Goal: Information Seeking & Learning: Compare options

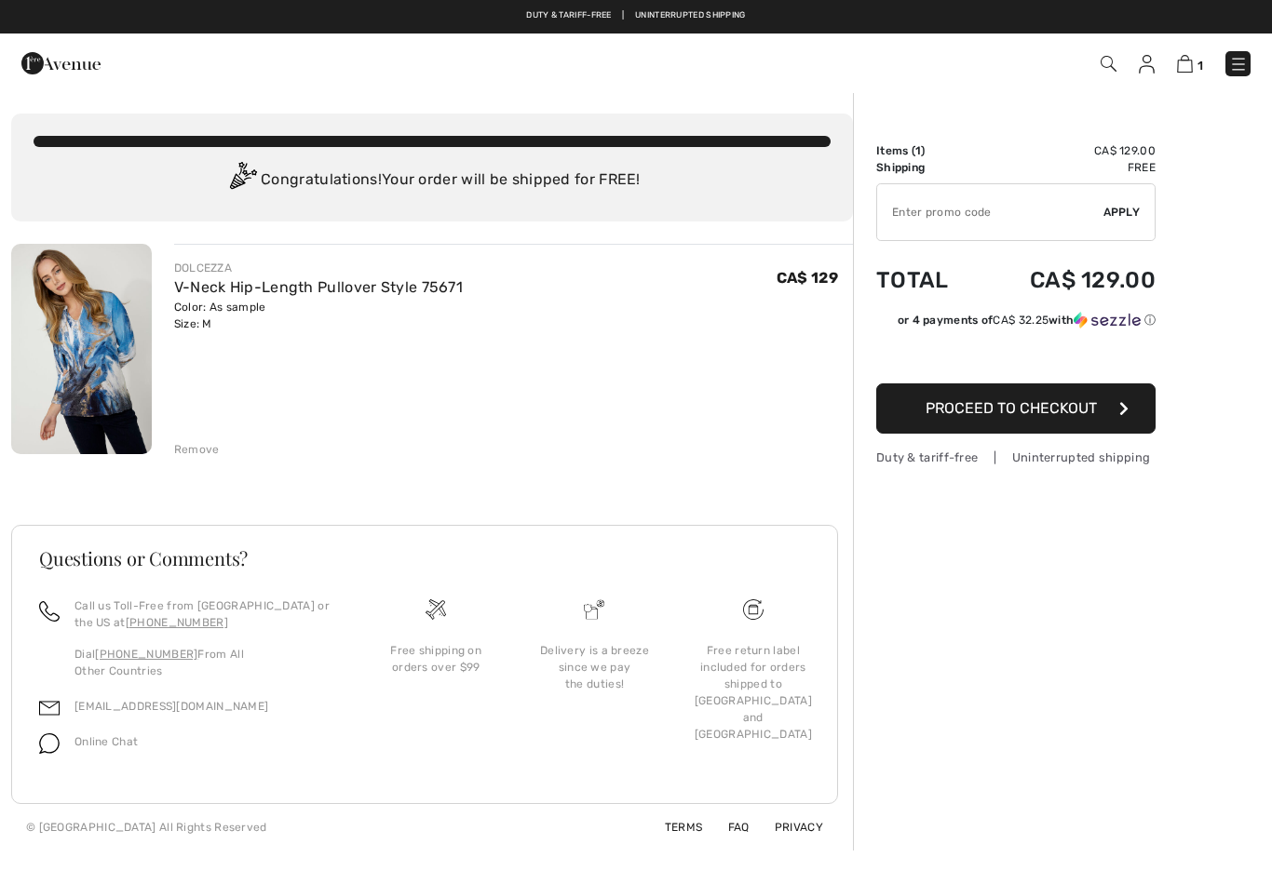
click at [1244, 69] on img at bounding box center [1238, 64] width 19 height 19
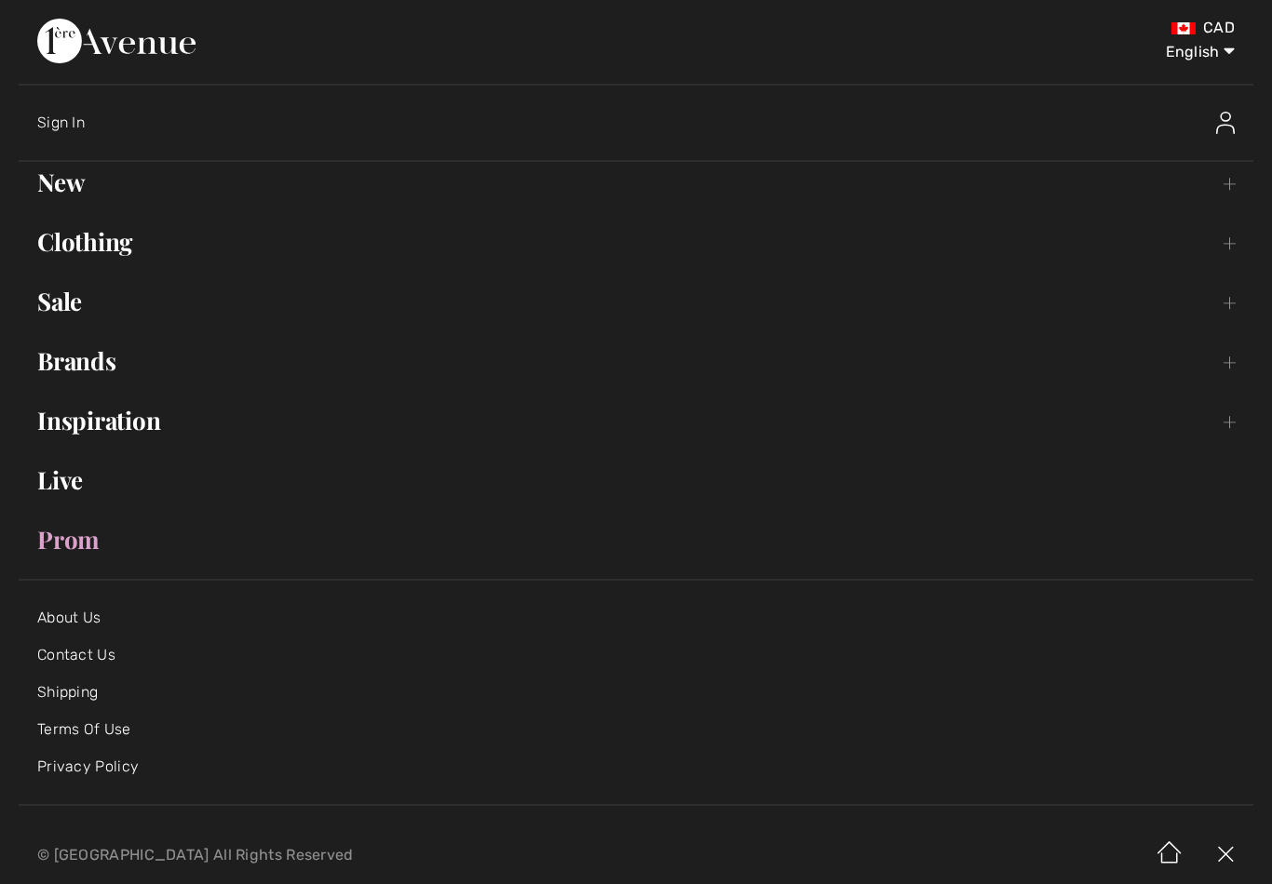
click at [129, 257] on link "Clothing Toggle submenu" at bounding box center [636, 242] width 1235 height 41
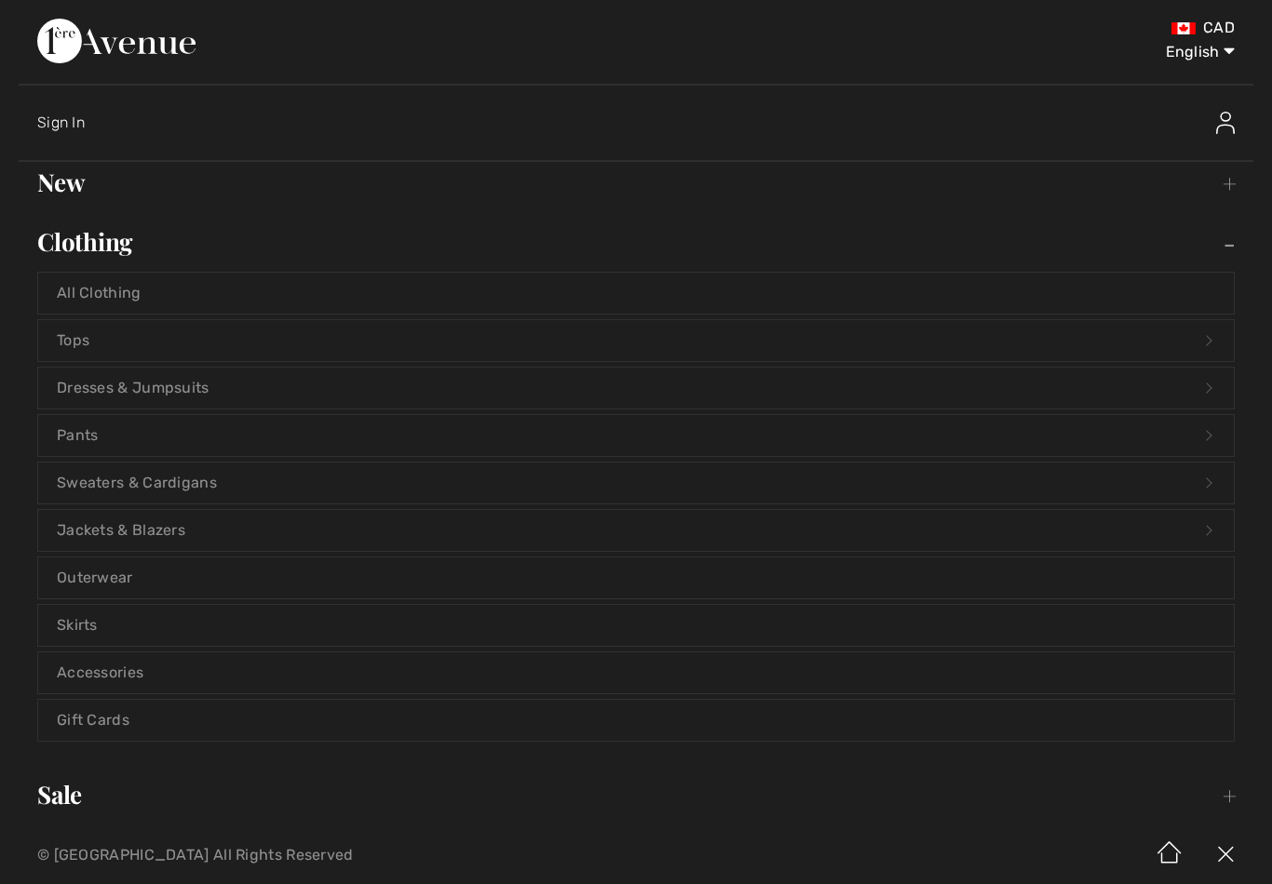
click at [254, 350] on link "Tops Open submenu" at bounding box center [635, 340] width 1195 height 41
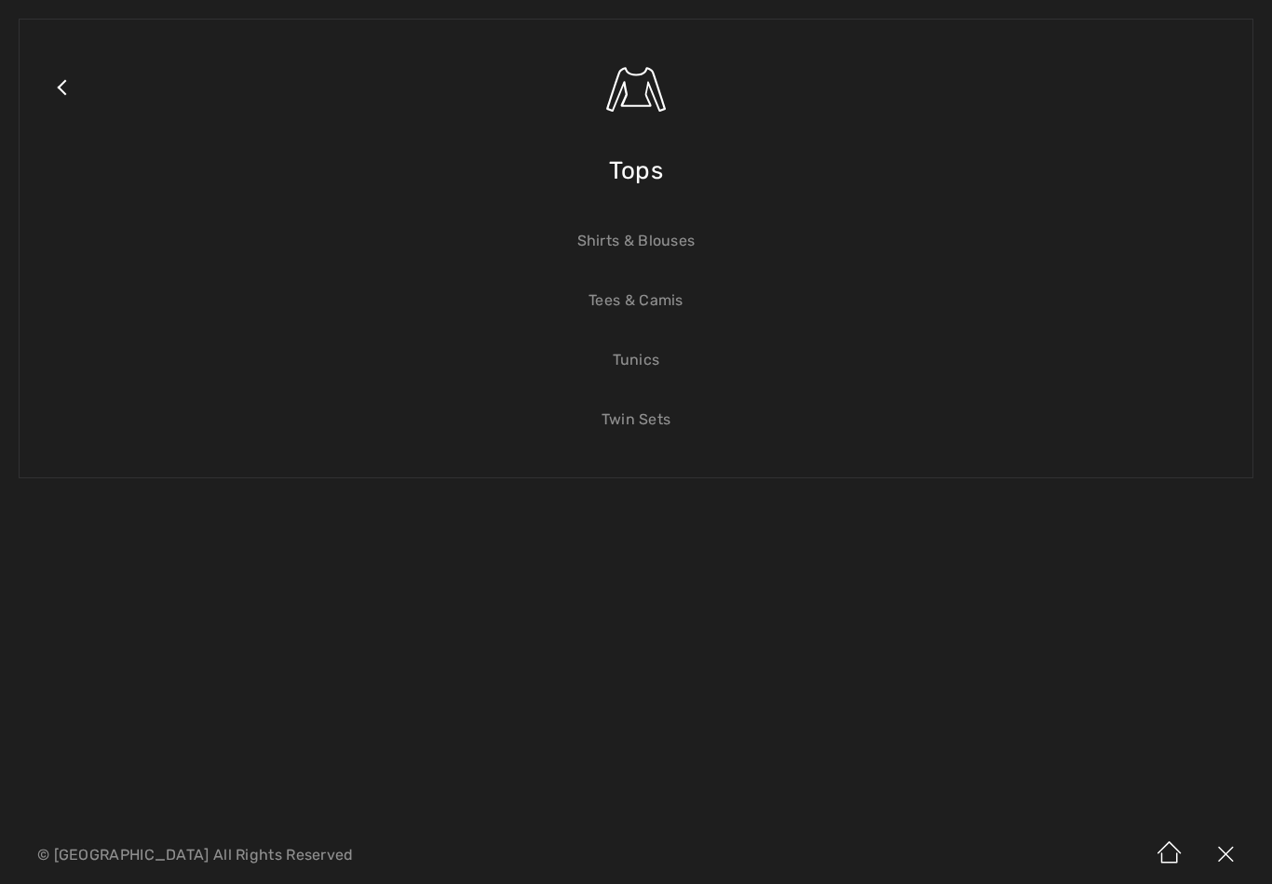
click at [633, 177] on span "Tops" at bounding box center [636, 171] width 54 height 66
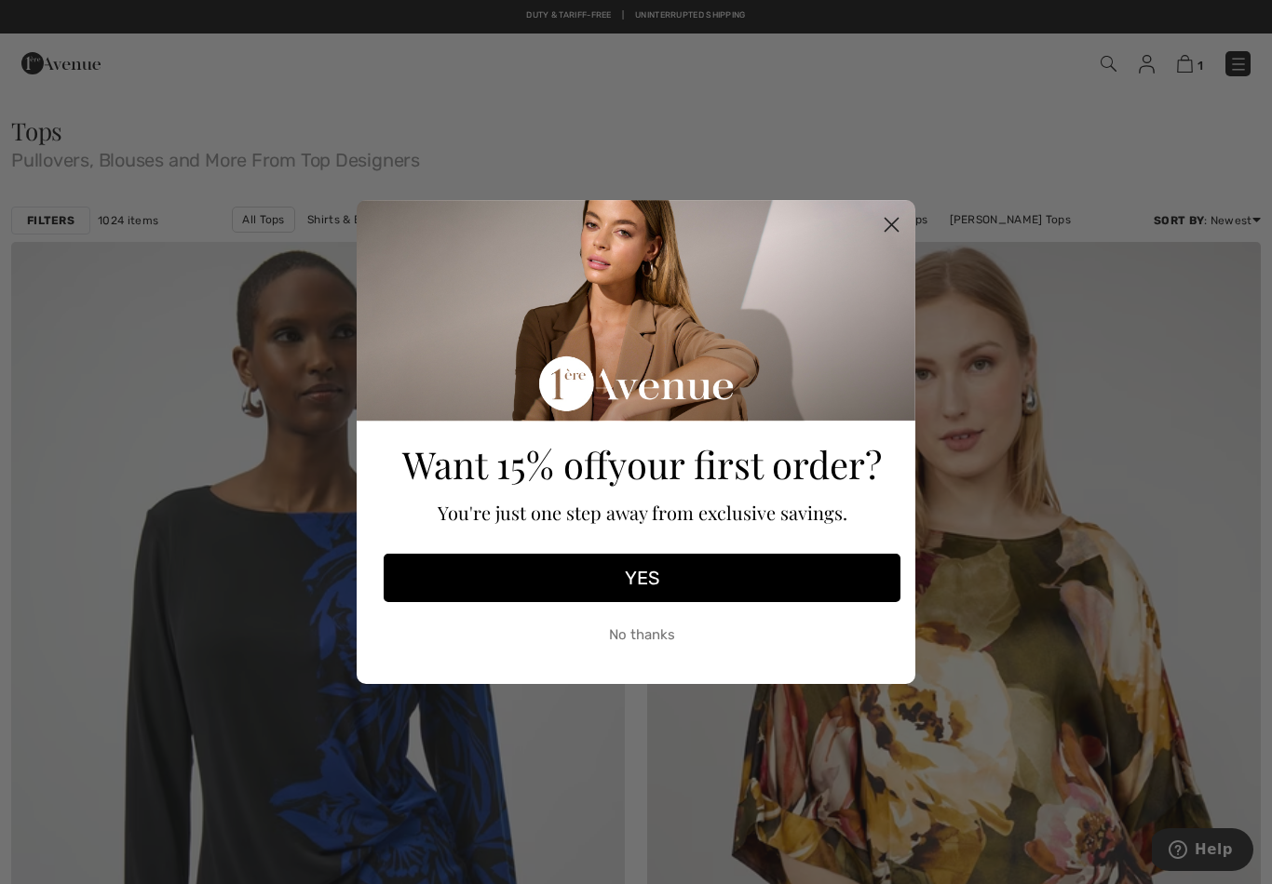
click at [911, 209] on form "Want 15% off your first order? You're just one step away from exclusive savings…" at bounding box center [636, 442] width 559 height 484
click at [897, 223] on circle "Close dialog" at bounding box center [891, 224] width 31 height 31
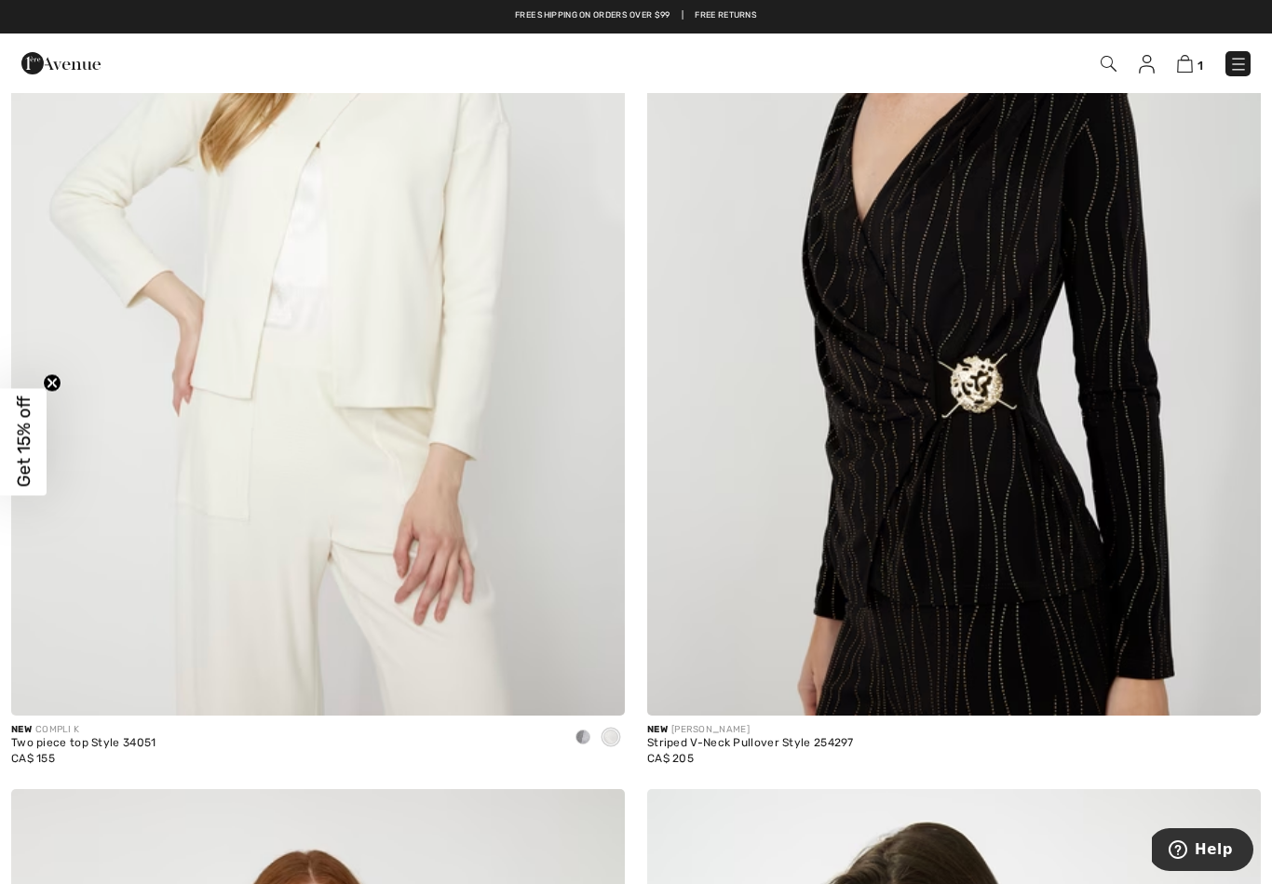
scroll to position [1430, 0]
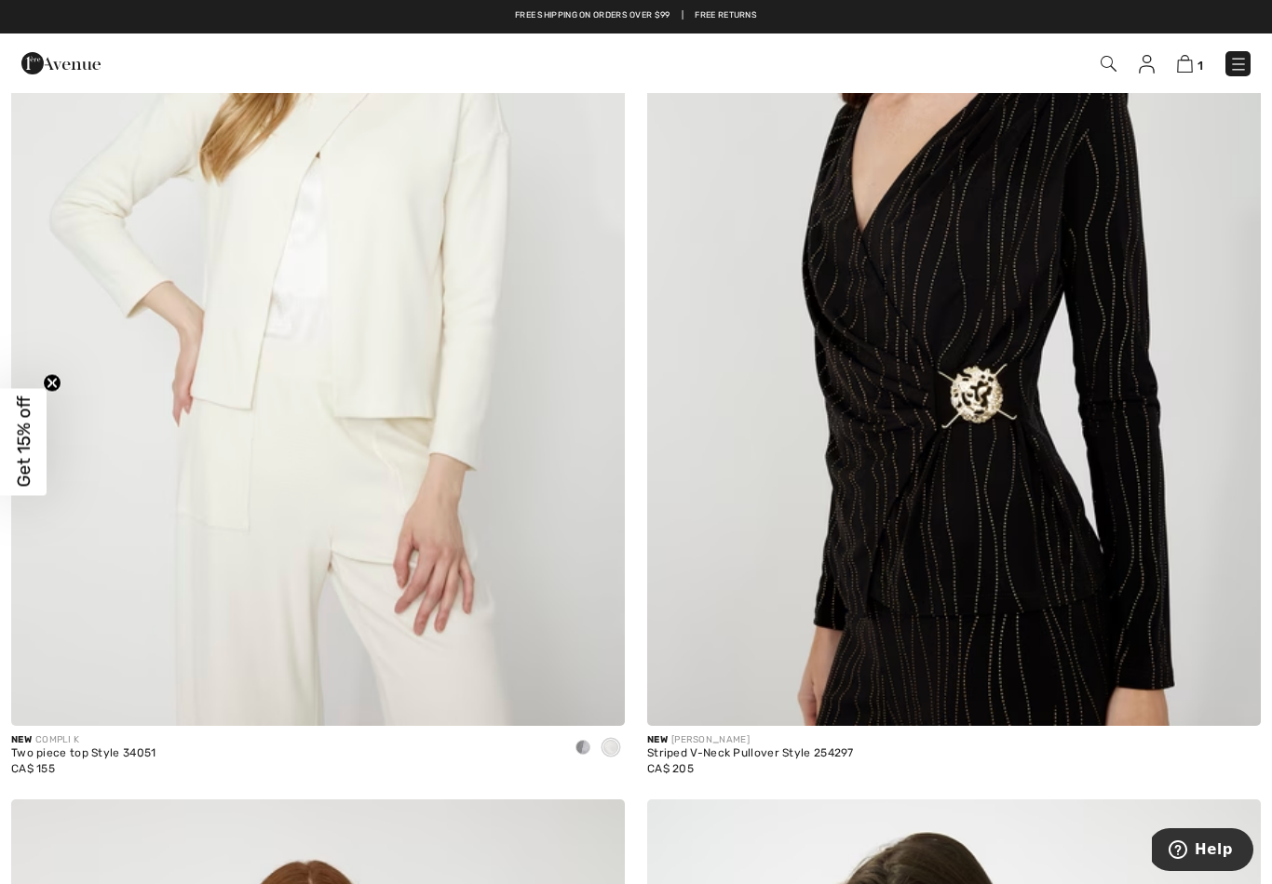
click at [1025, 399] on img at bounding box center [954, 265] width 614 height 921
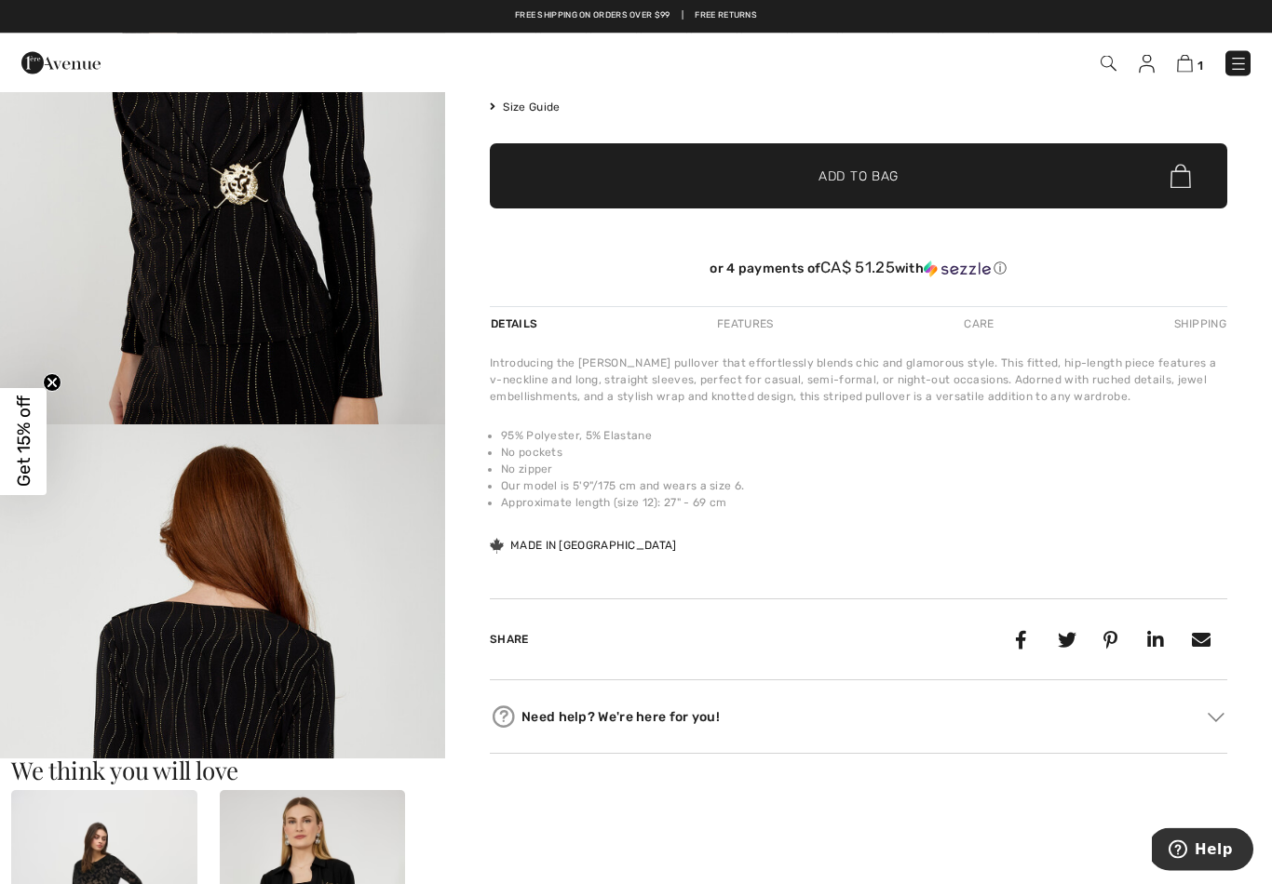
scroll to position [328, 0]
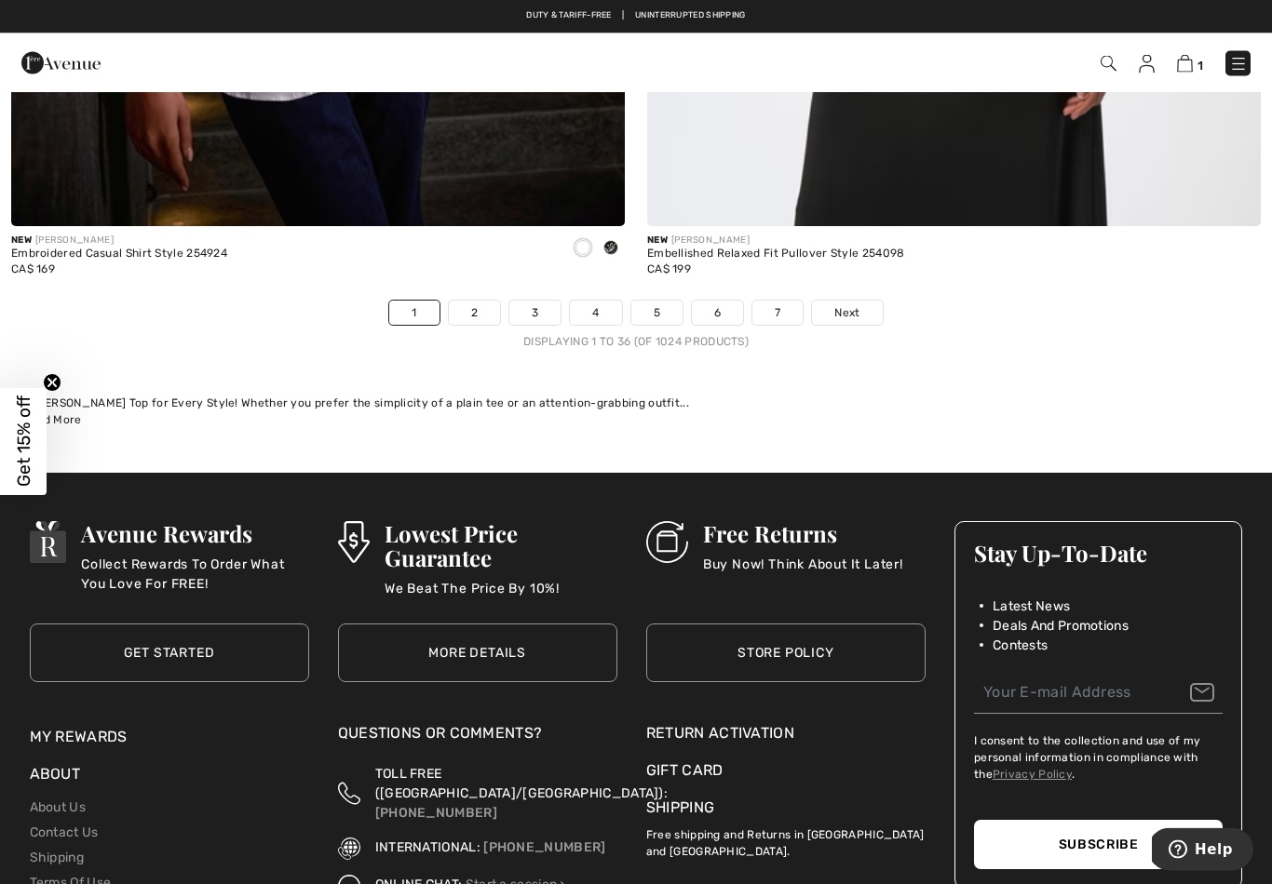
scroll to position [18265, 0]
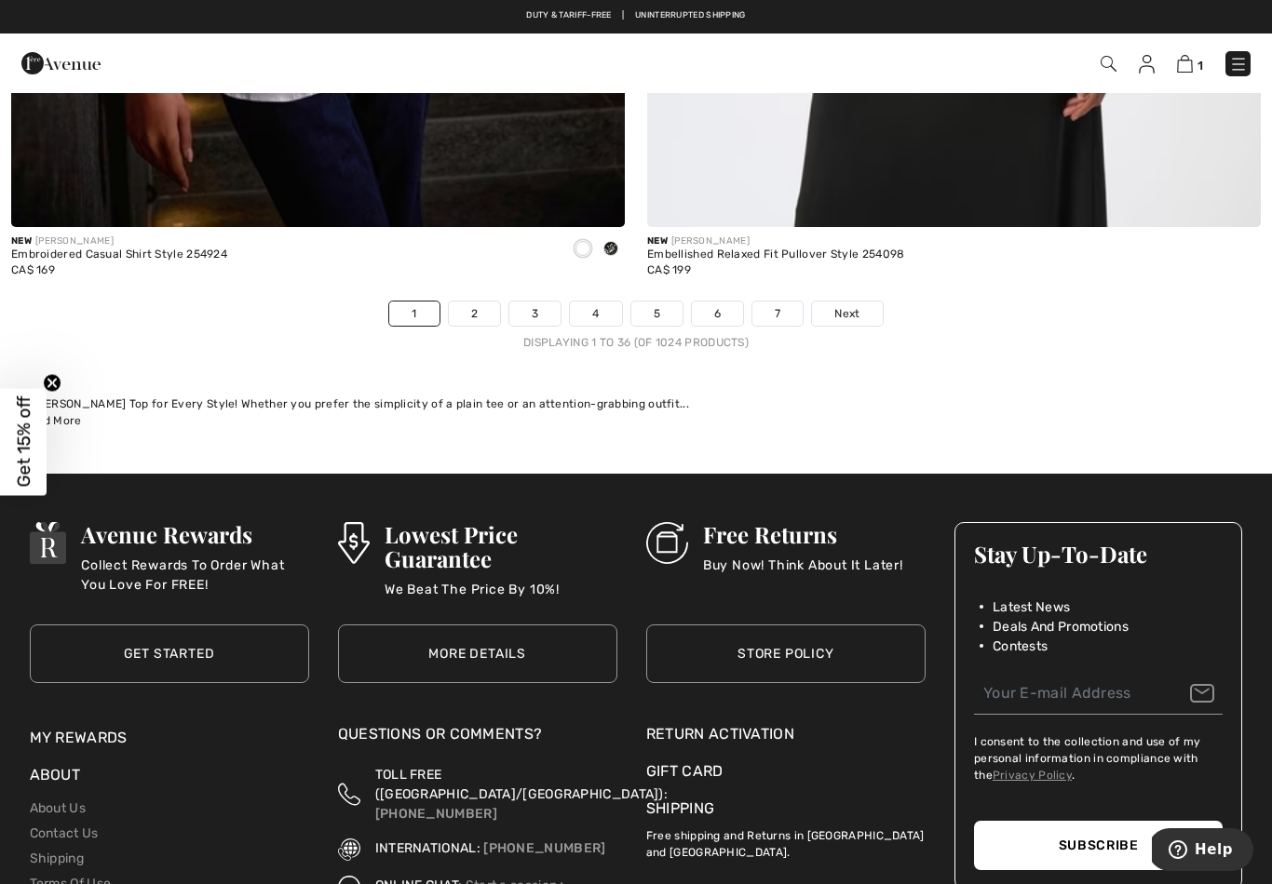
click at [854, 302] on link "Next" at bounding box center [847, 314] width 70 height 24
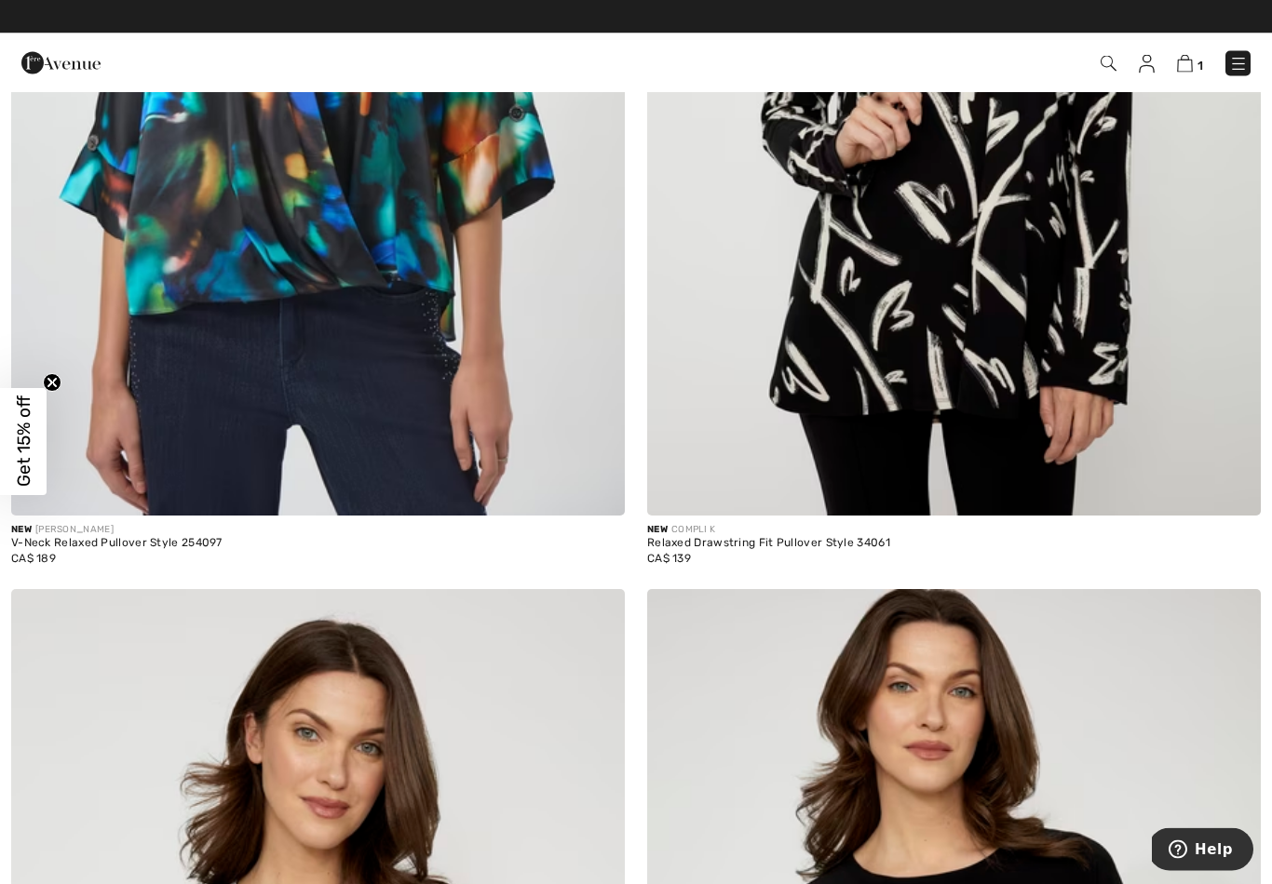
scroll to position [6793, 0]
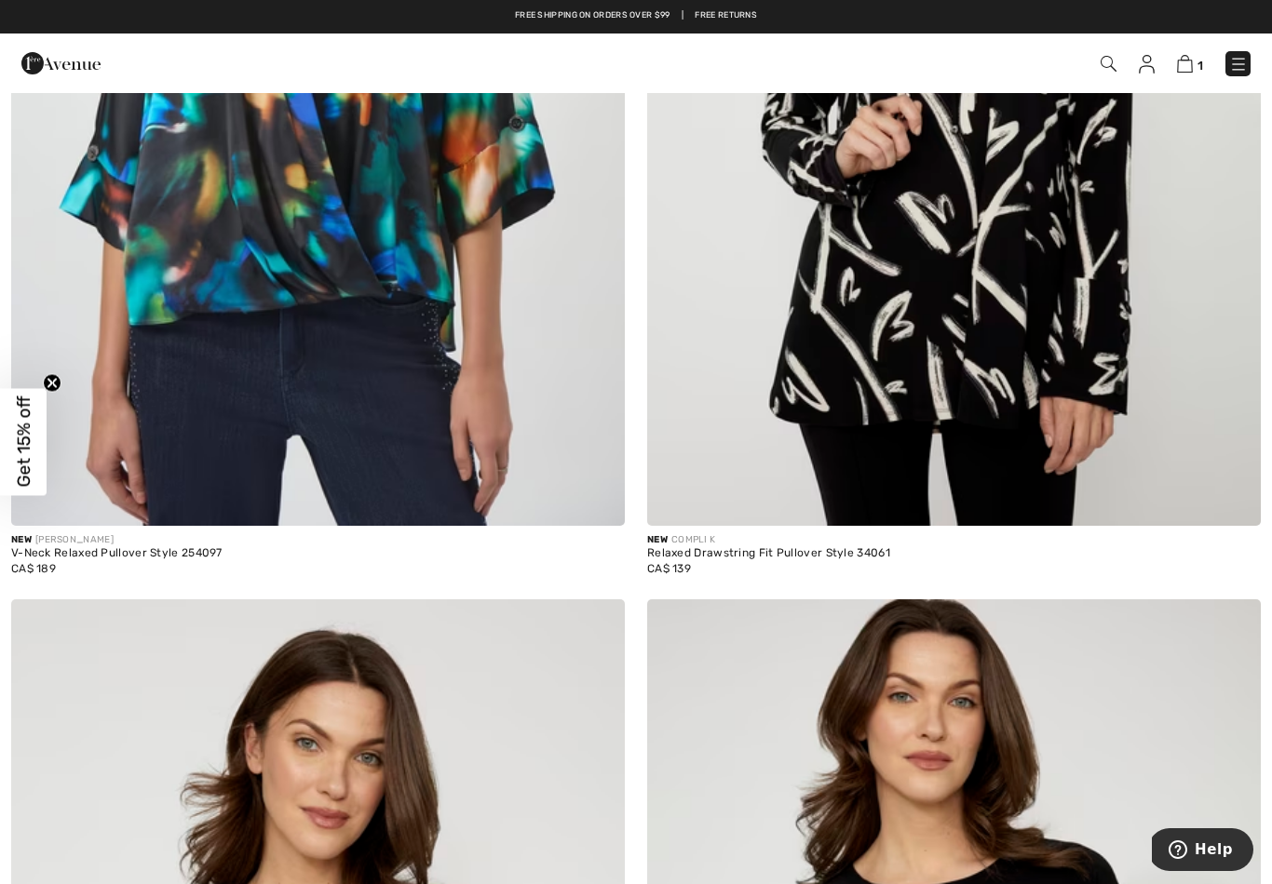
click at [953, 248] on img at bounding box center [954, 65] width 614 height 921
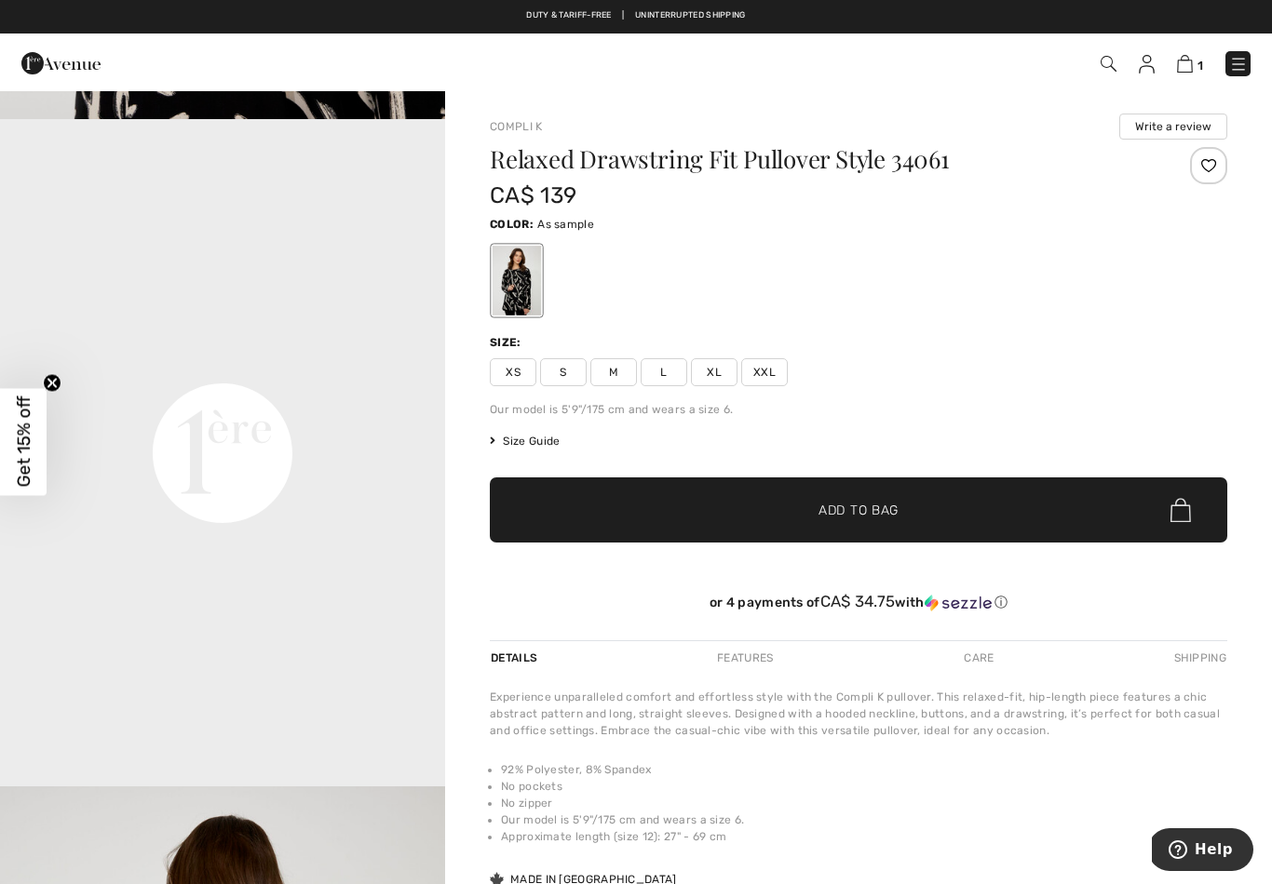
scroll to position [1316, 0]
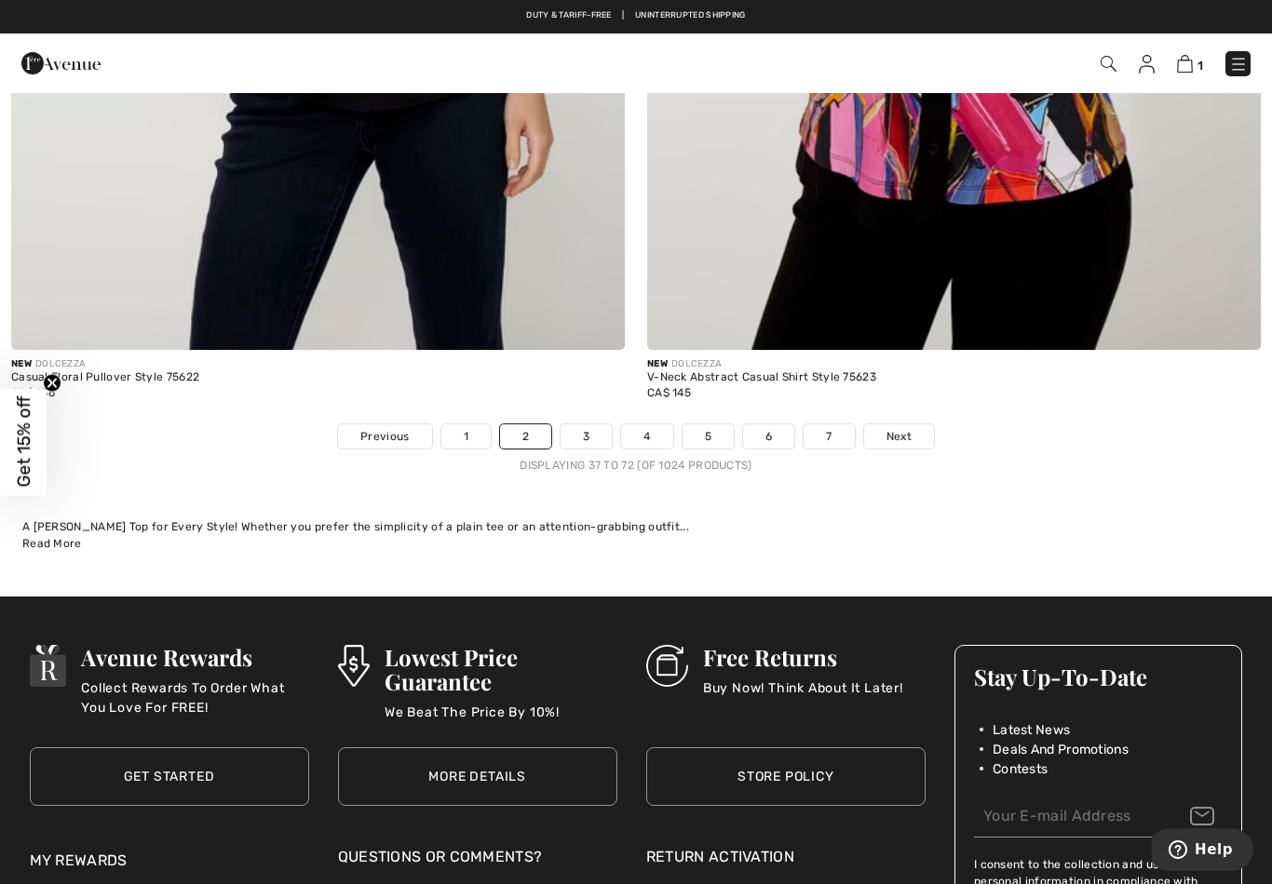
scroll to position [18139, 0]
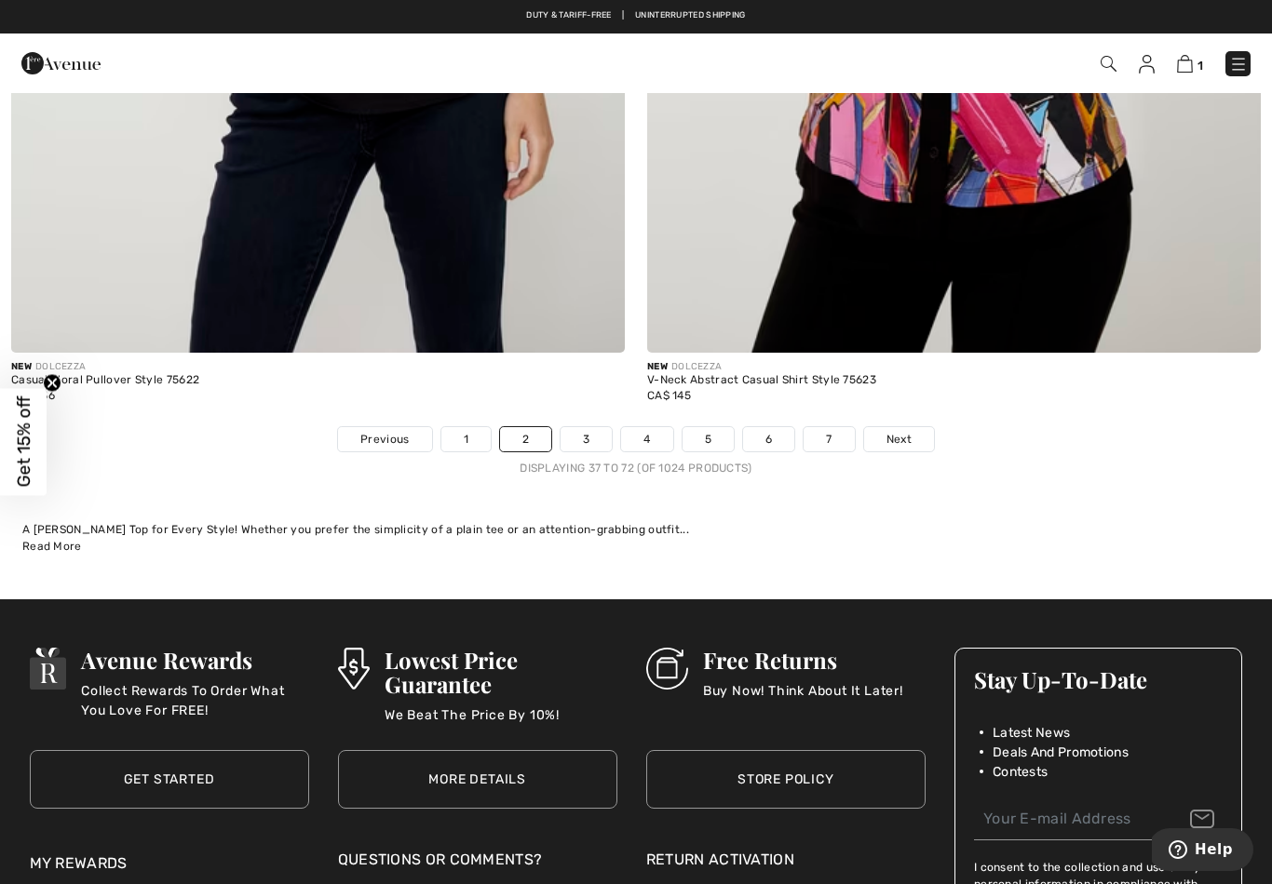
click at [902, 431] on span "Next" at bounding box center [898, 439] width 25 height 17
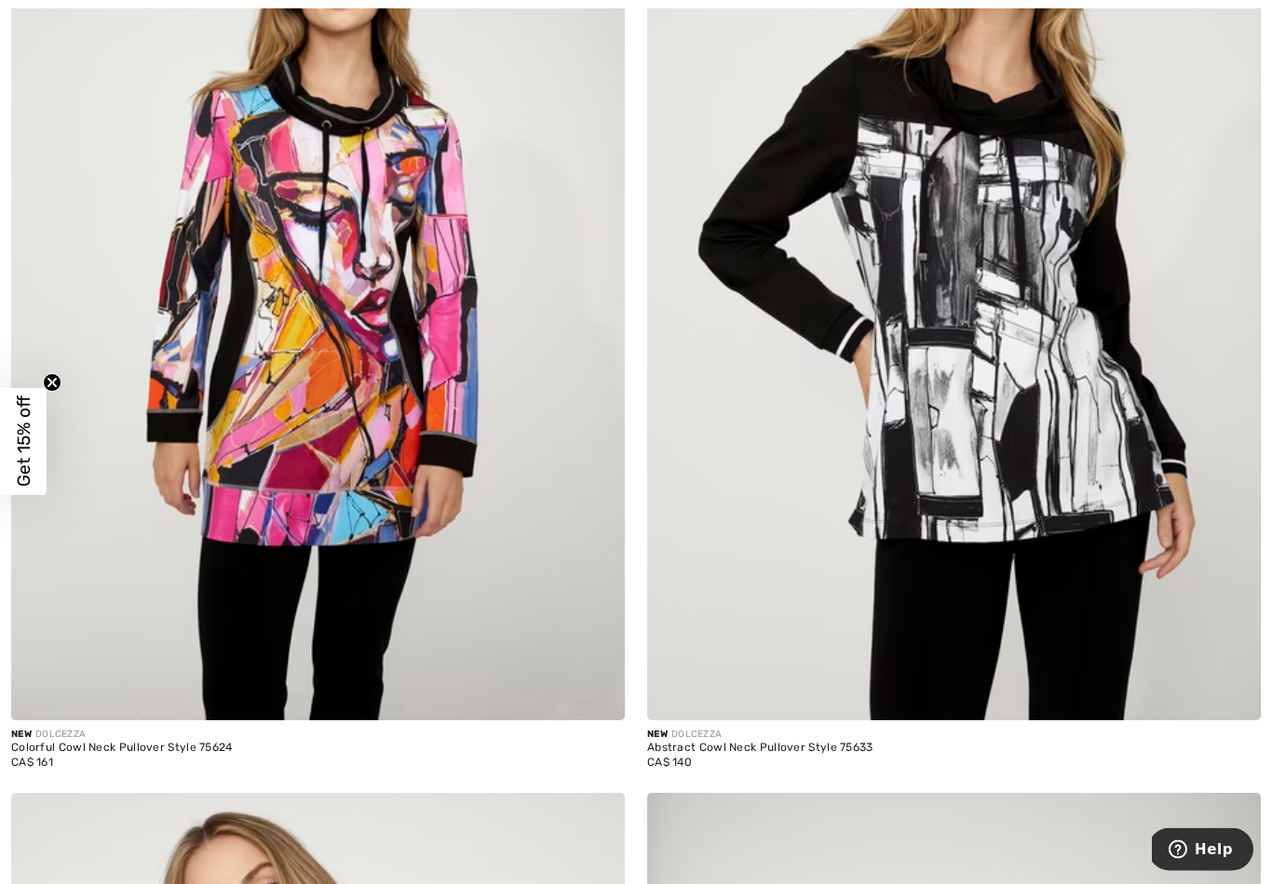
scroll to position [442, 0]
click at [1019, 318] on img at bounding box center [954, 260] width 614 height 921
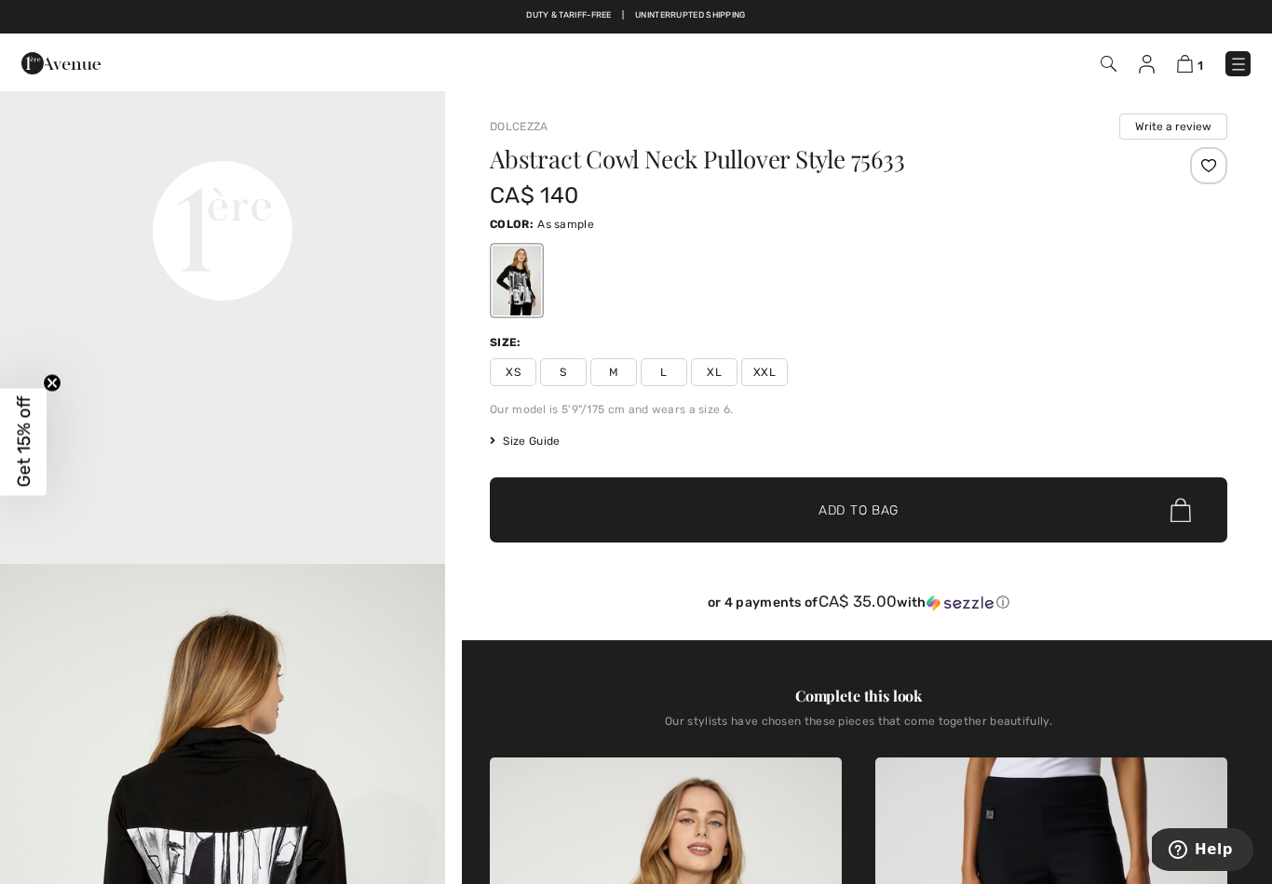
scroll to position [1530, 0]
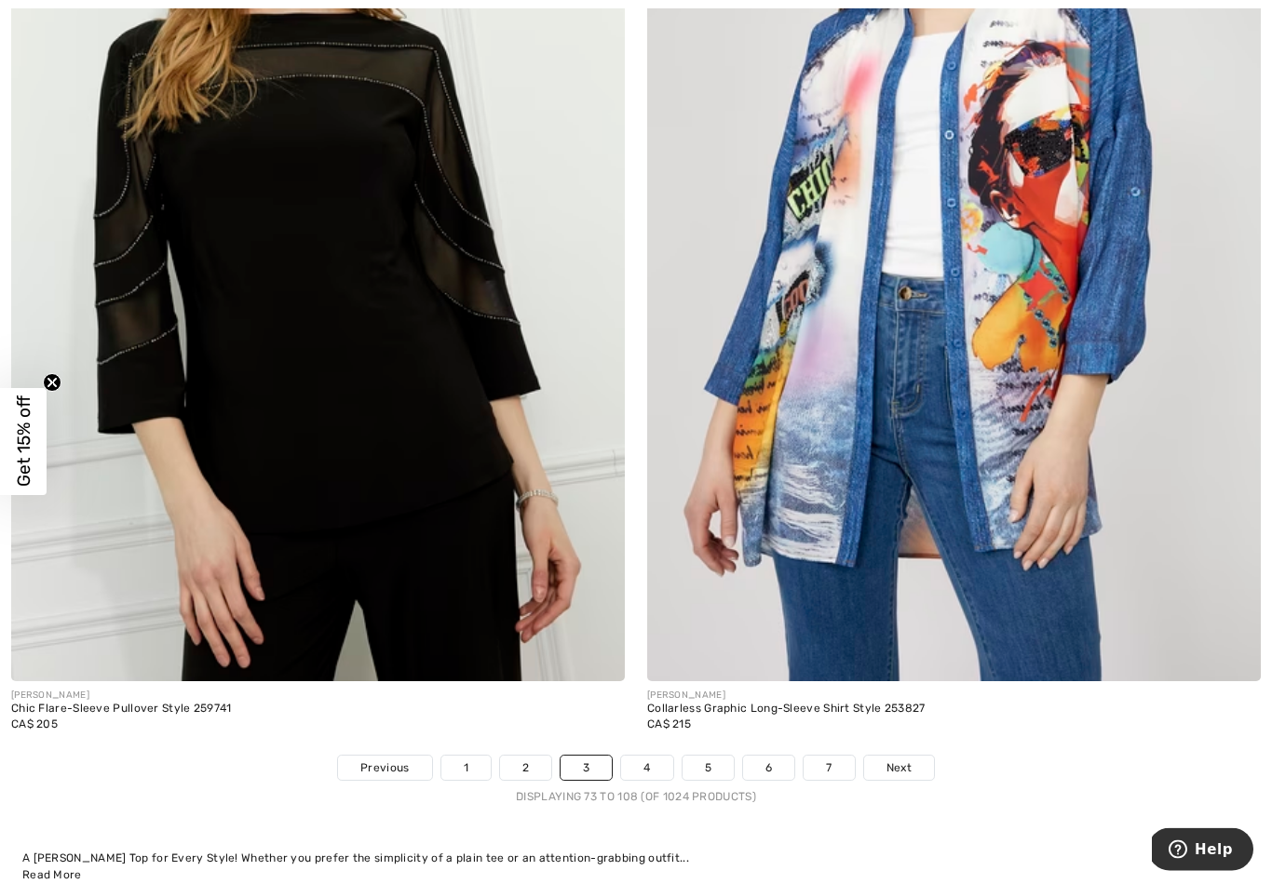
scroll to position [17810, 0]
click at [654, 756] on link "4" at bounding box center [646, 768] width 51 height 24
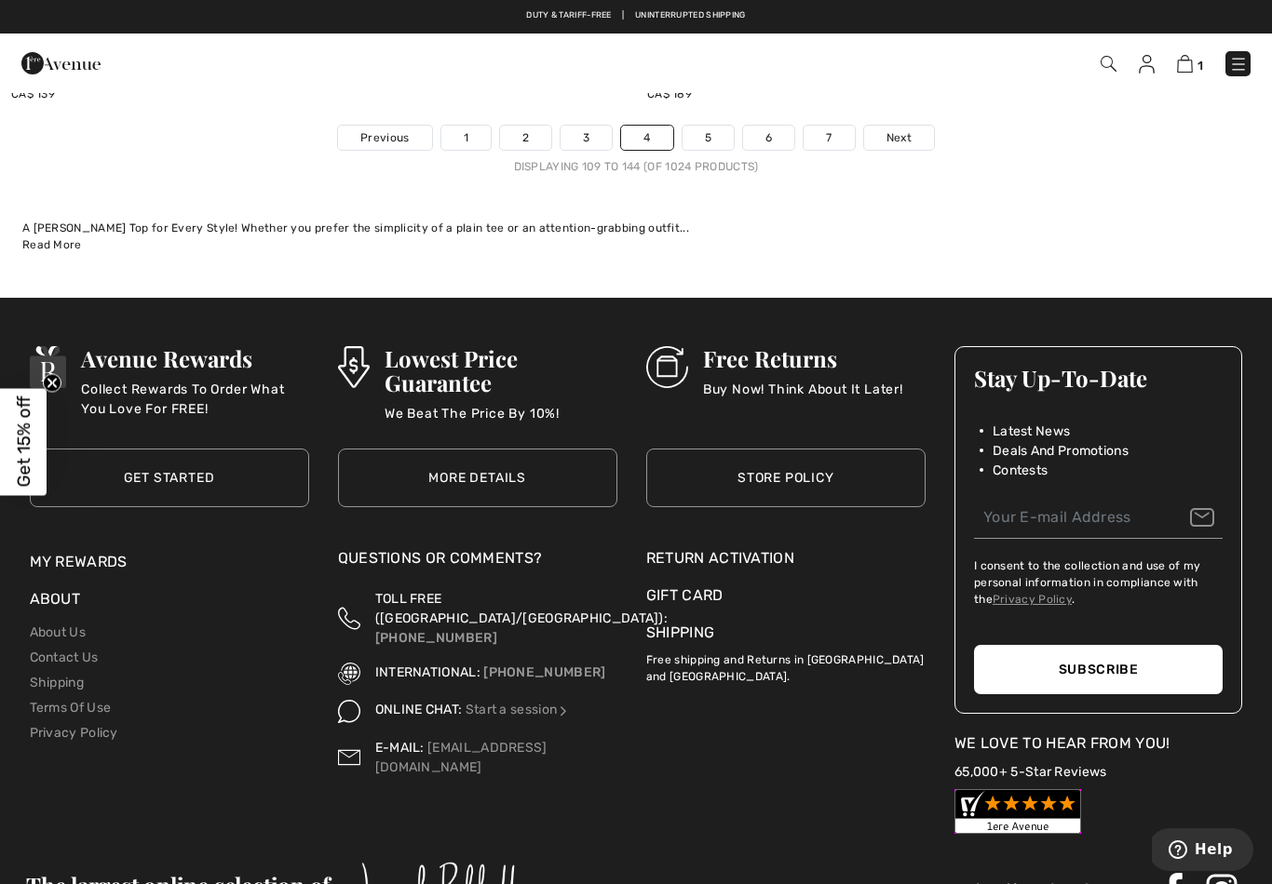
scroll to position [18443, 0]
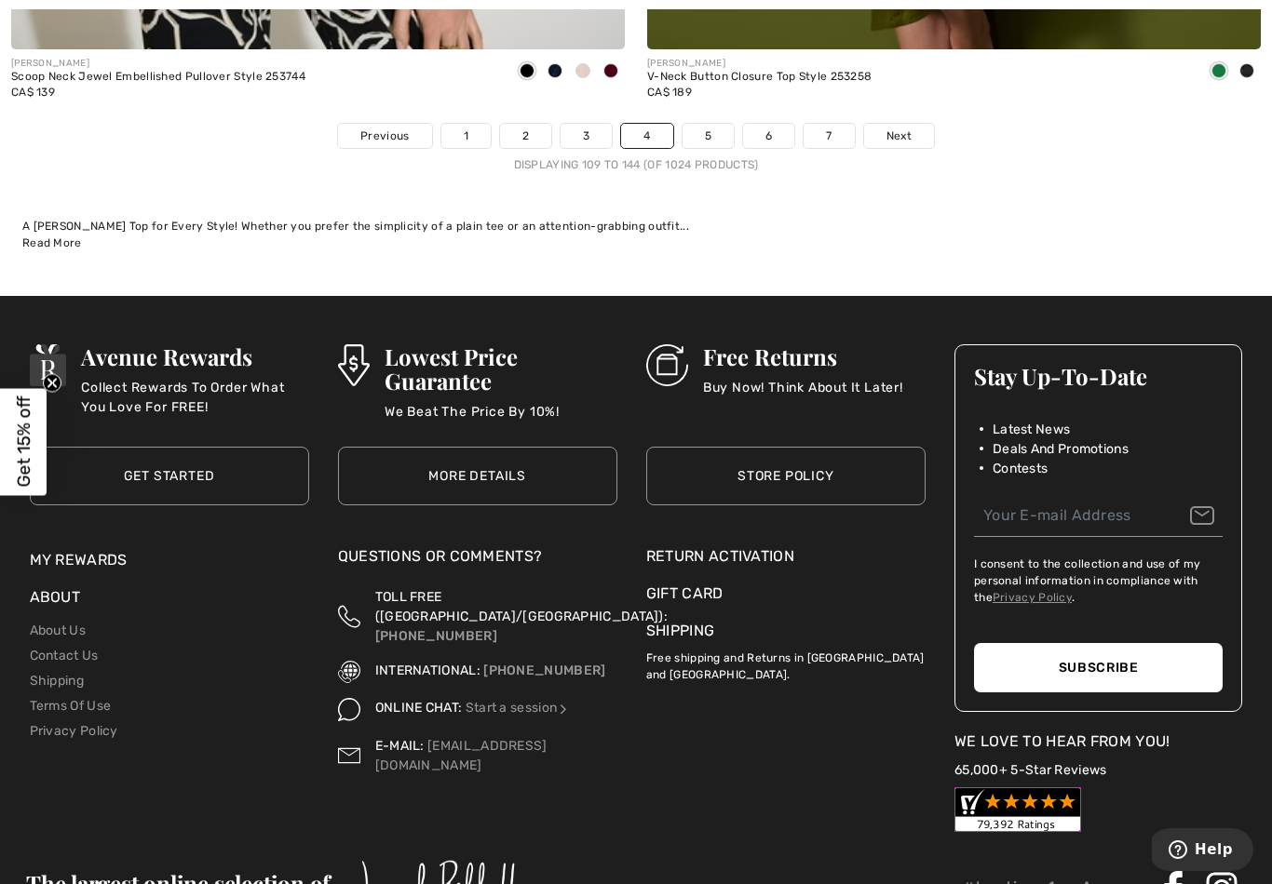
click at [924, 124] on link "Next" at bounding box center [899, 136] width 70 height 24
click at [899, 128] on span "Next" at bounding box center [898, 136] width 25 height 17
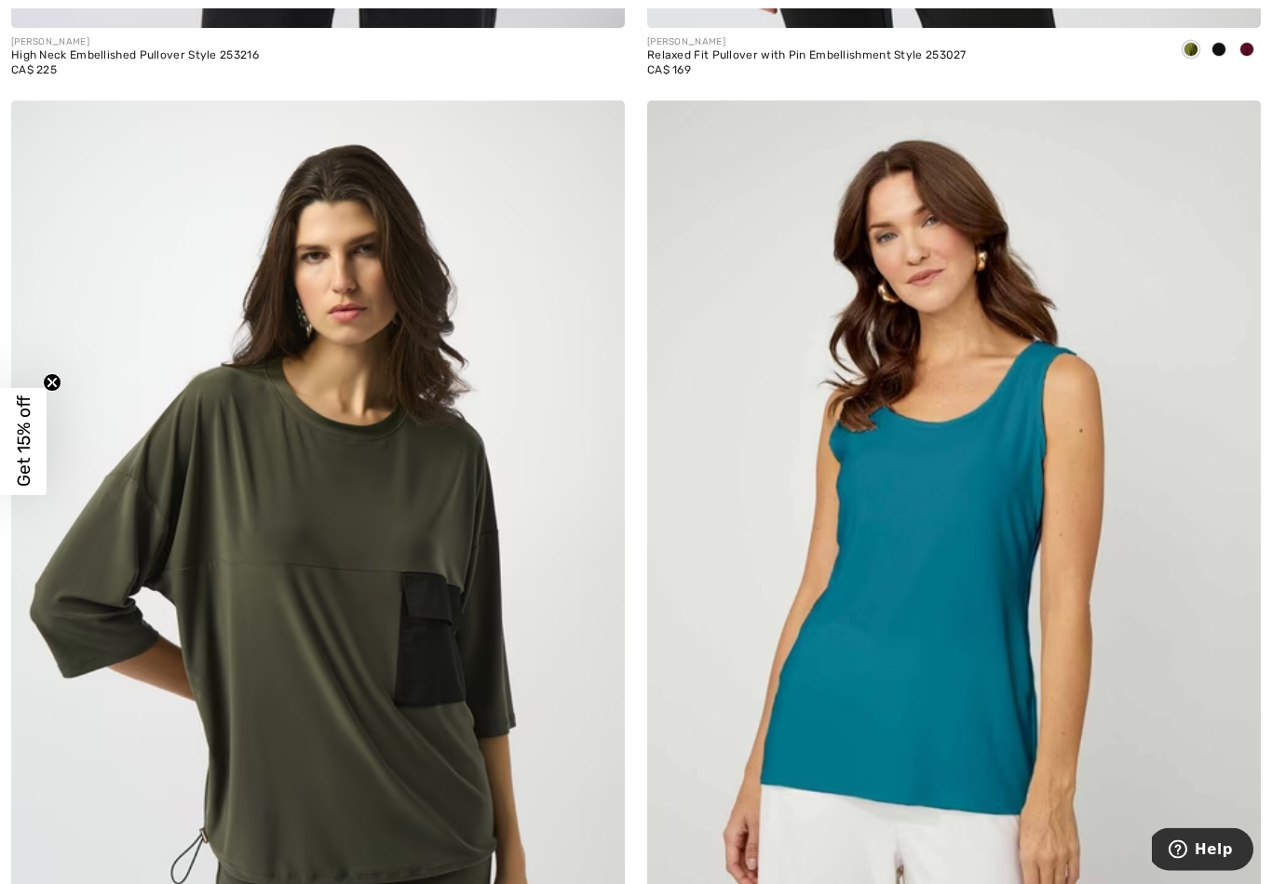
scroll to position [1135, 0]
click at [938, 582] on img at bounding box center [954, 561] width 614 height 921
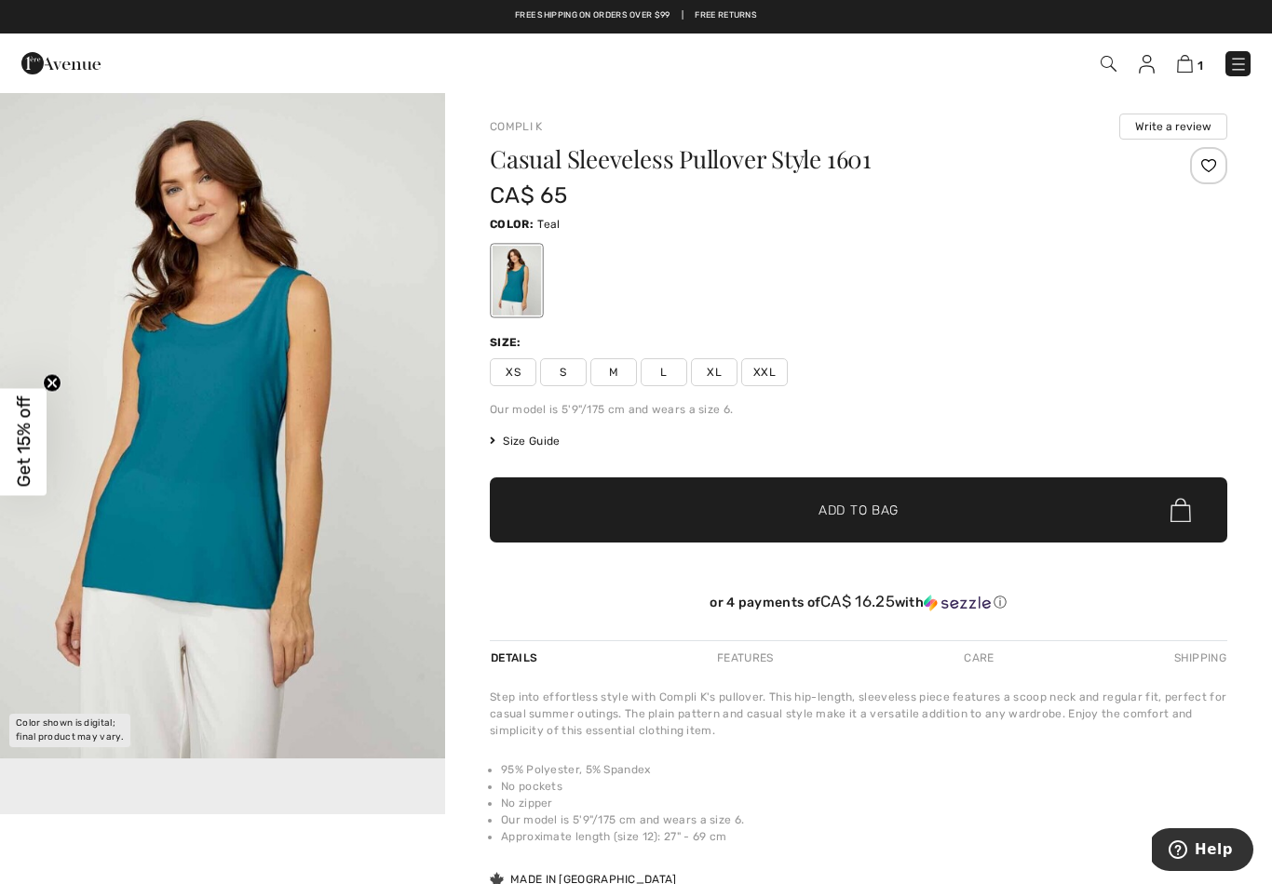
click at [535, 447] on span "Size Guide" at bounding box center [525, 441] width 70 height 17
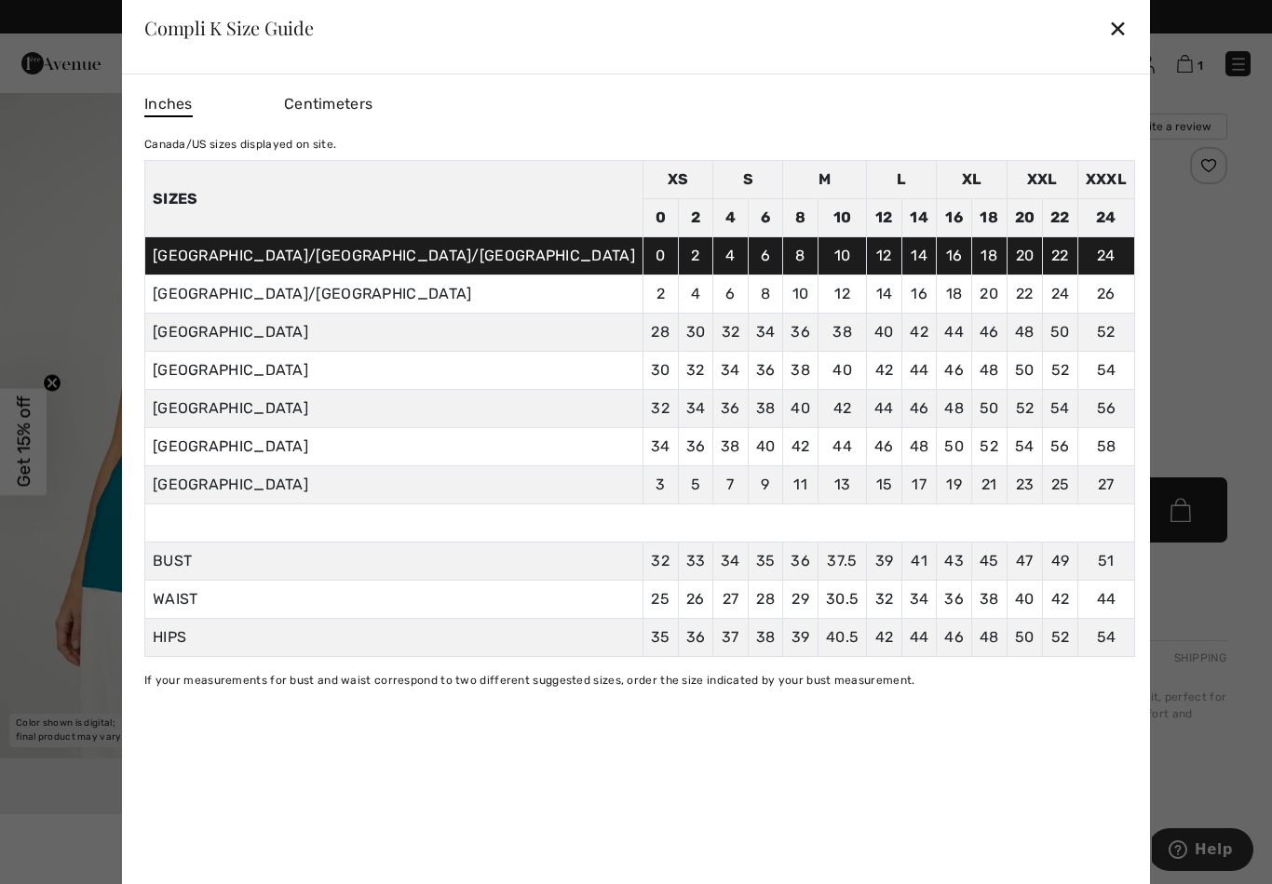
click at [1108, 10] on div "✕" at bounding box center [1118, 27] width 20 height 39
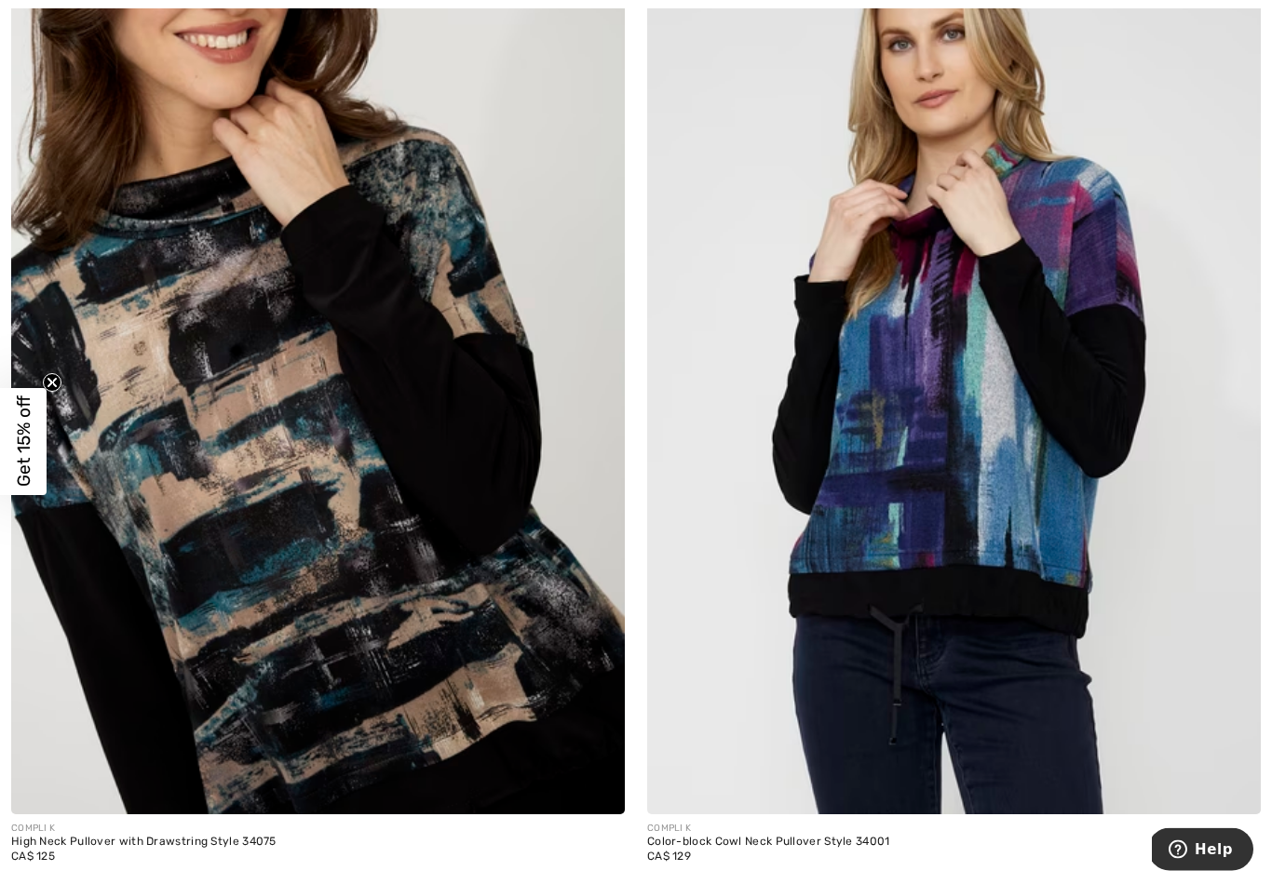
scroll to position [4323, 0]
click at [482, 468] on img at bounding box center [318, 354] width 614 height 921
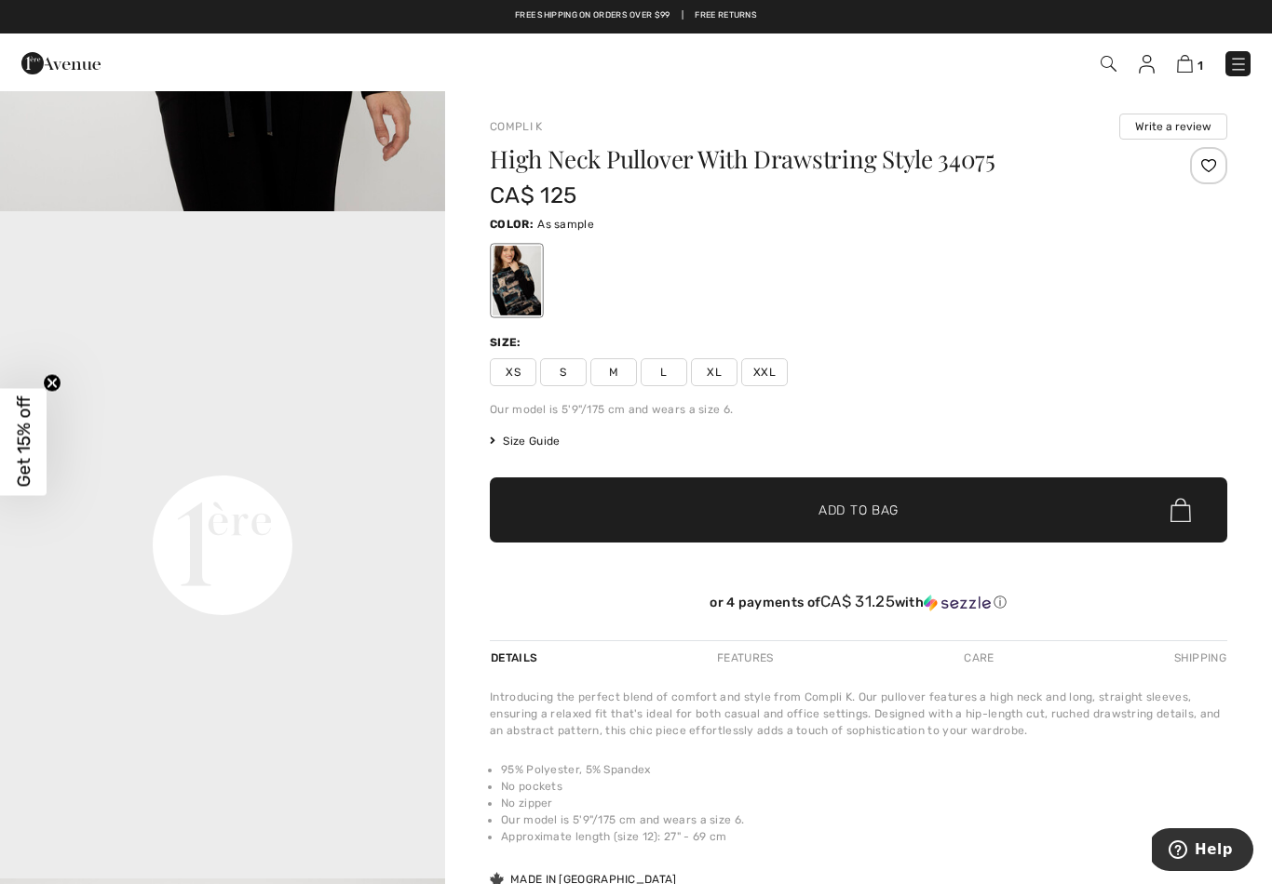
scroll to position [1208, 0]
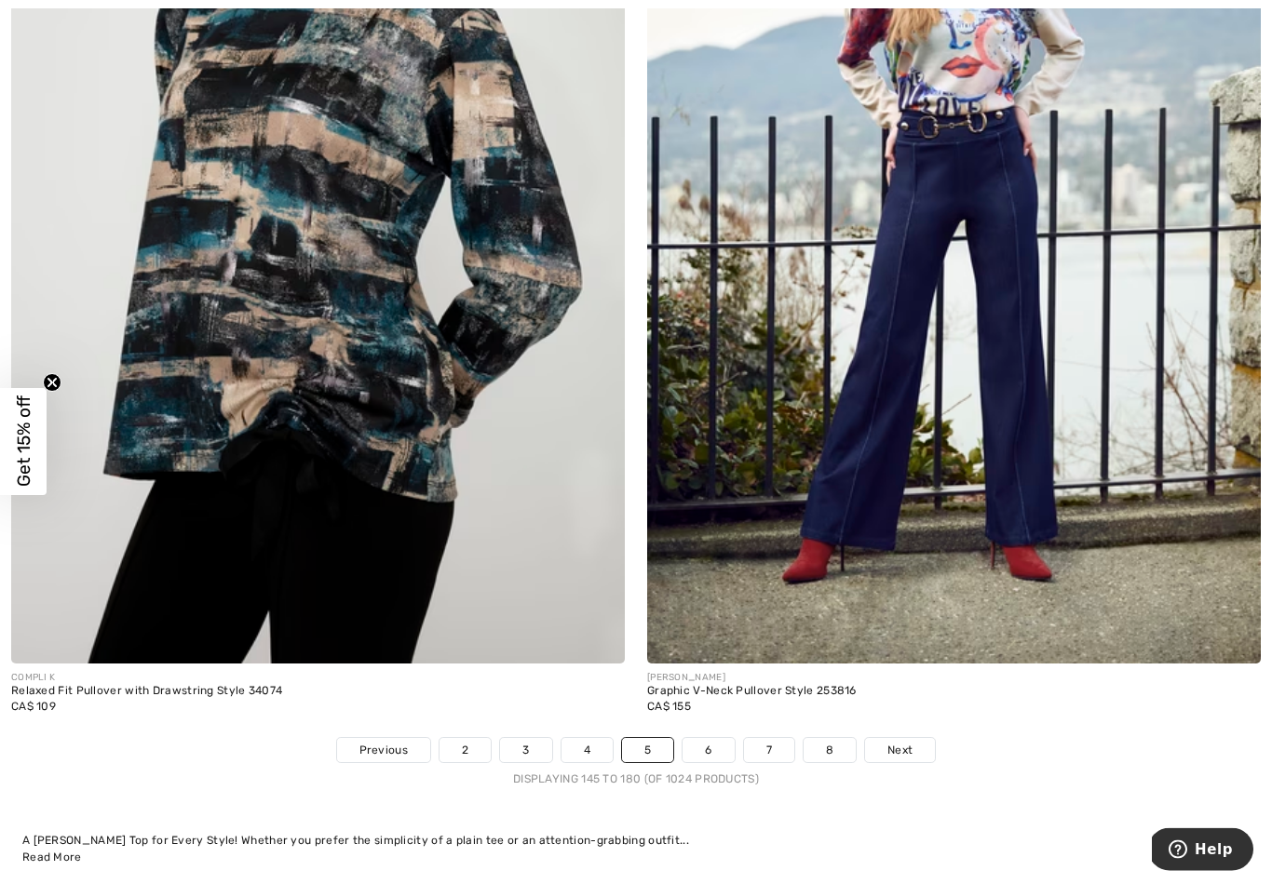
scroll to position [17828, 0]
click at [496, 287] on img at bounding box center [318, 204] width 614 height 921
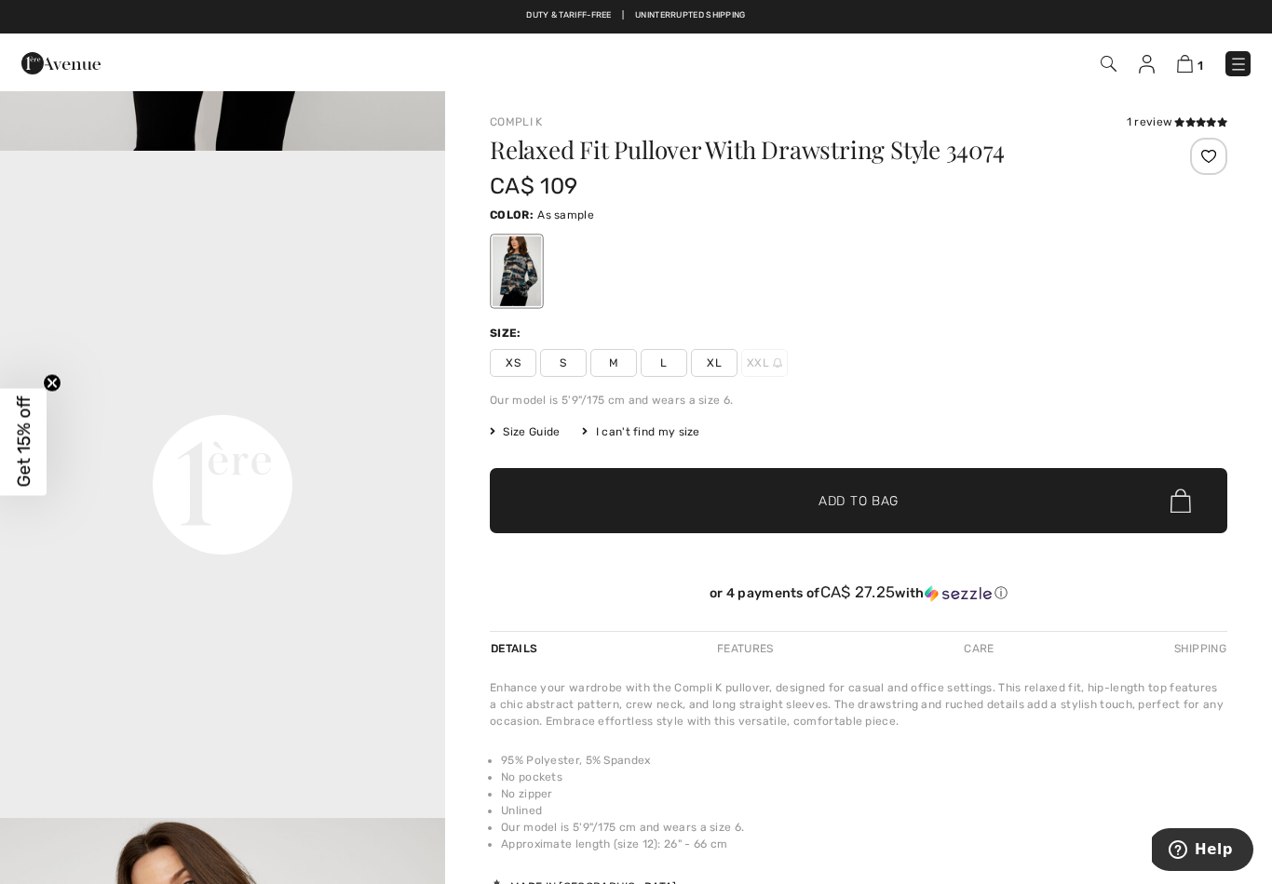
scroll to position [1273, 0]
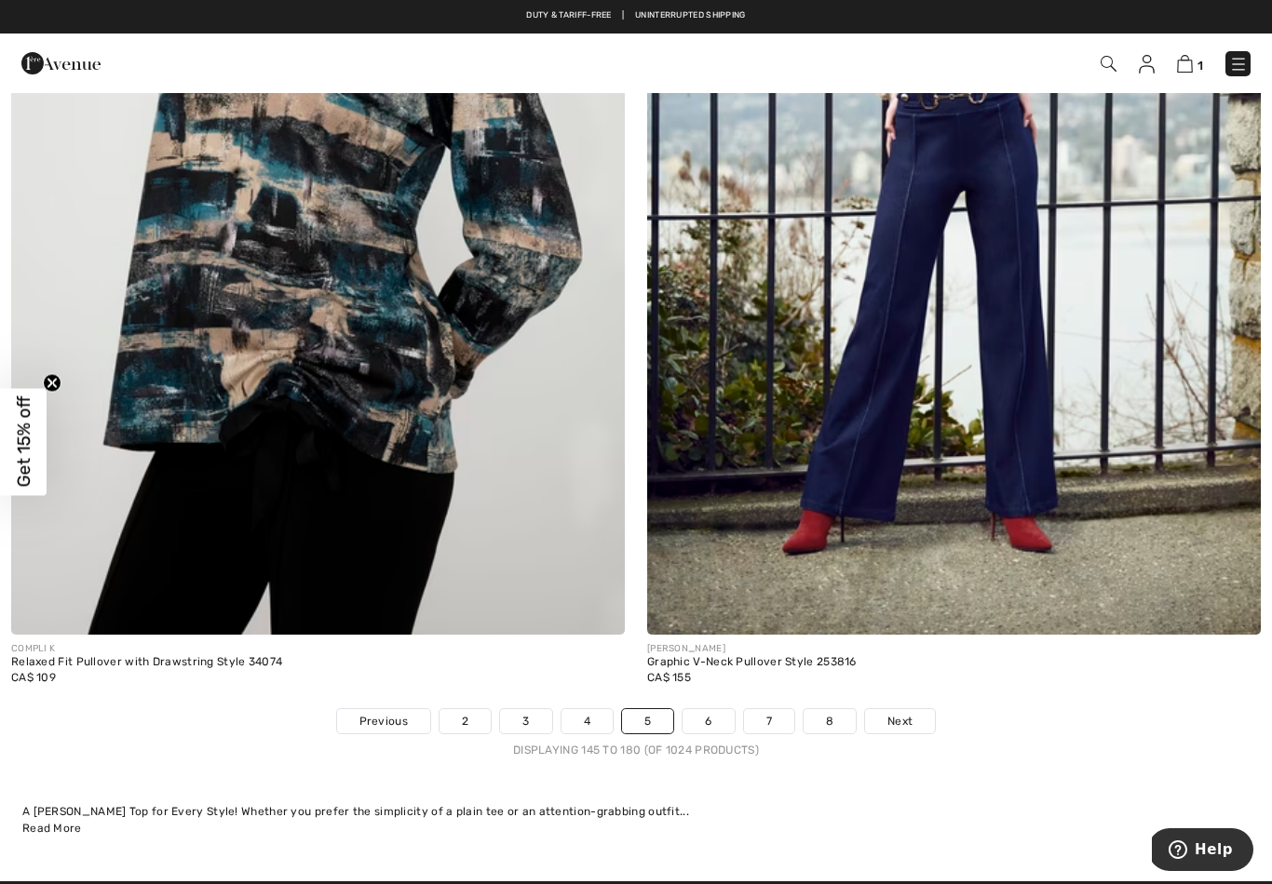
click at [904, 713] on span "Next" at bounding box center [899, 721] width 25 height 17
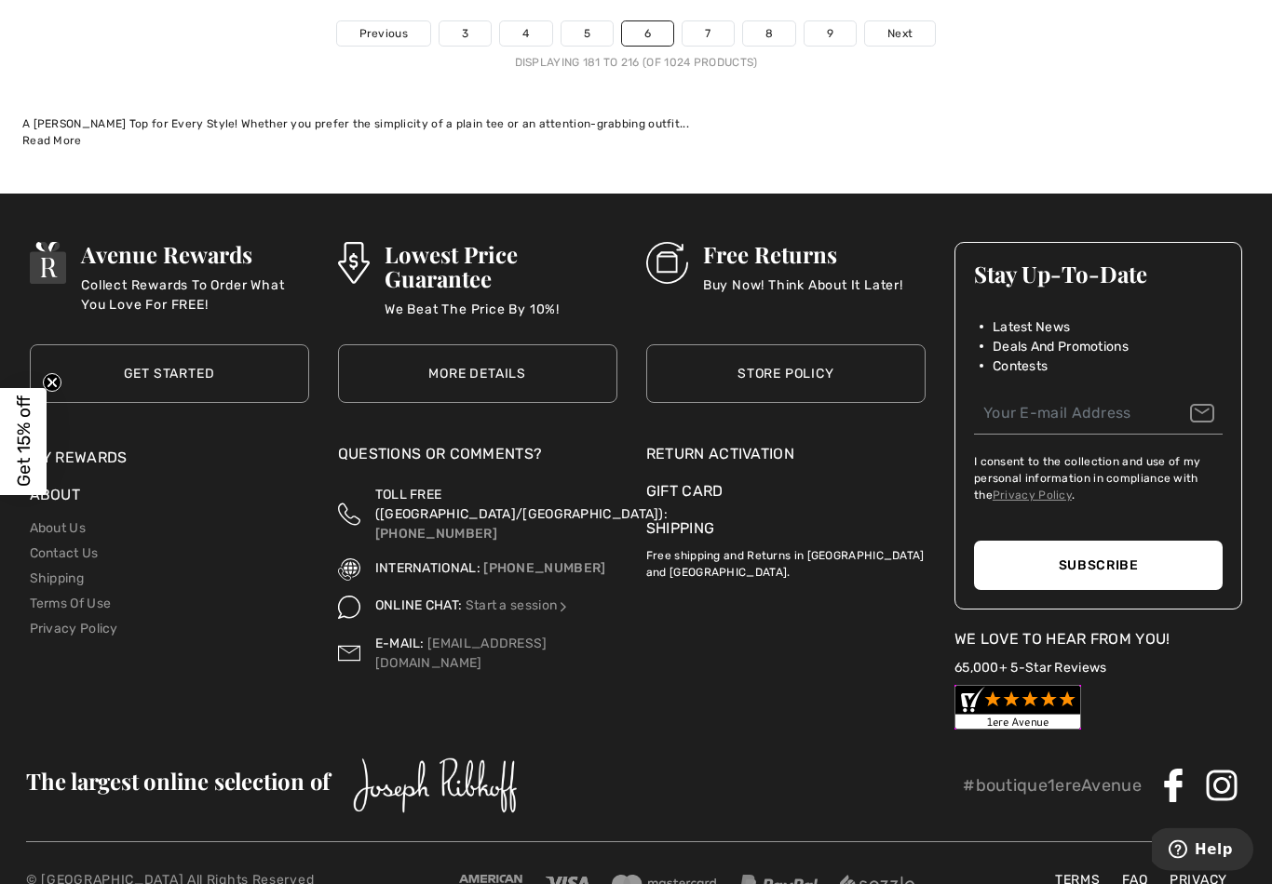
scroll to position [18545, 0]
click at [902, 25] on span "Next" at bounding box center [899, 33] width 25 height 17
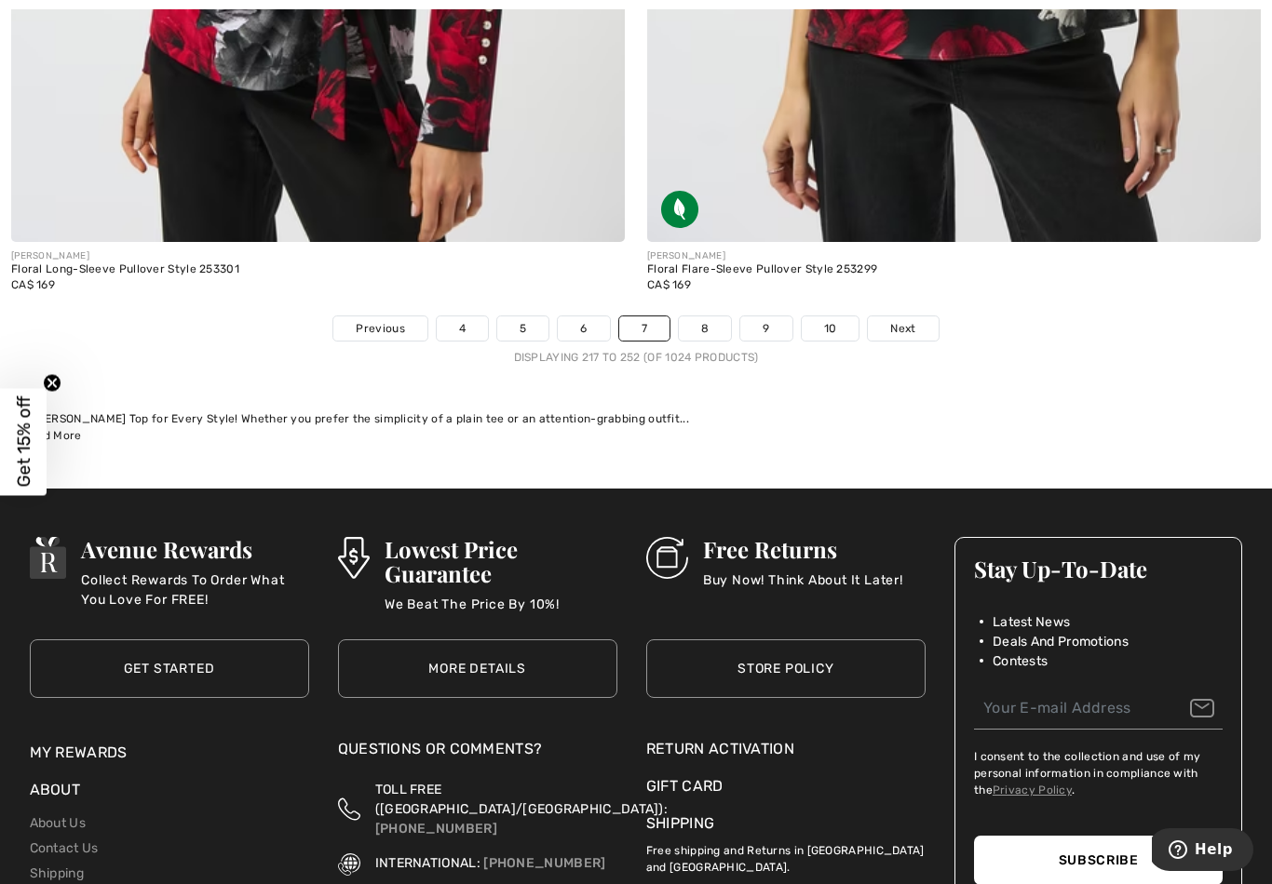
scroll to position [18254, 0]
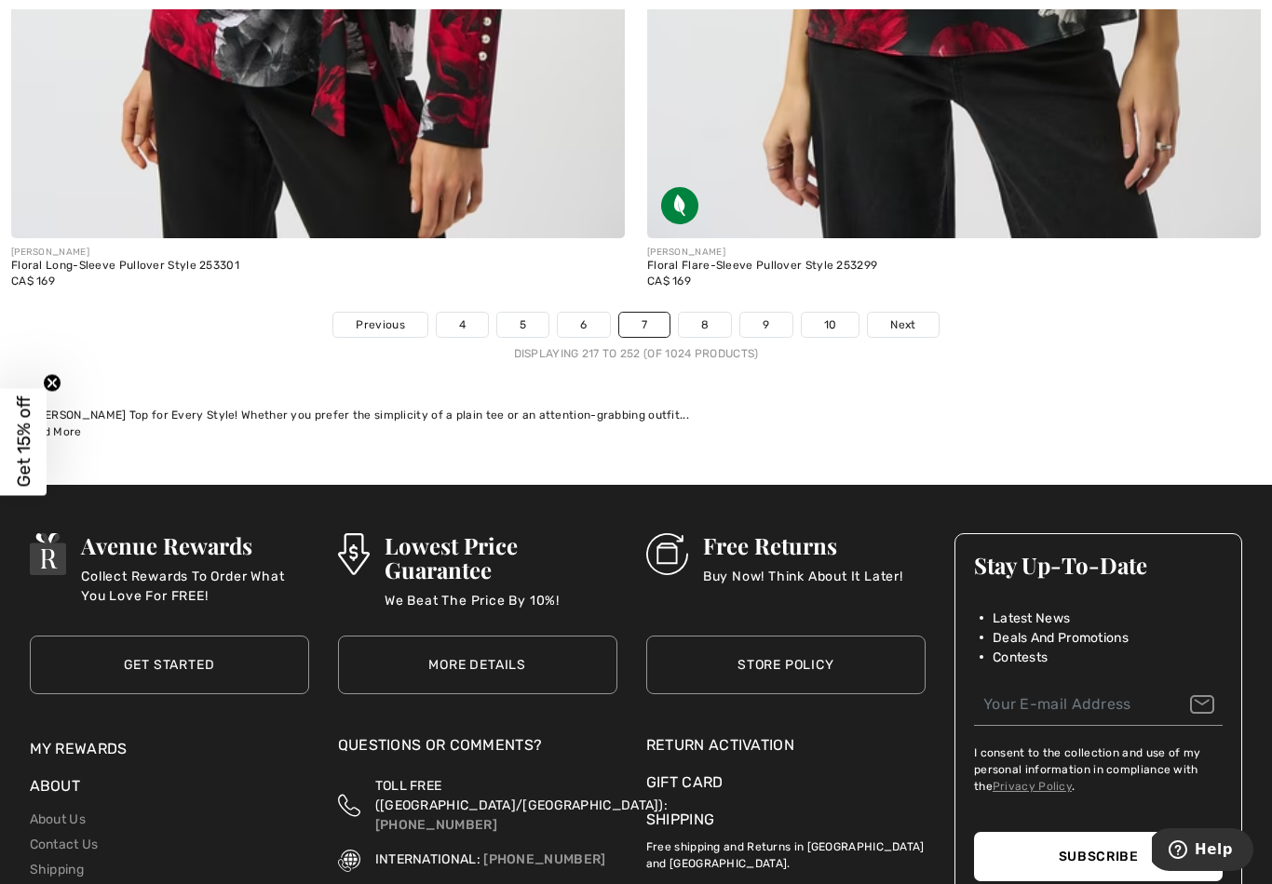
click at [904, 317] on span "Next" at bounding box center [902, 325] width 25 height 17
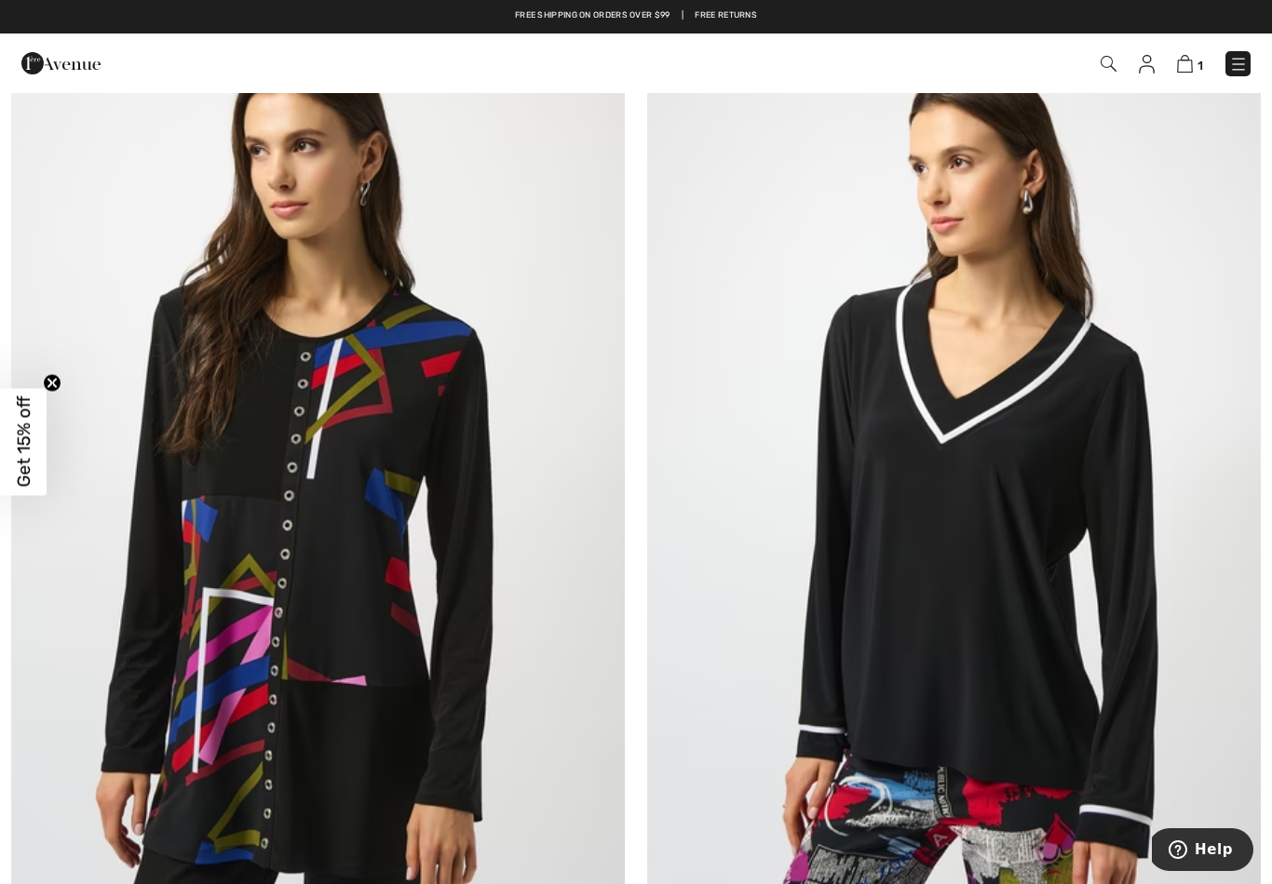
scroll to position [13582, 0]
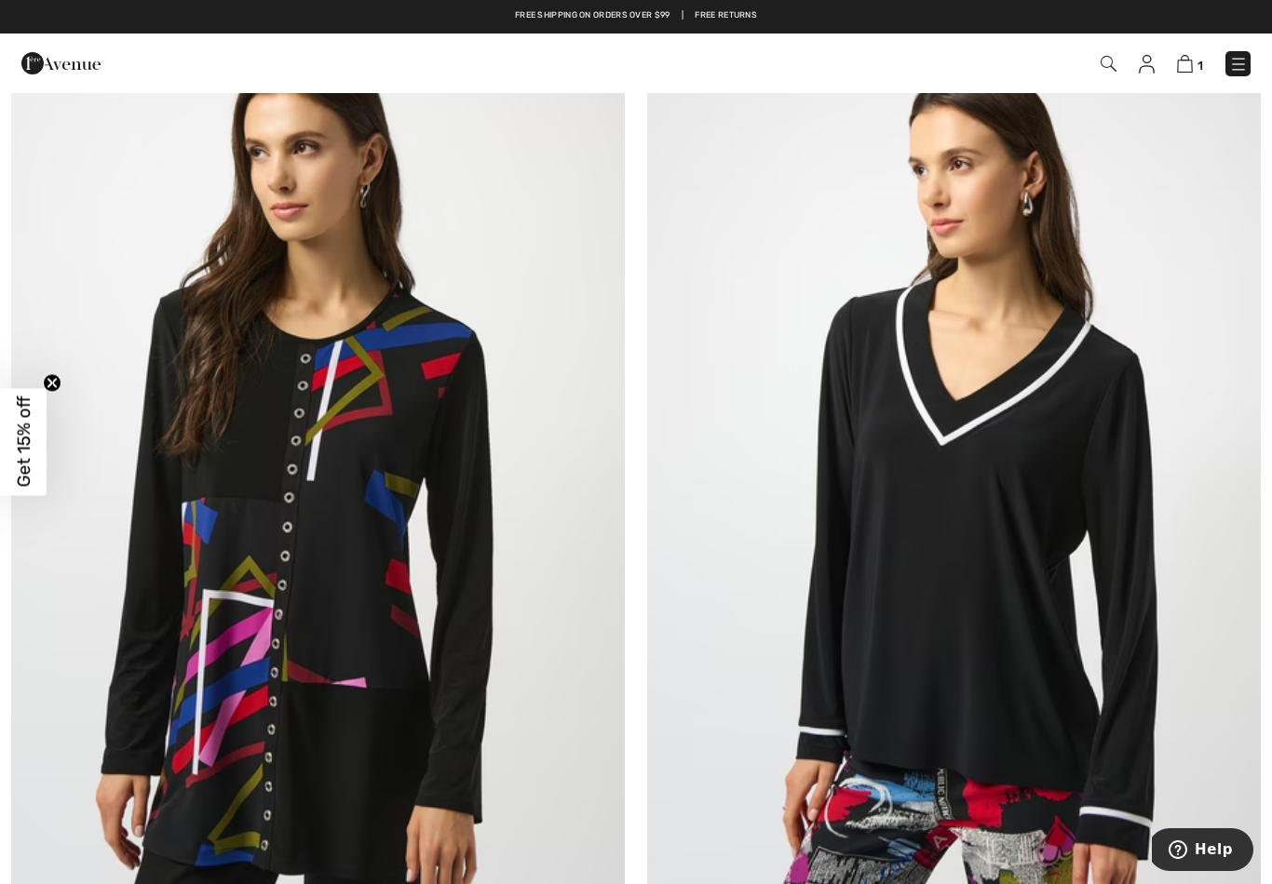
click at [411, 555] on img at bounding box center [318, 476] width 614 height 921
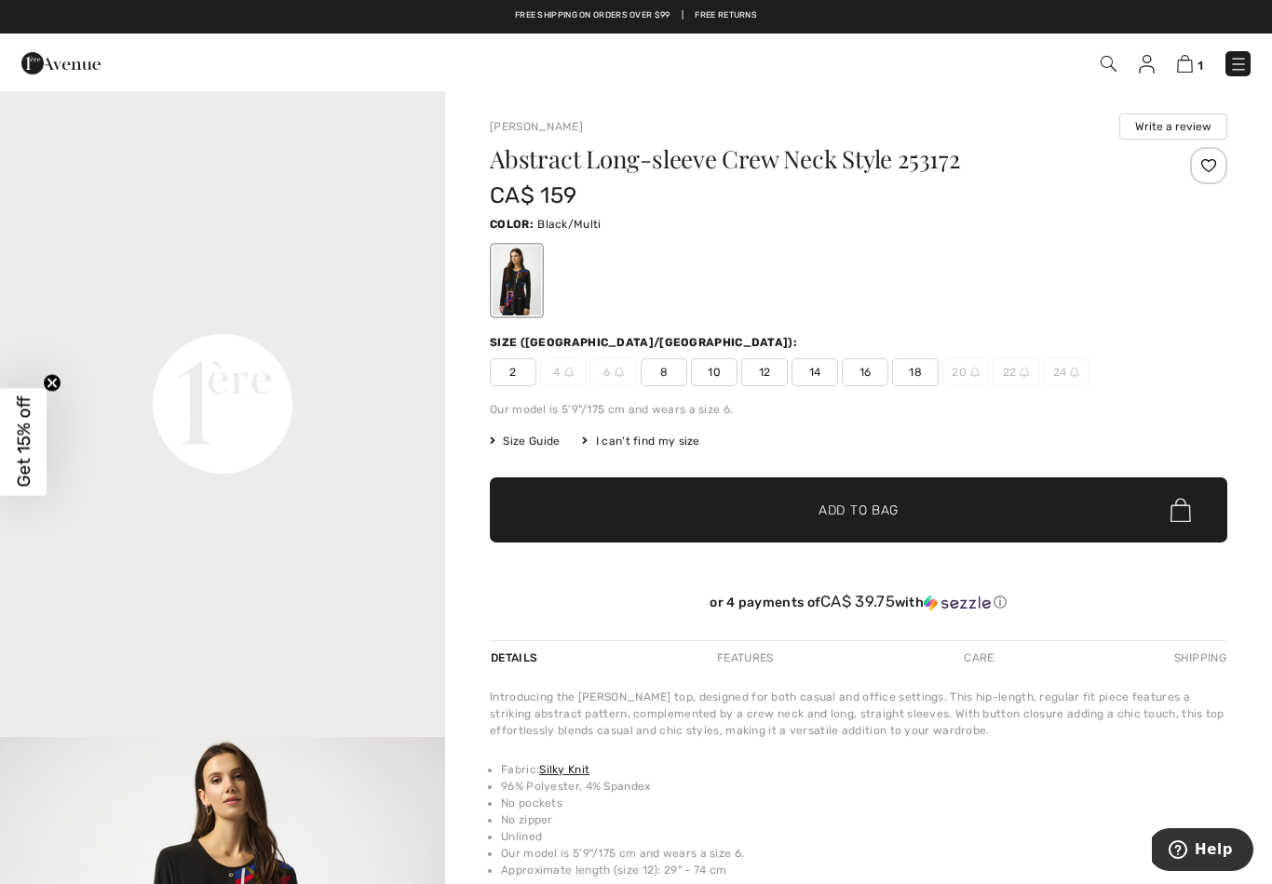
scroll to position [1357, 0]
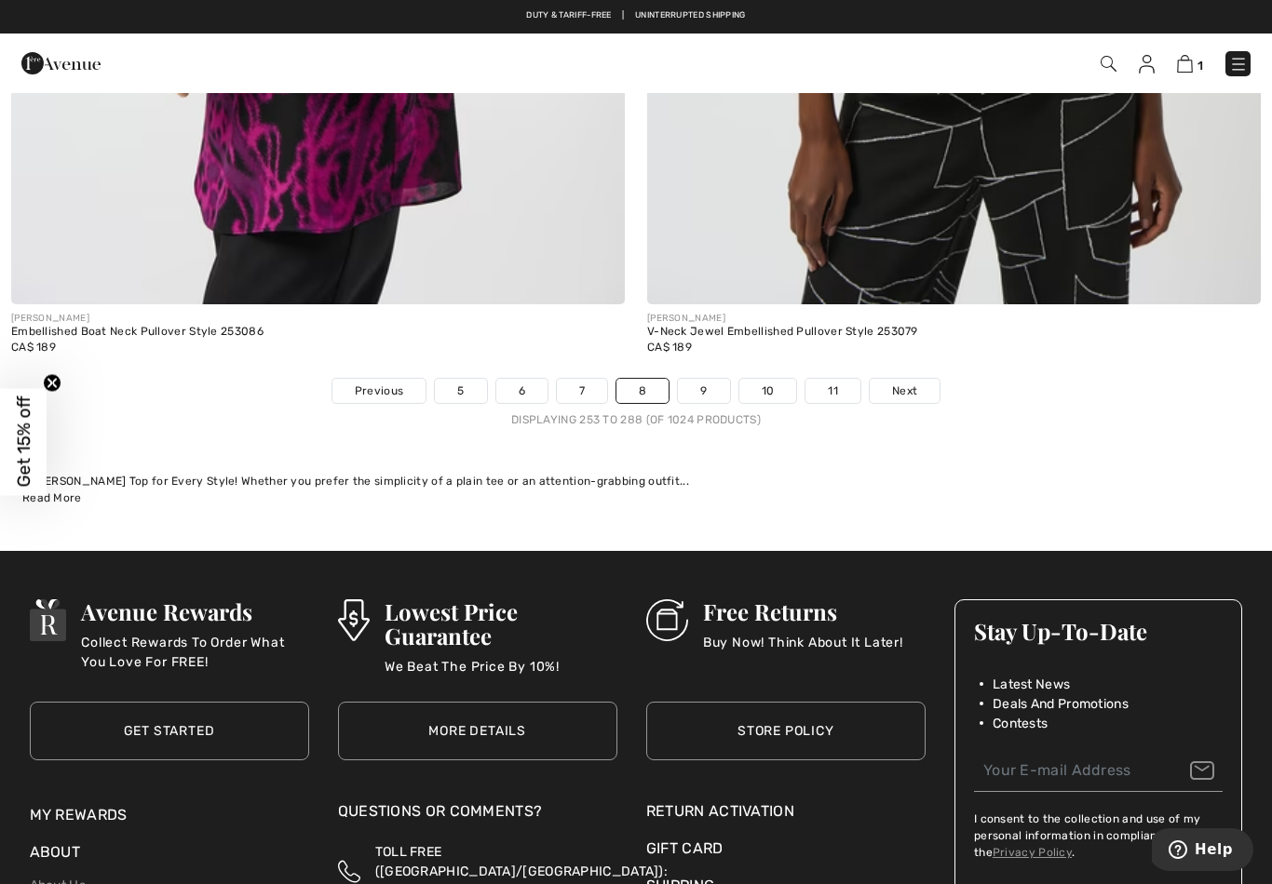
scroll to position [18187, 0]
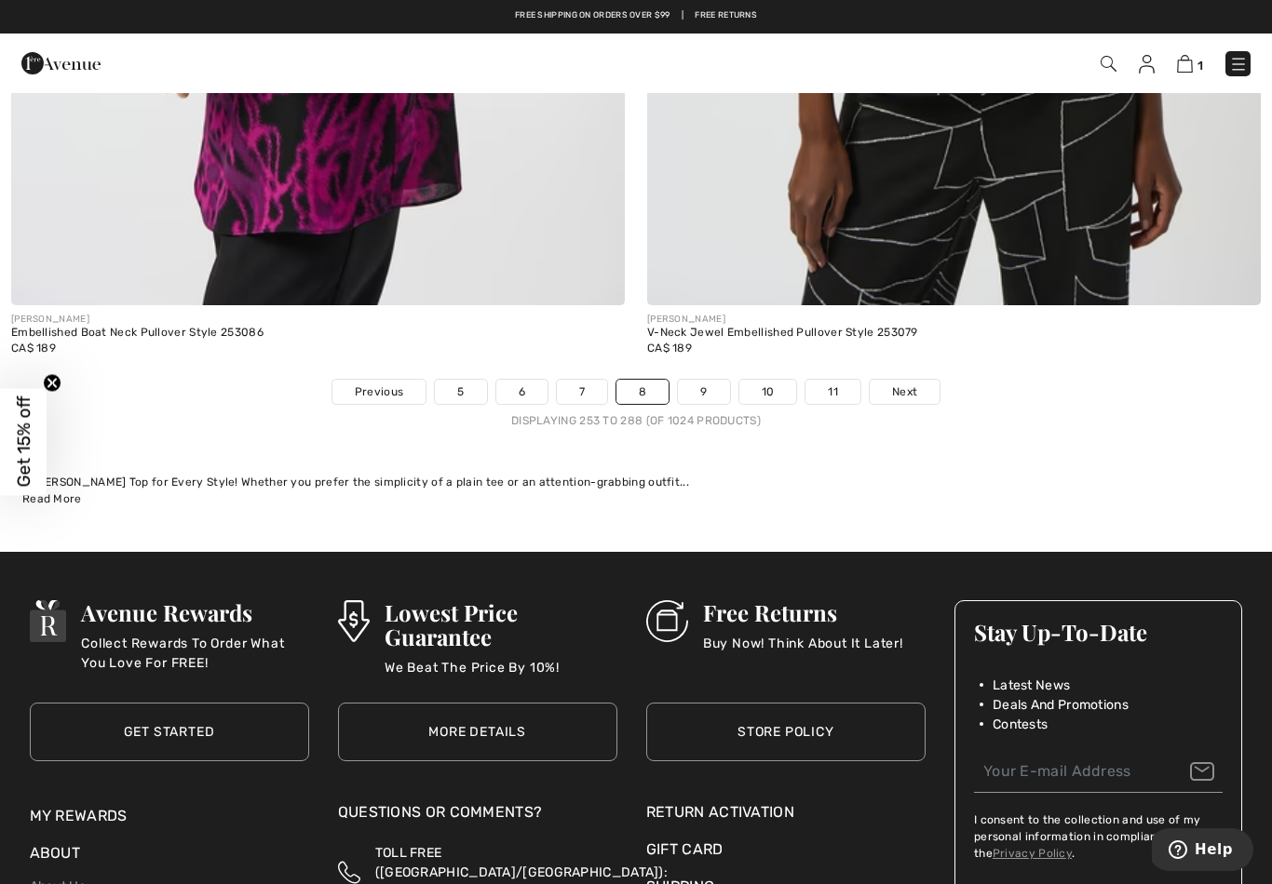
click at [911, 384] on span "Next" at bounding box center [904, 392] width 25 height 17
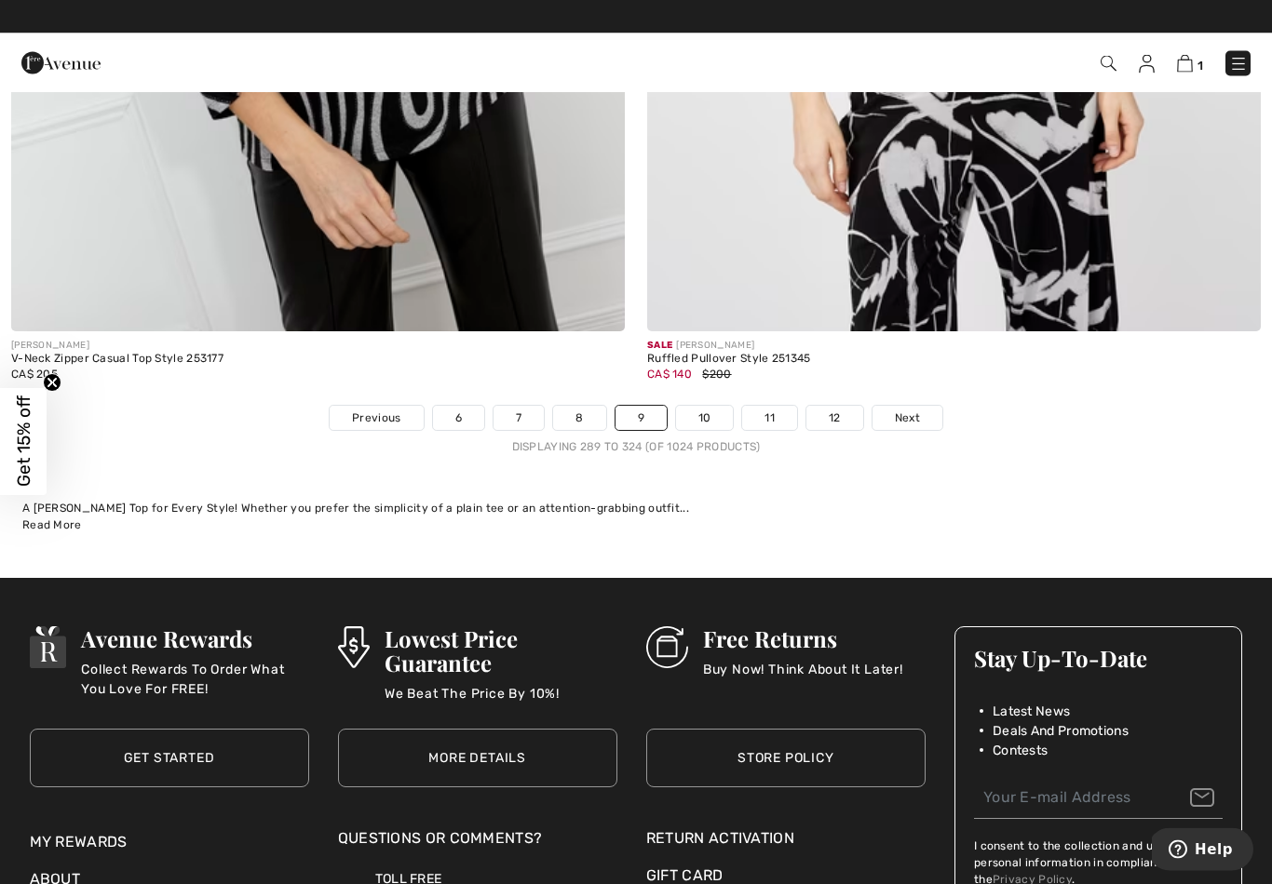
scroll to position [18165, 0]
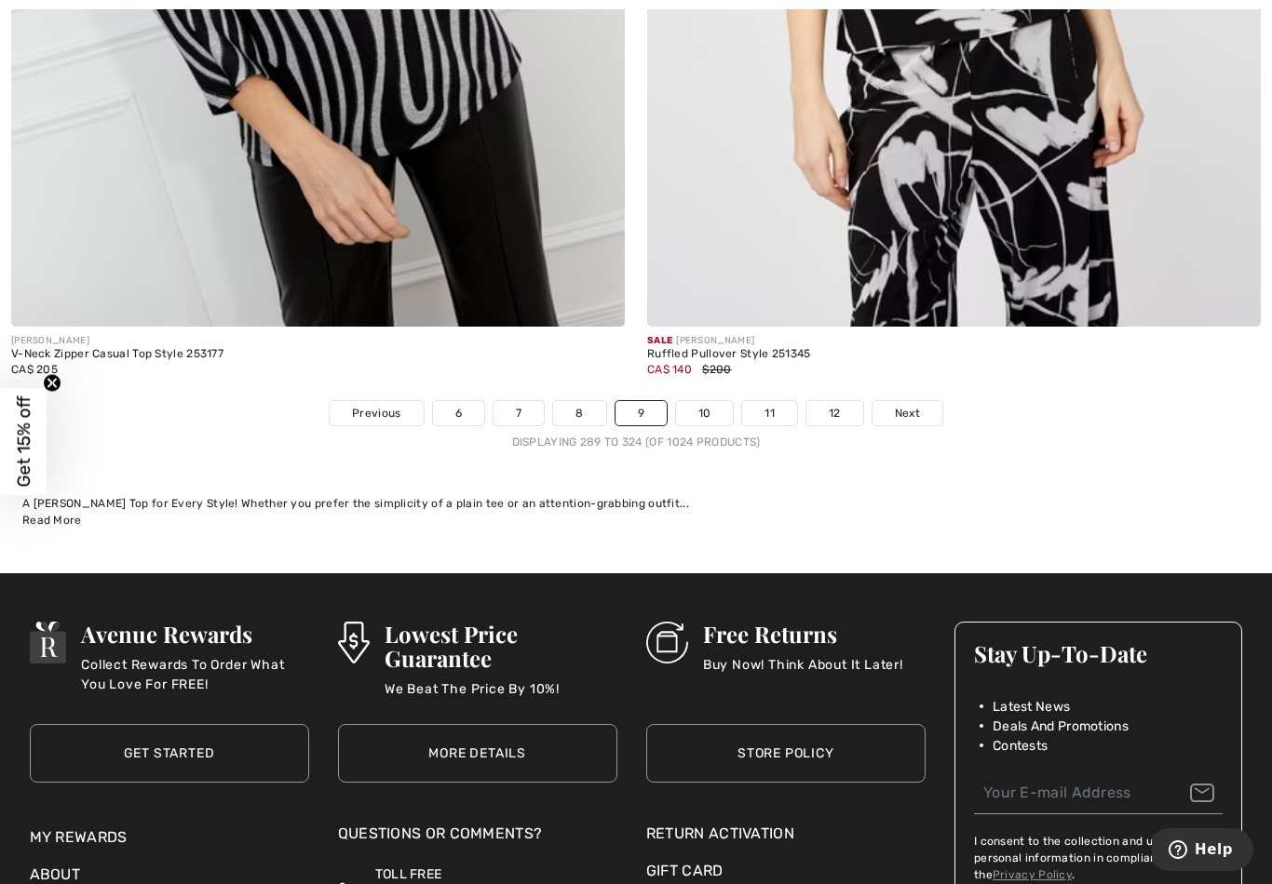
click at [907, 401] on link "Next" at bounding box center [907, 413] width 70 height 24
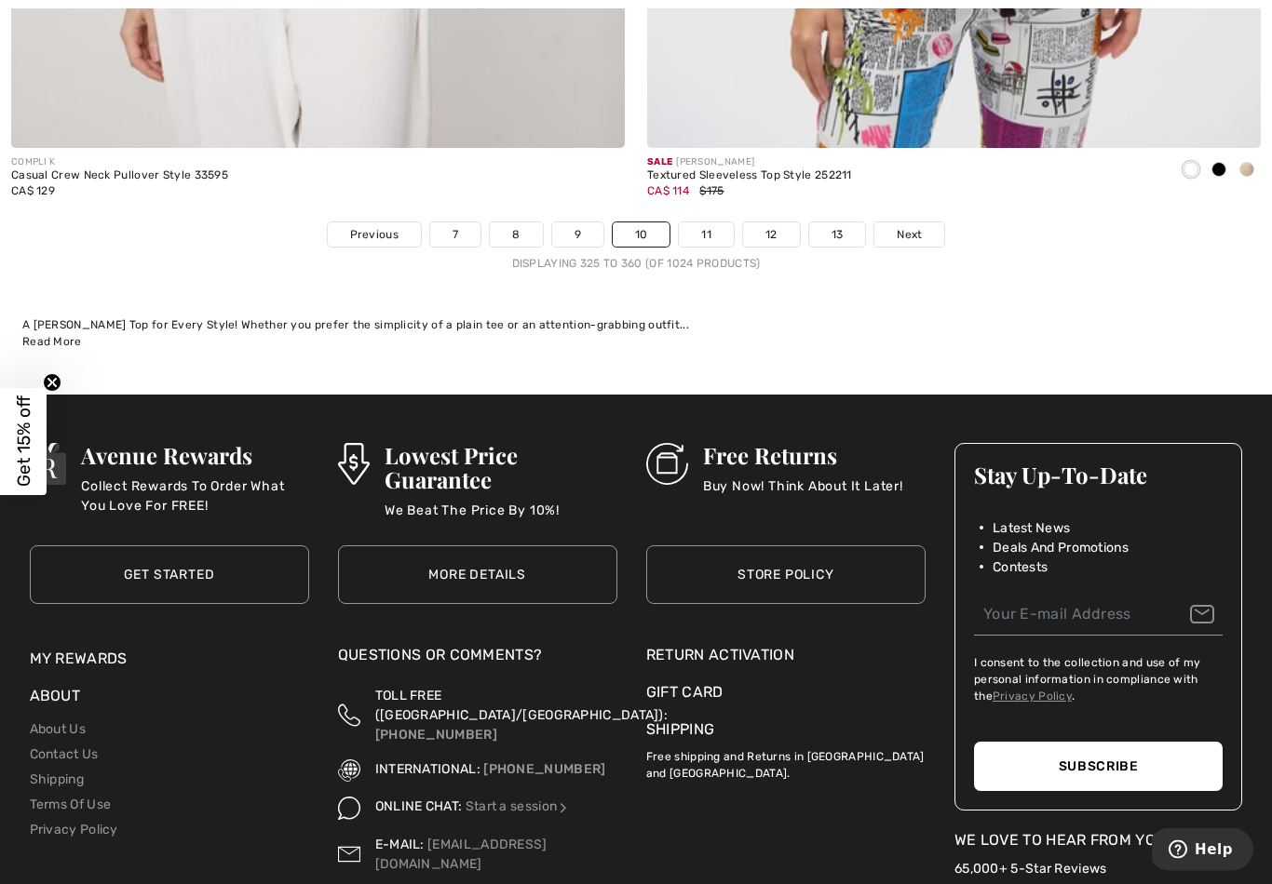
scroll to position [18344, 0]
click at [906, 226] on span "Next" at bounding box center [909, 234] width 25 height 17
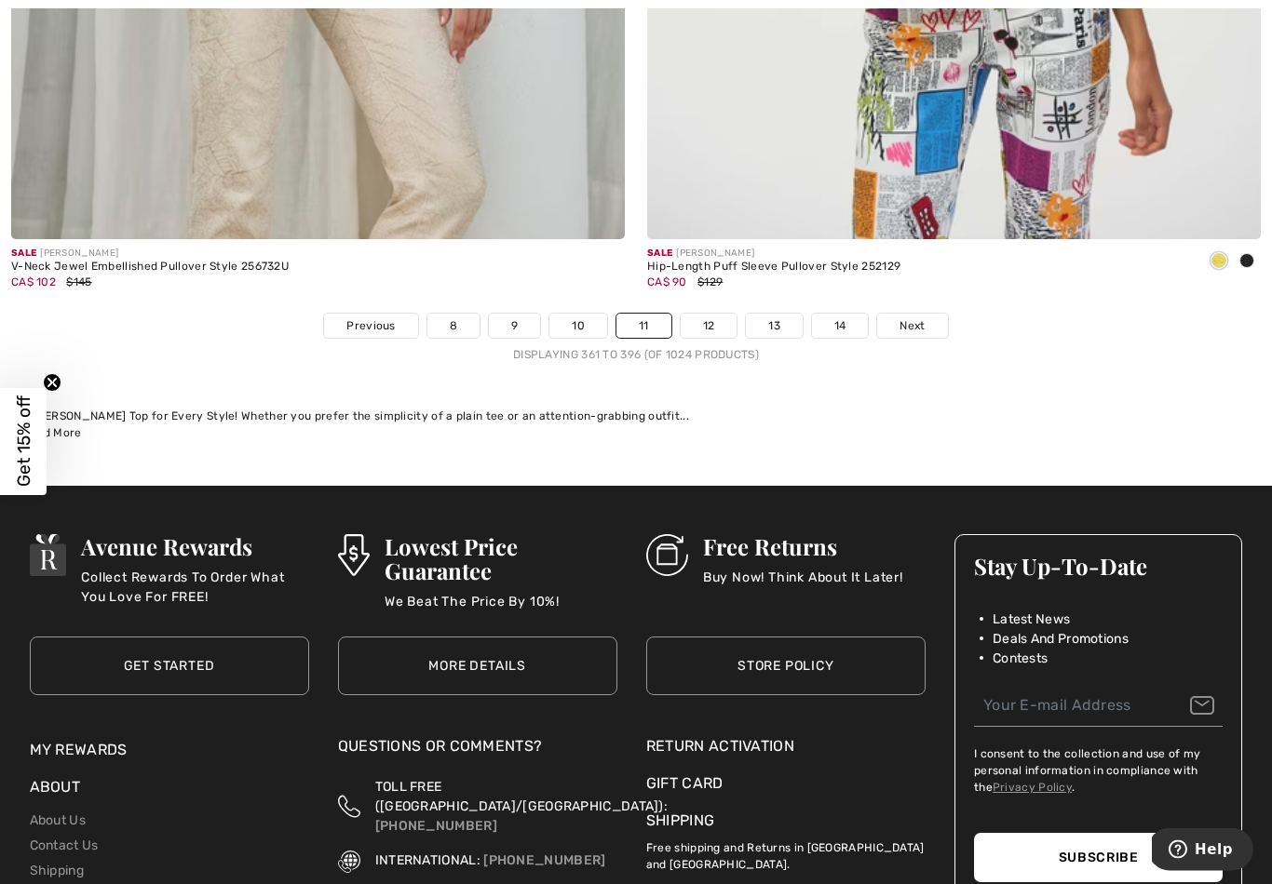
scroll to position [18253, 0]
click at [906, 317] on span "Next" at bounding box center [911, 325] width 25 height 17
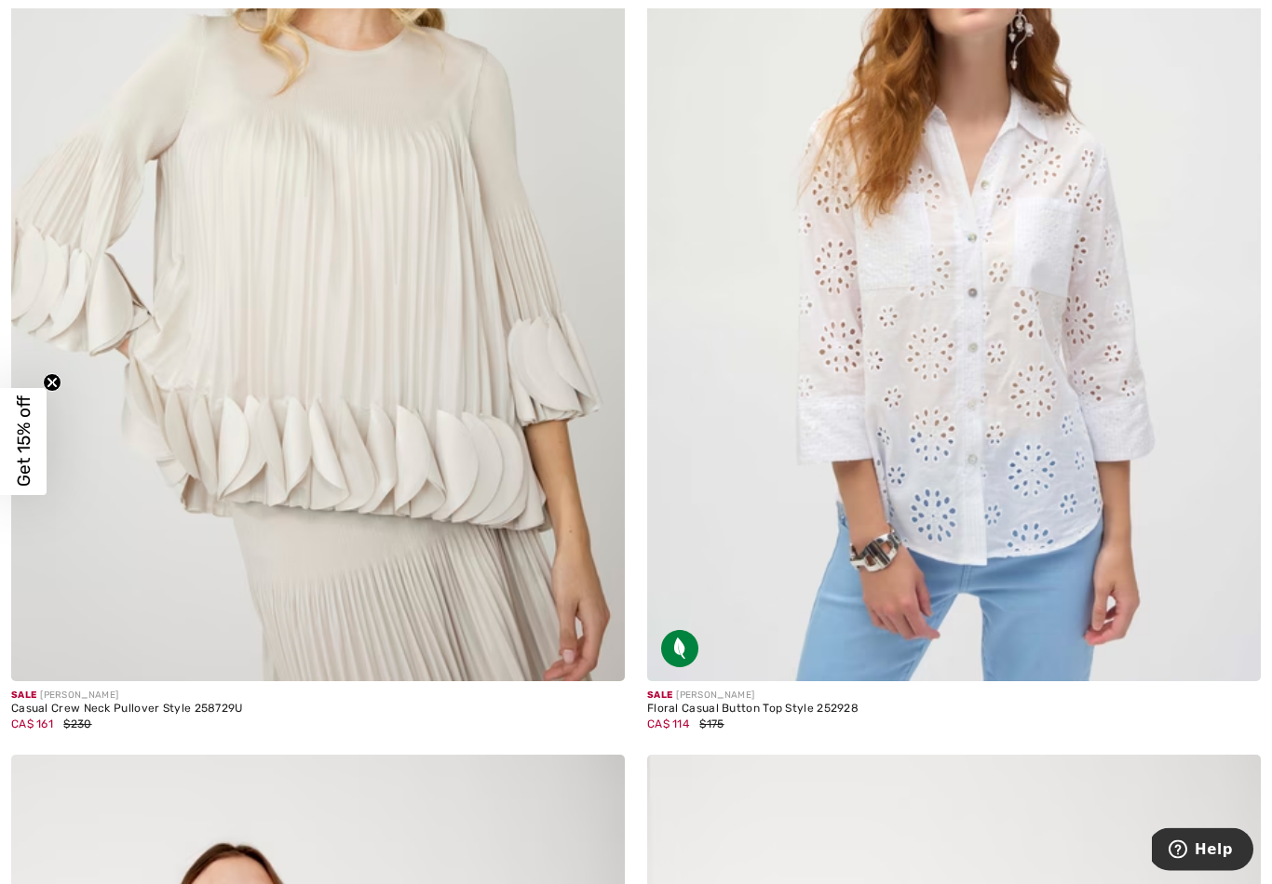
scroll to position [1479, 0]
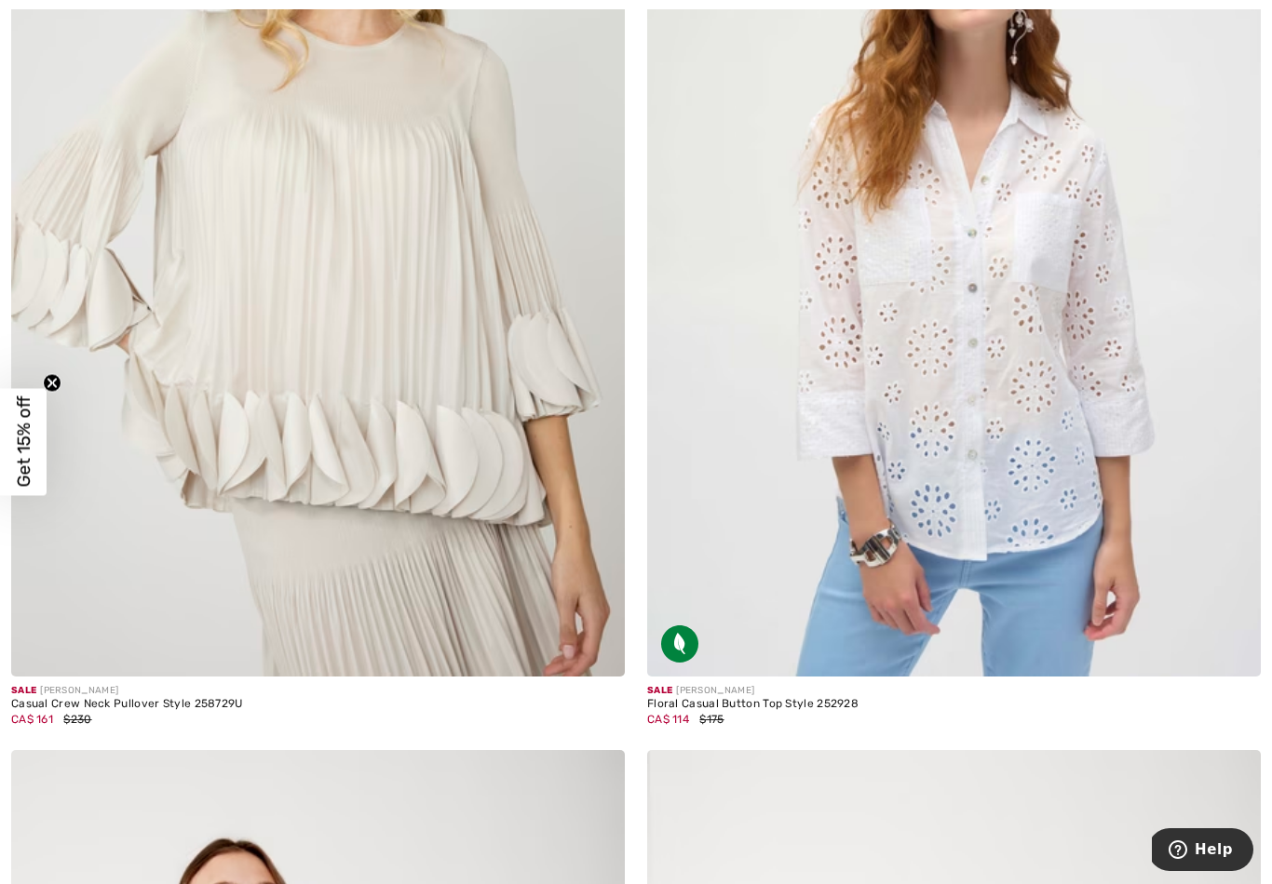
click at [1007, 368] on img at bounding box center [954, 216] width 614 height 921
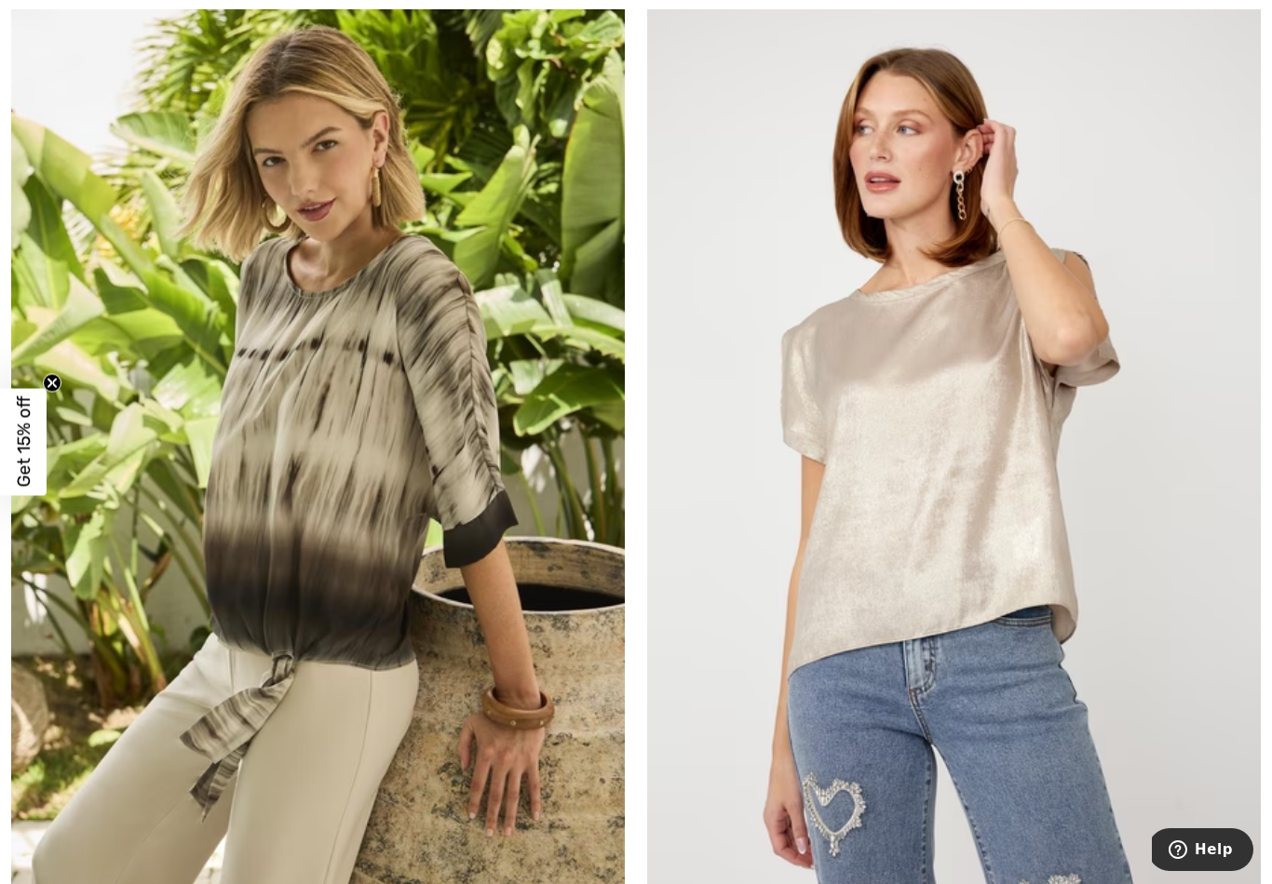
scroll to position [8386, 0]
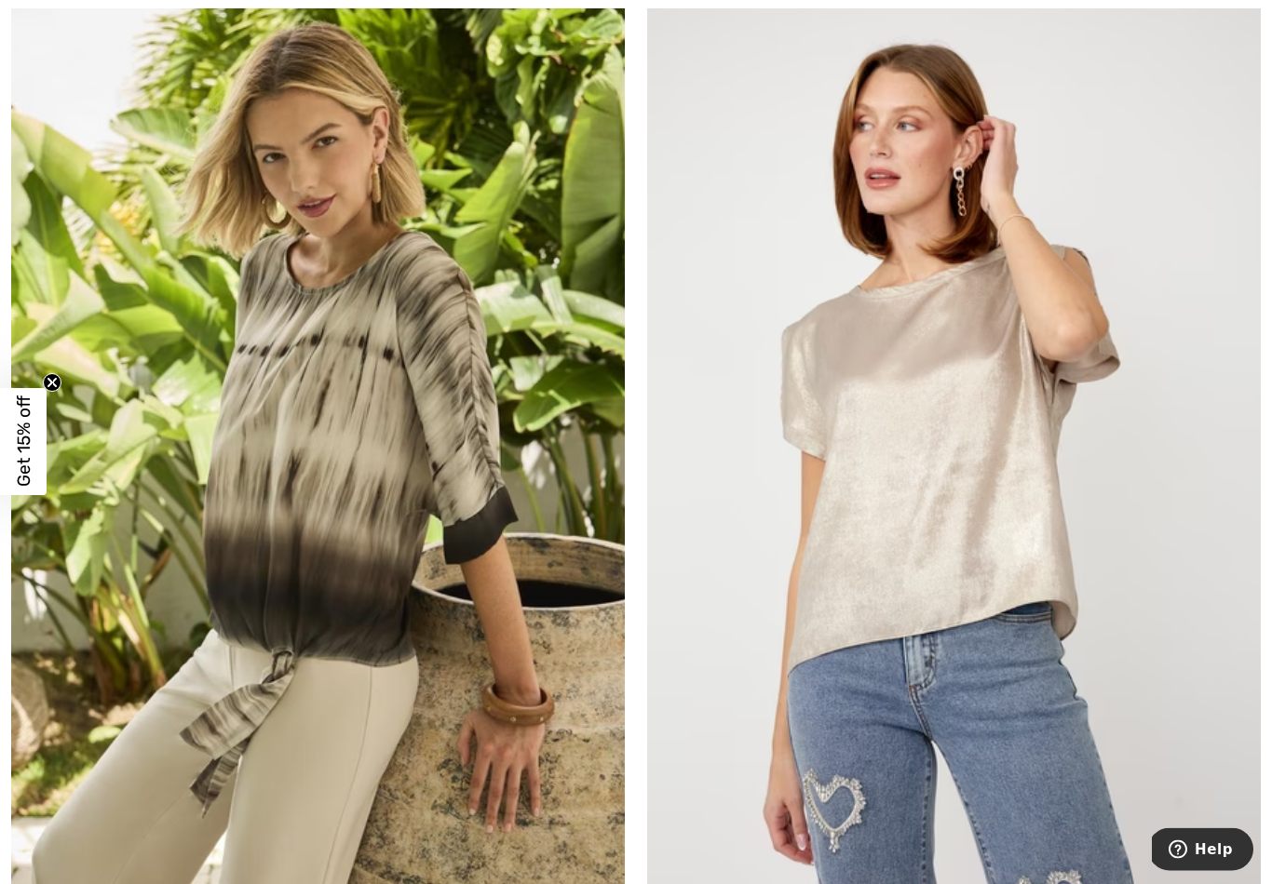
click at [463, 470] on img at bounding box center [318, 460] width 614 height 921
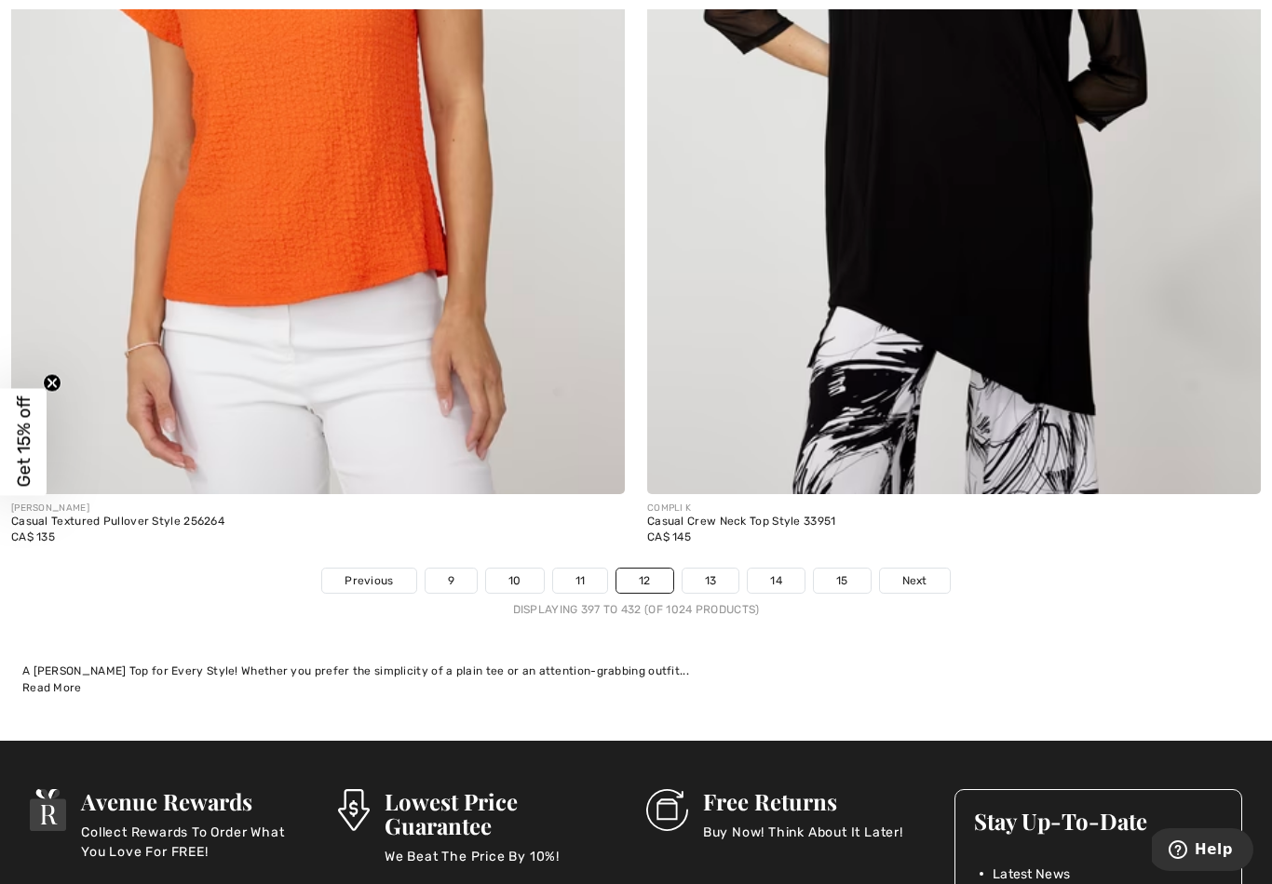
scroll to position [17986, 0]
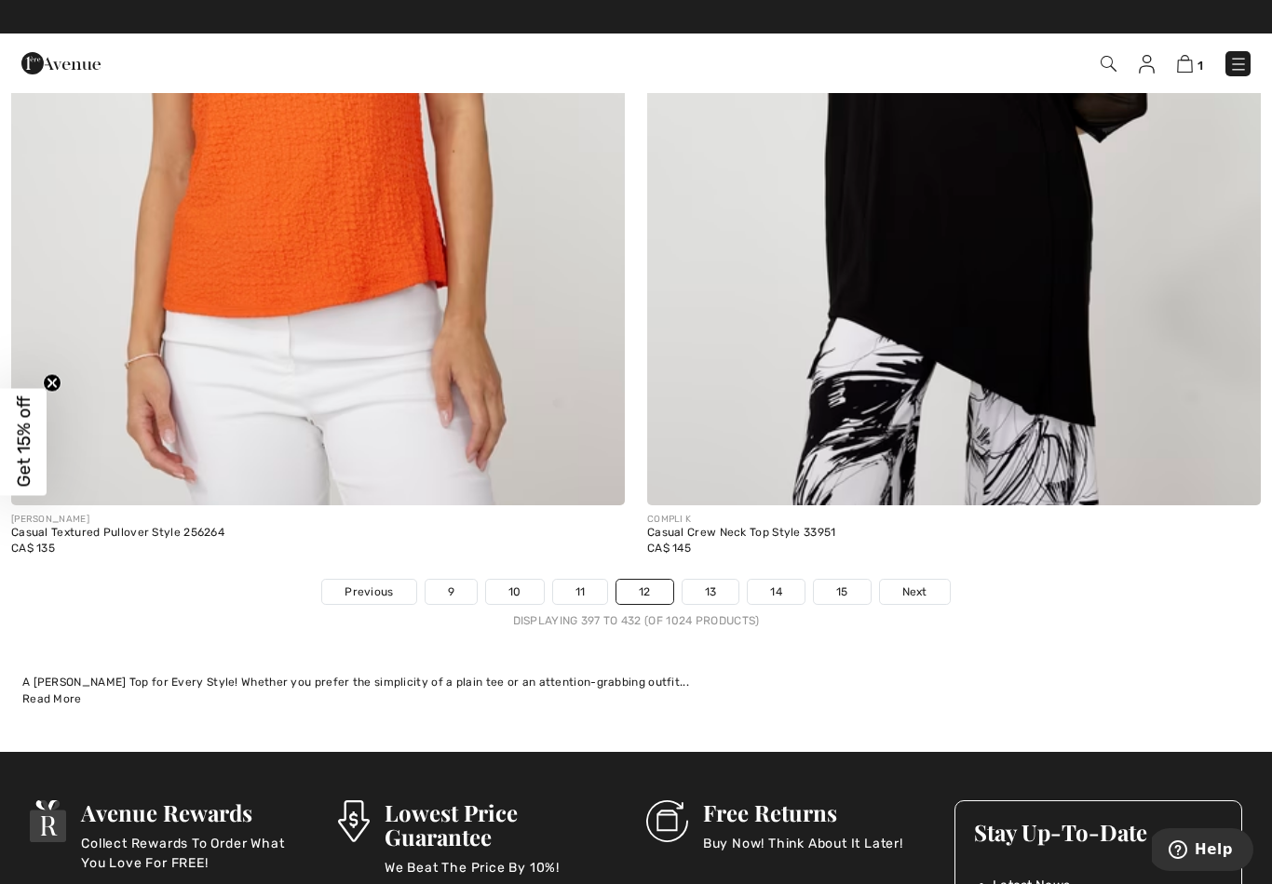
click at [918, 584] on span "Next" at bounding box center [914, 592] width 25 height 17
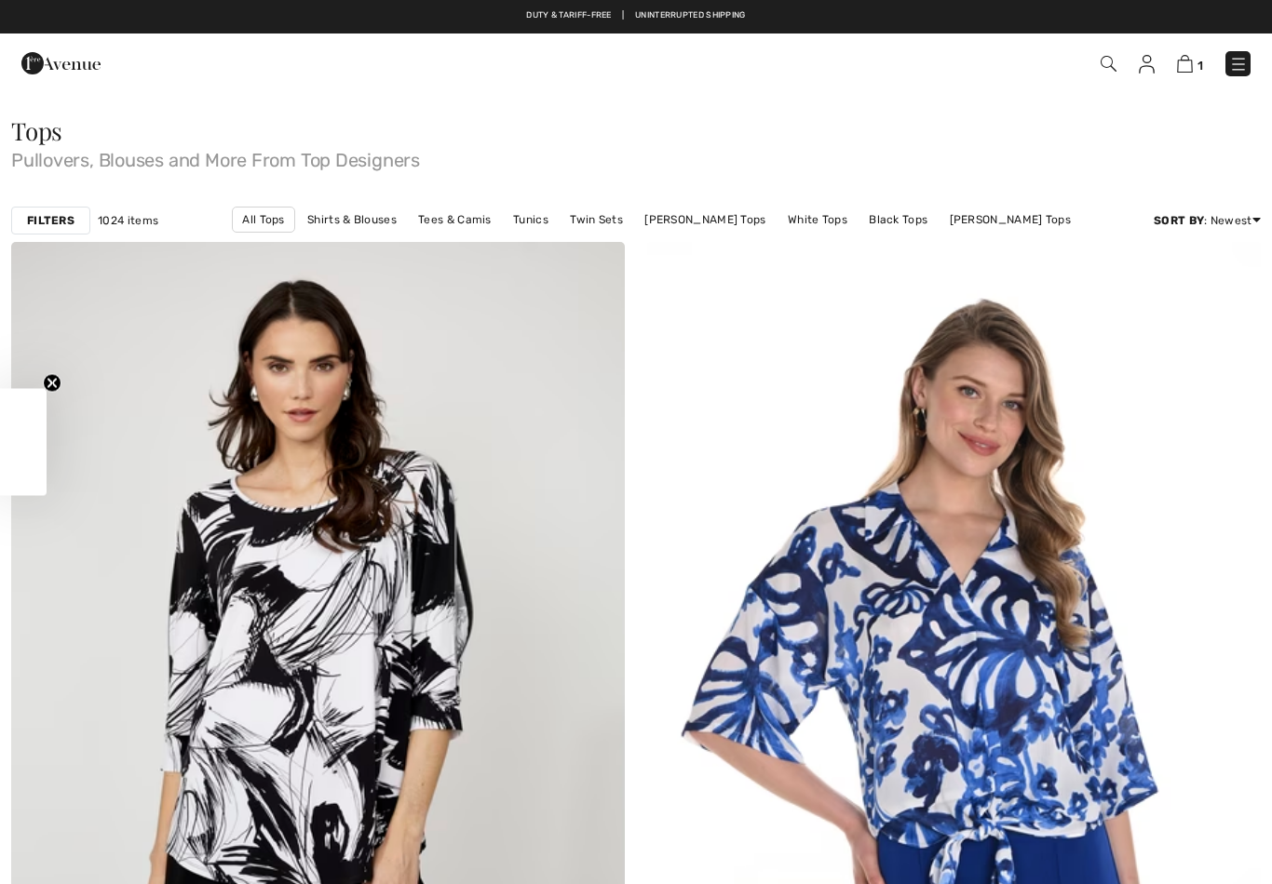
checkbox input "true"
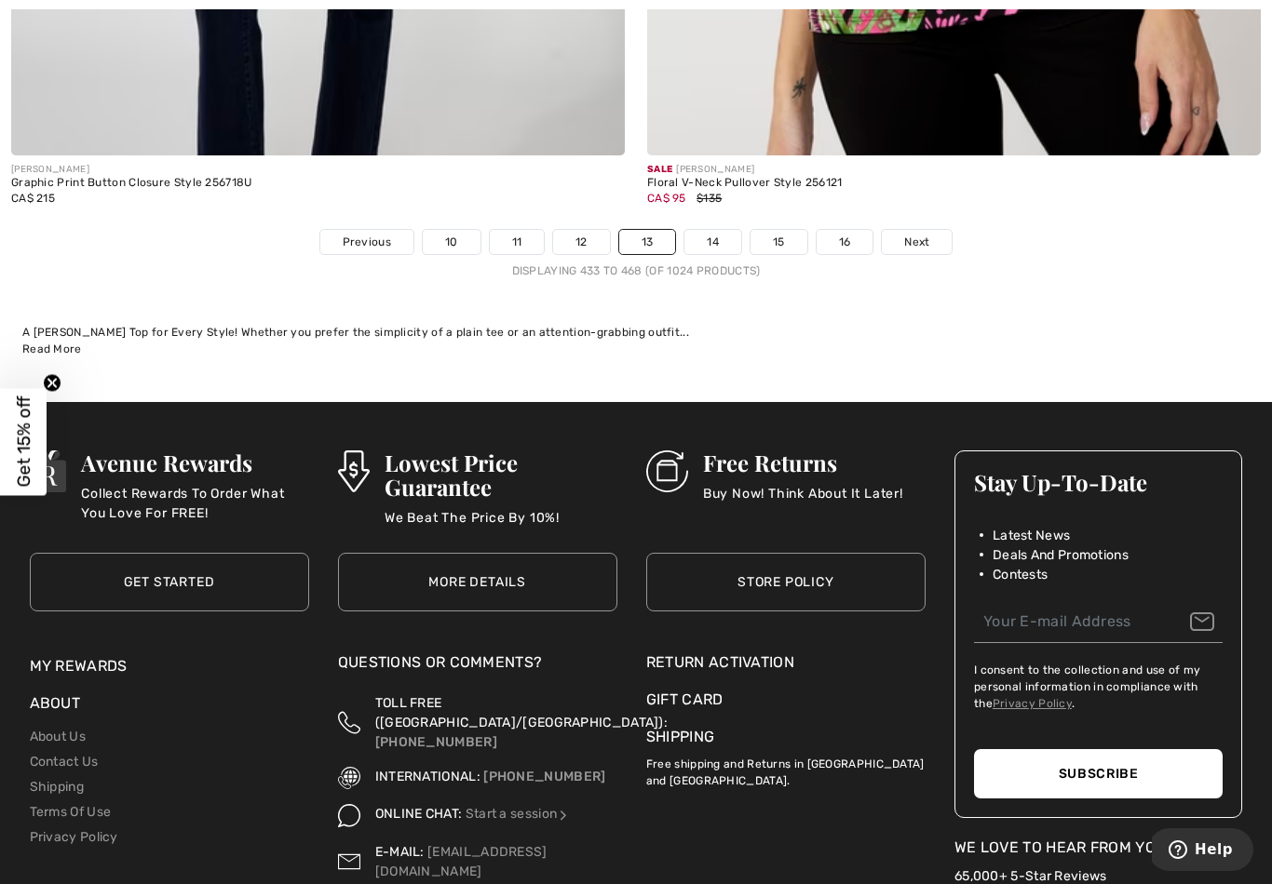
scroll to position [18317, 0]
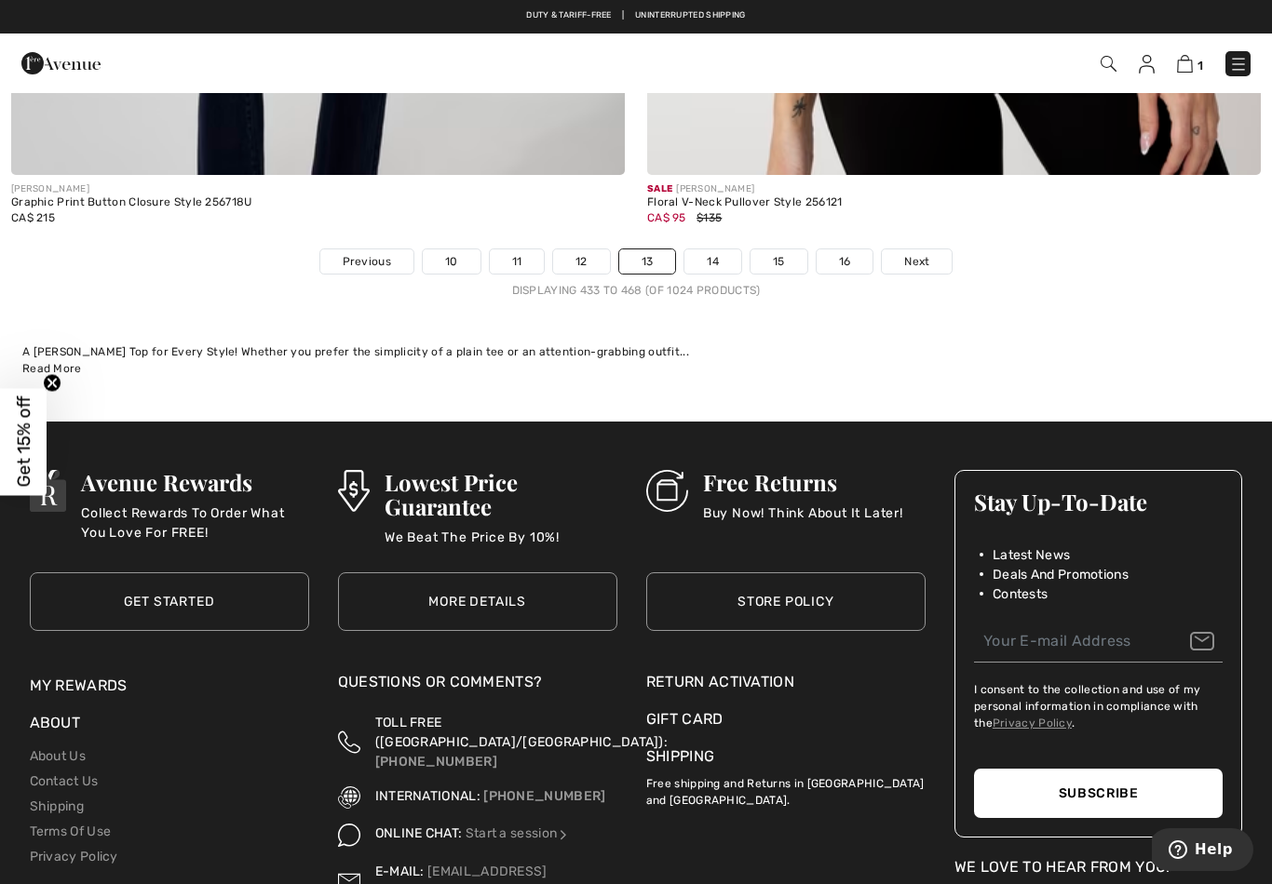
click at [917, 253] on span "Next" at bounding box center [916, 261] width 25 height 17
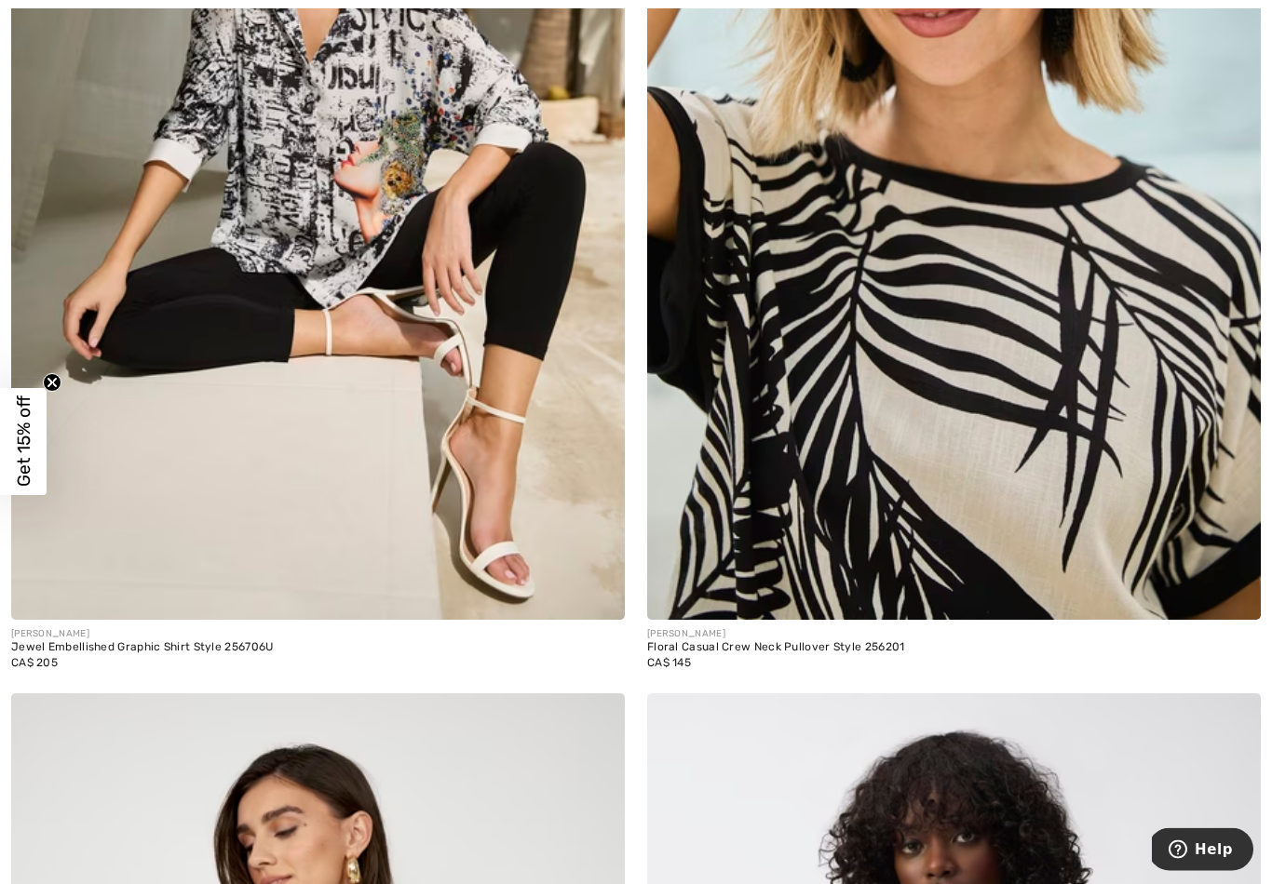
scroll to position [1537, 0]
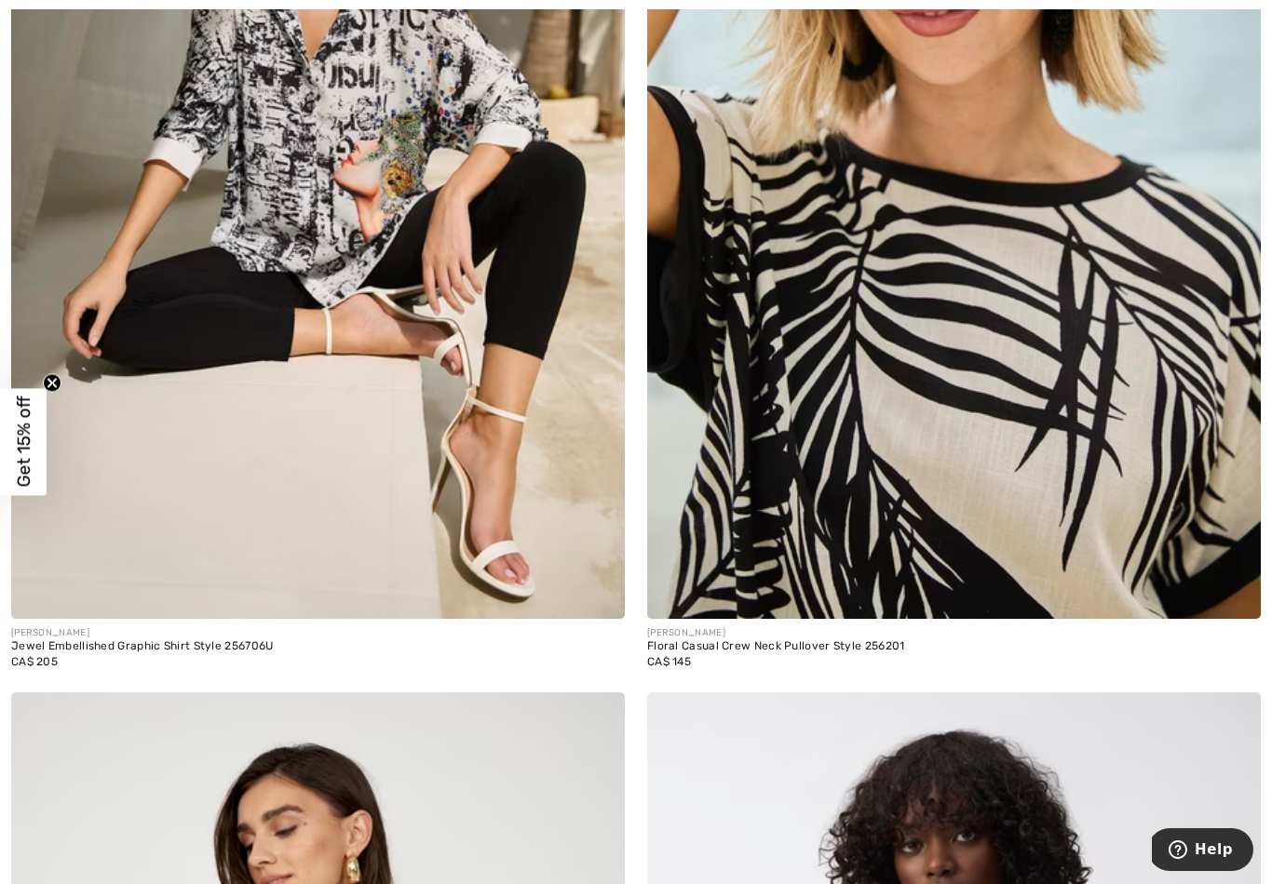
click at [1128, 409] on img at bounding box center [954, 158] width 614 height 921
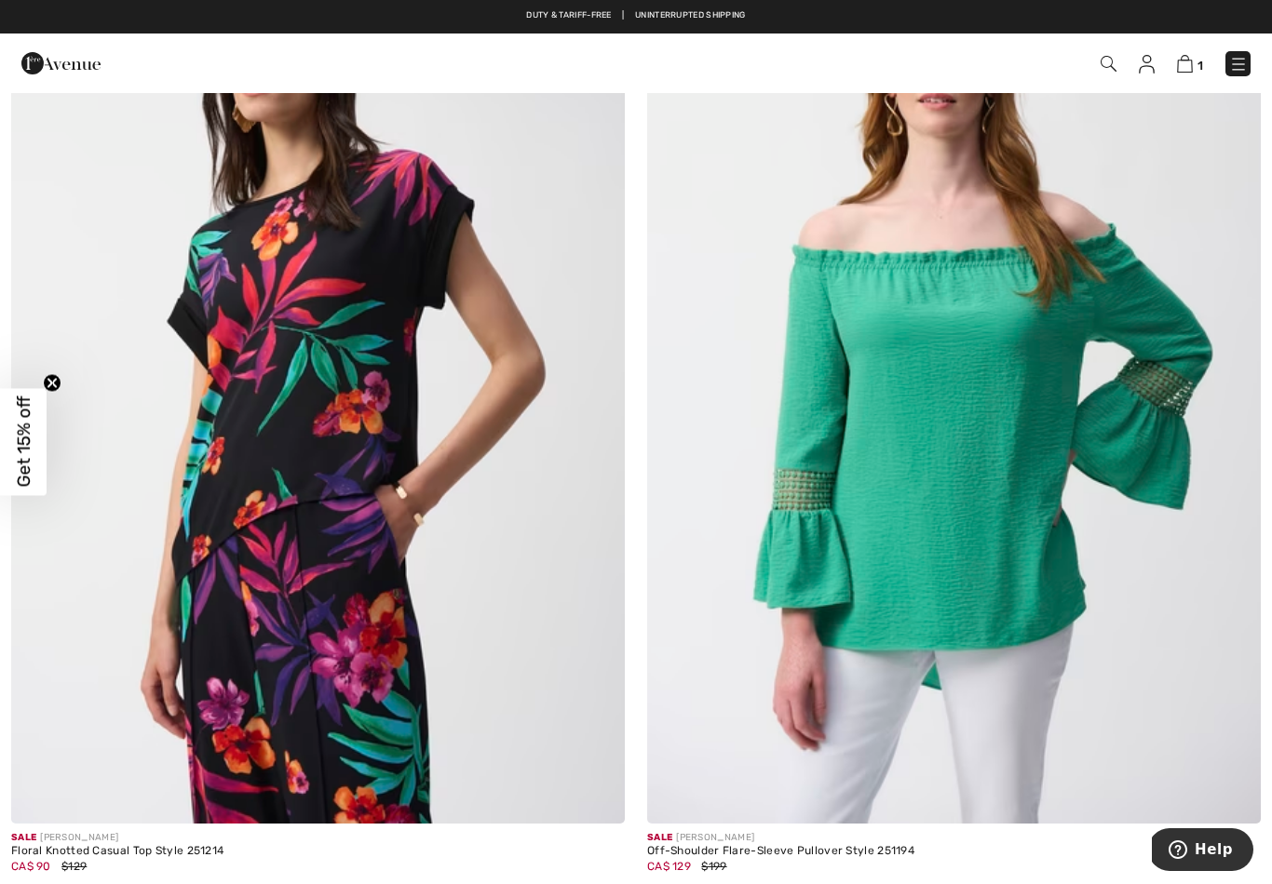
scroll to position [10466, 0]
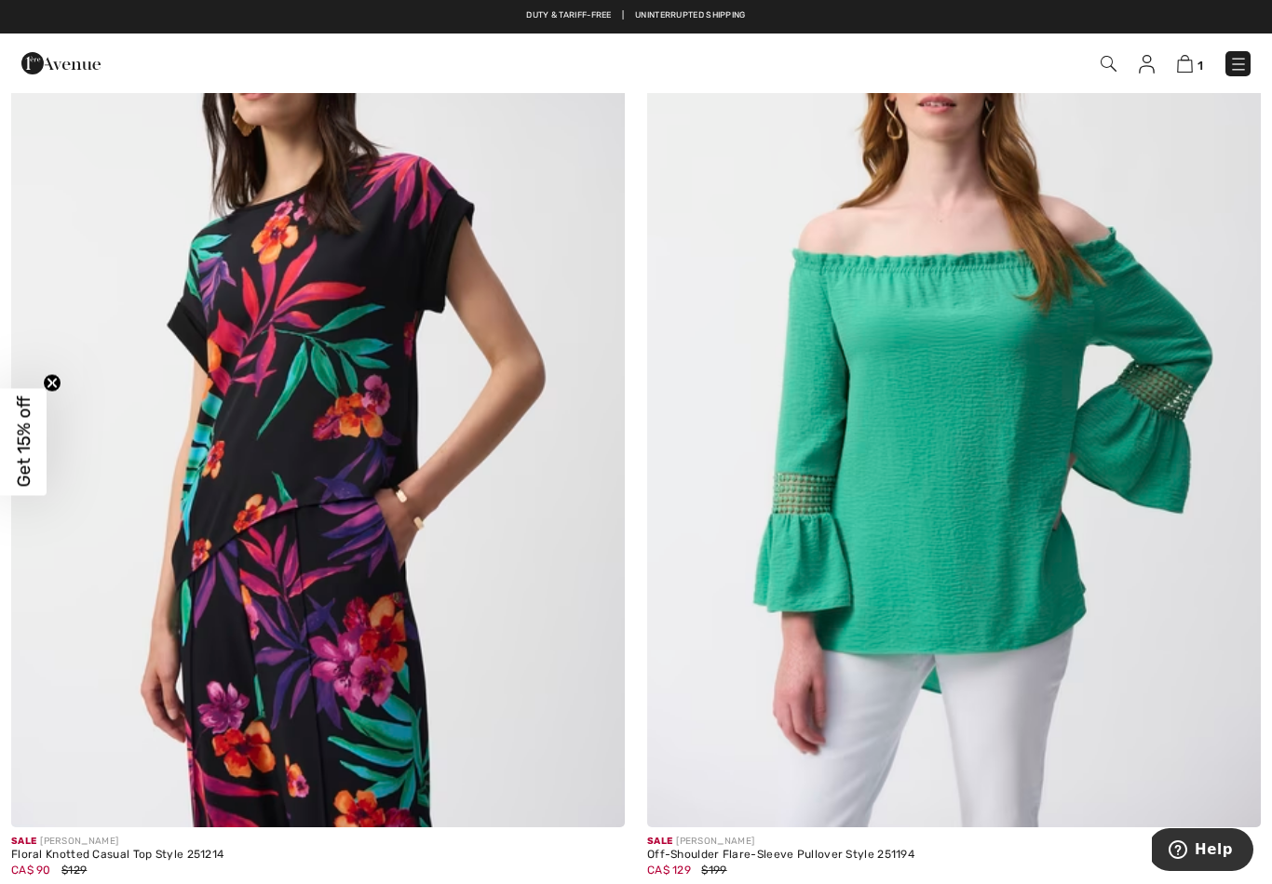
click at [318, 342] on img at bounding box center [318, 367] width 614 height 921
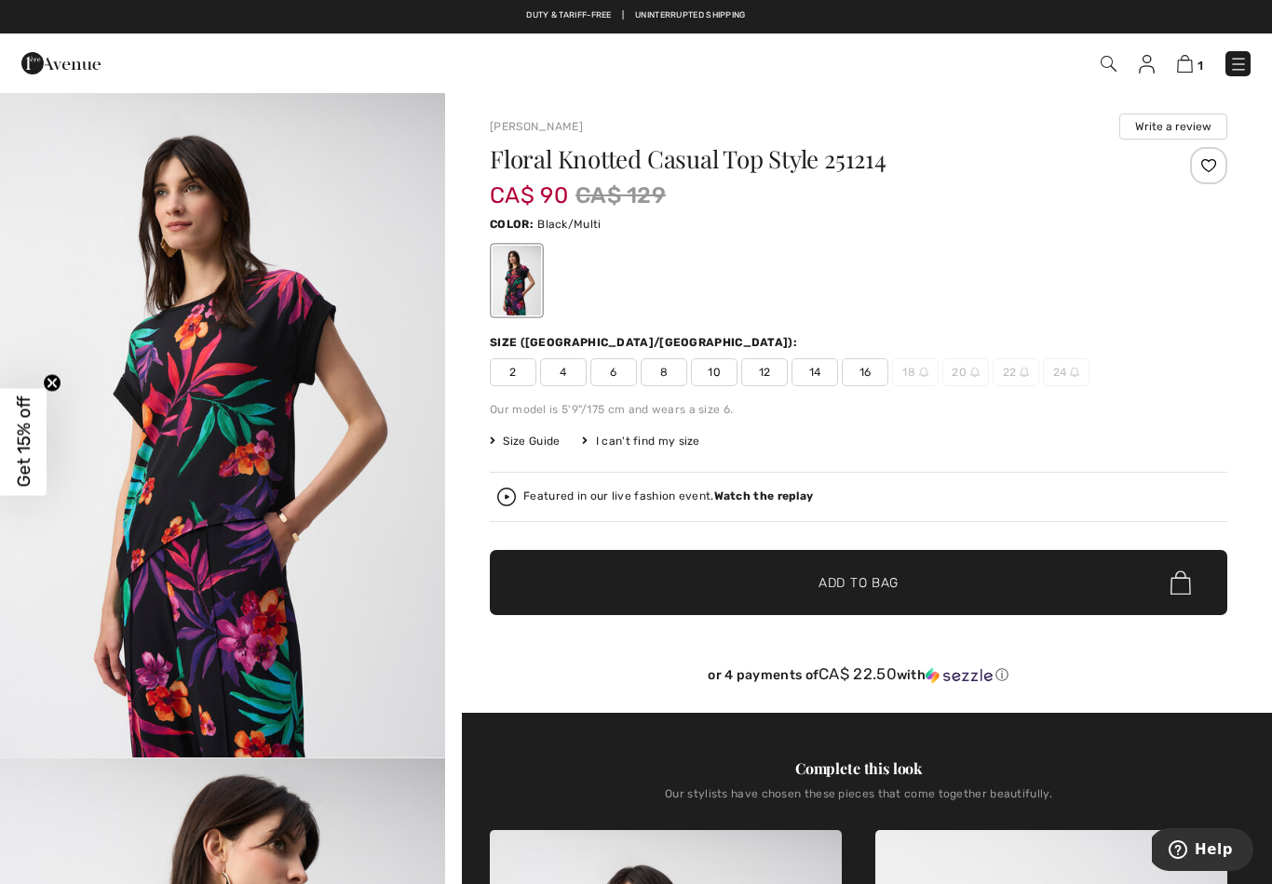
click at [658, 372] on span "8" at bounding box center [664, 372] width 47 height 28
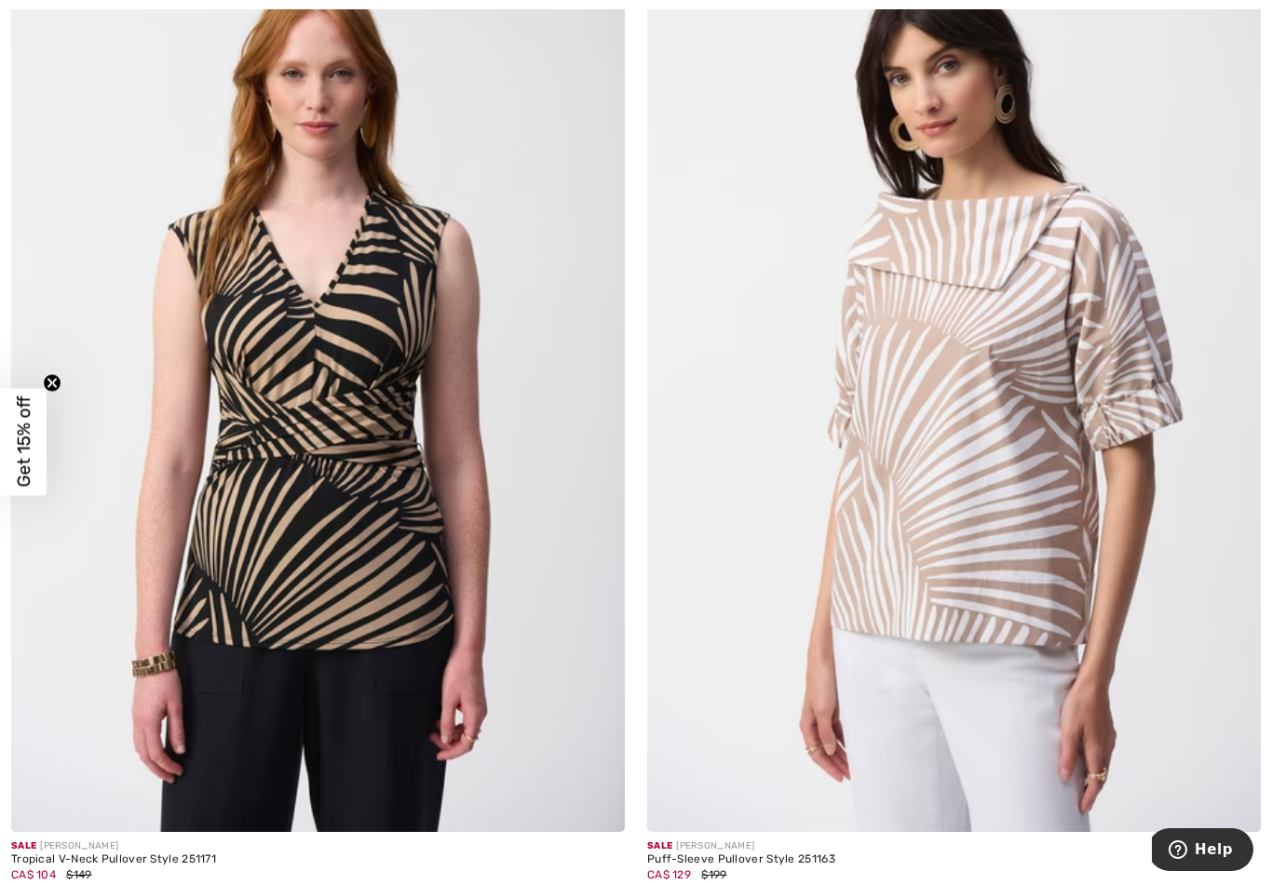
scroll to position [13686, 0]
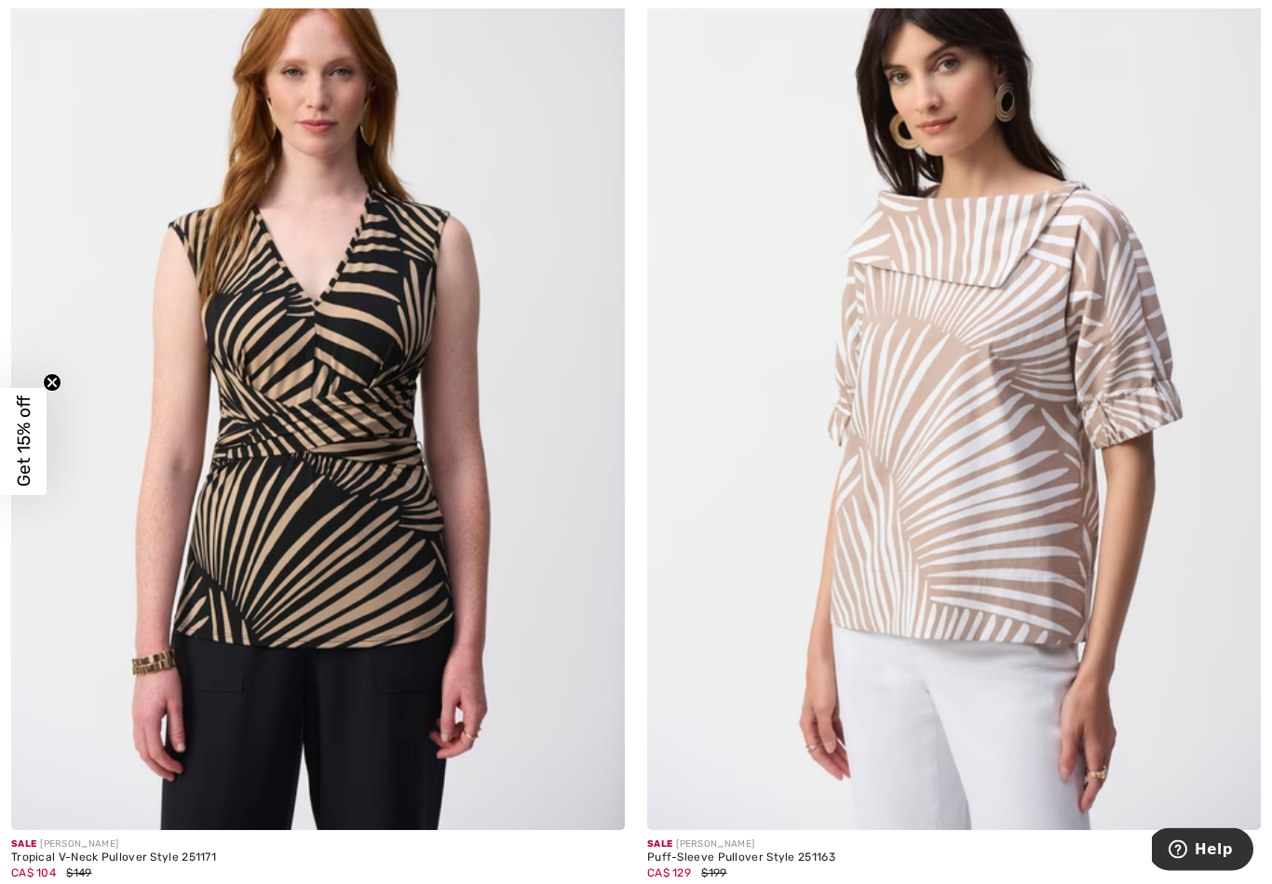
click at [1116, 535] on img at bounding box center [954, 372] width 614 height 921
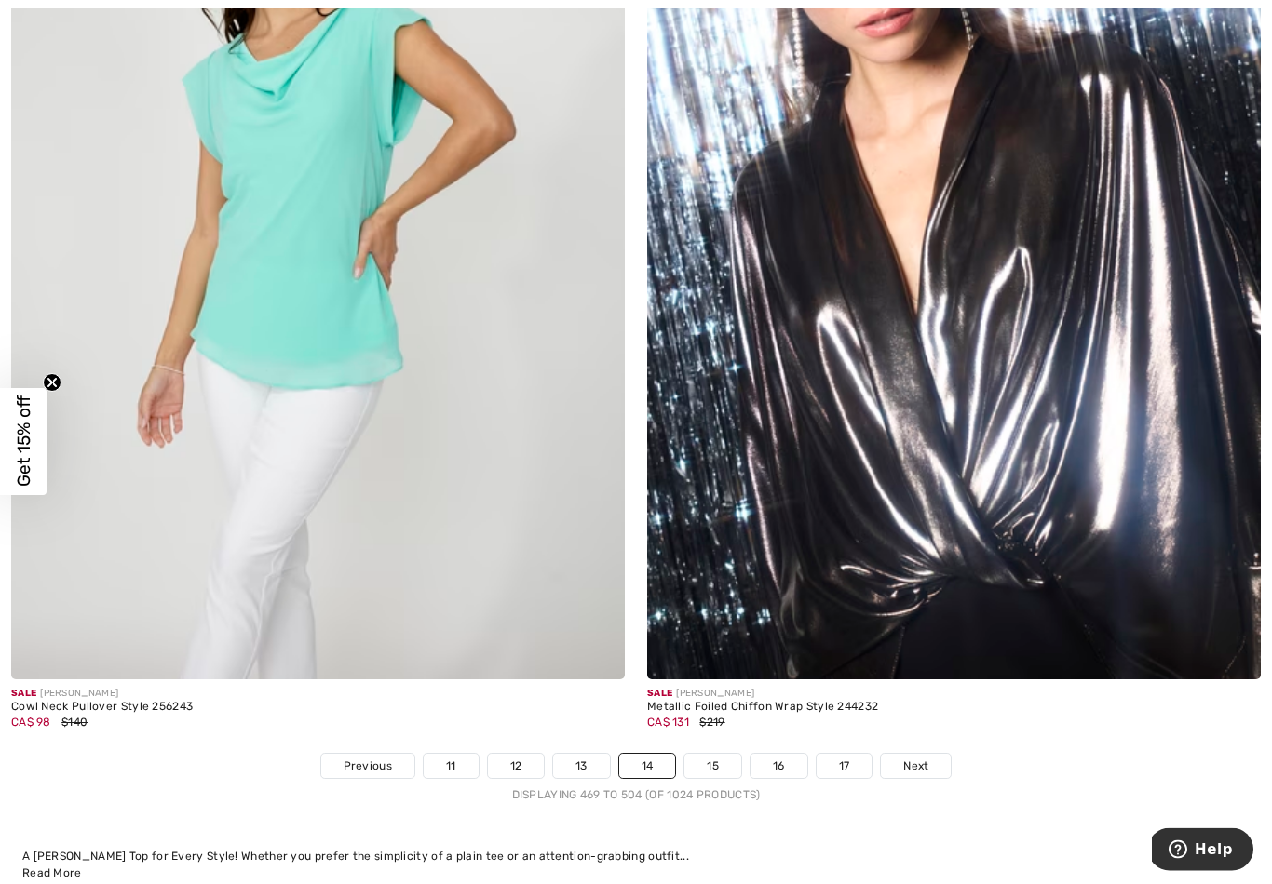
scroll to position [17815, 0]
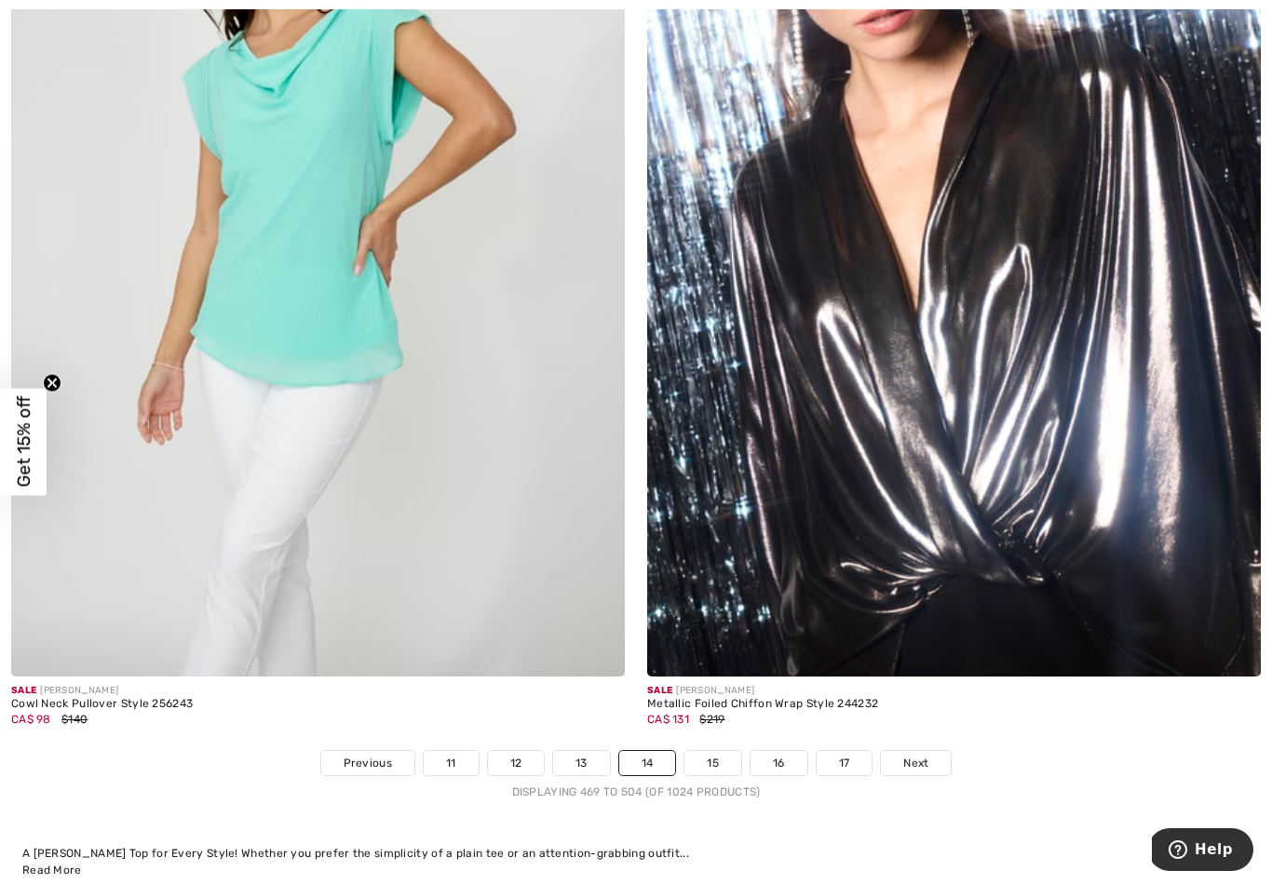
click at [920, 755] on span "Next" at bounding box center [915, 763] width 25 height 17
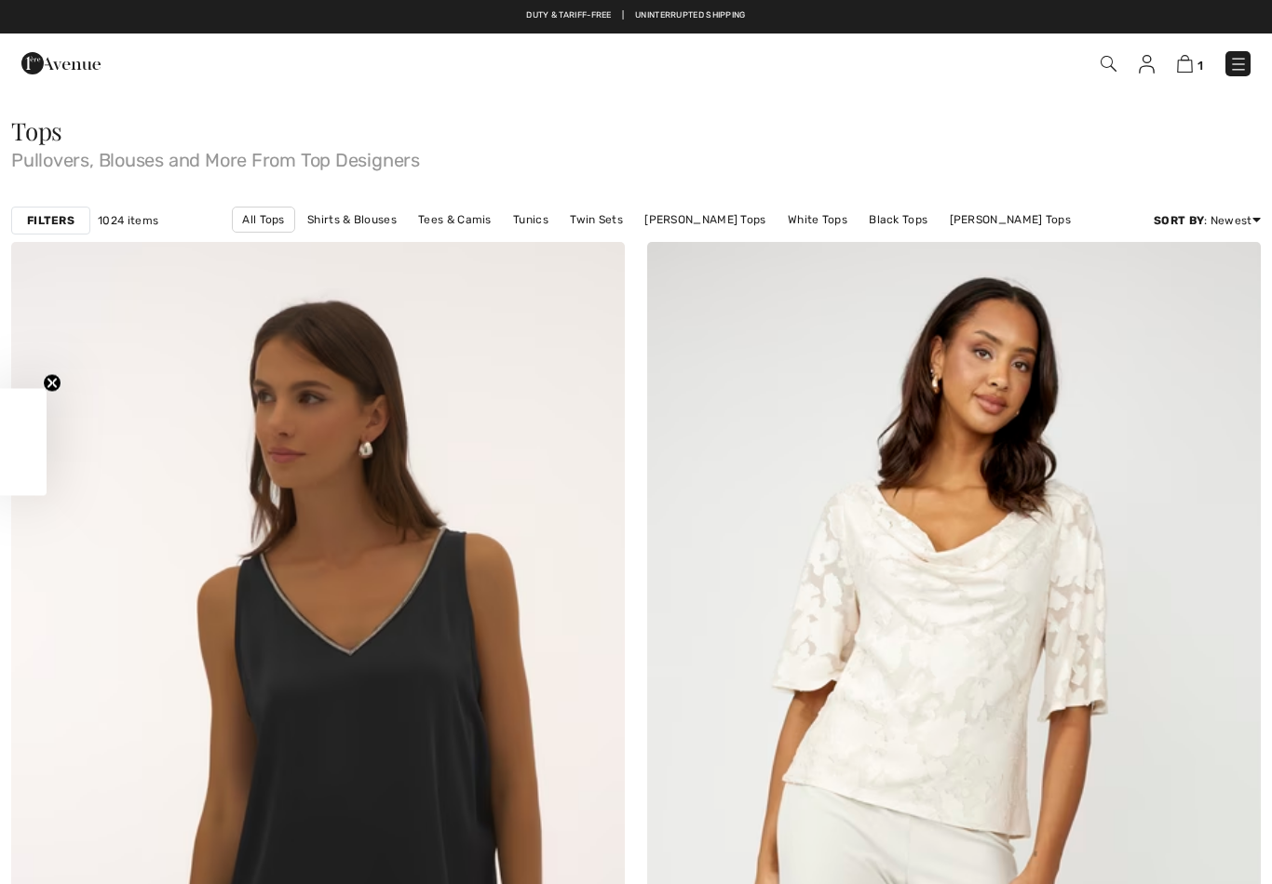
checkbox input "true"
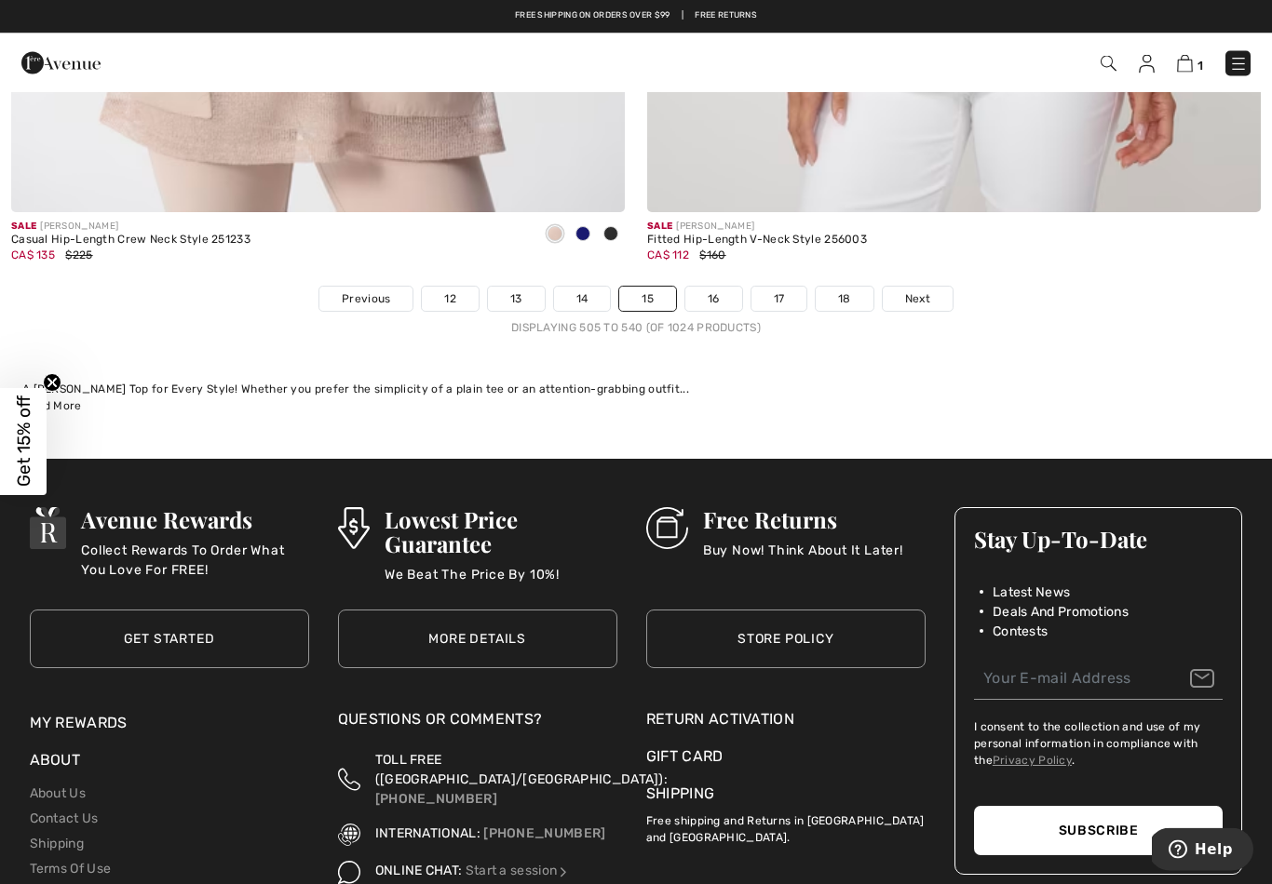
scroll to position [18279, 0]
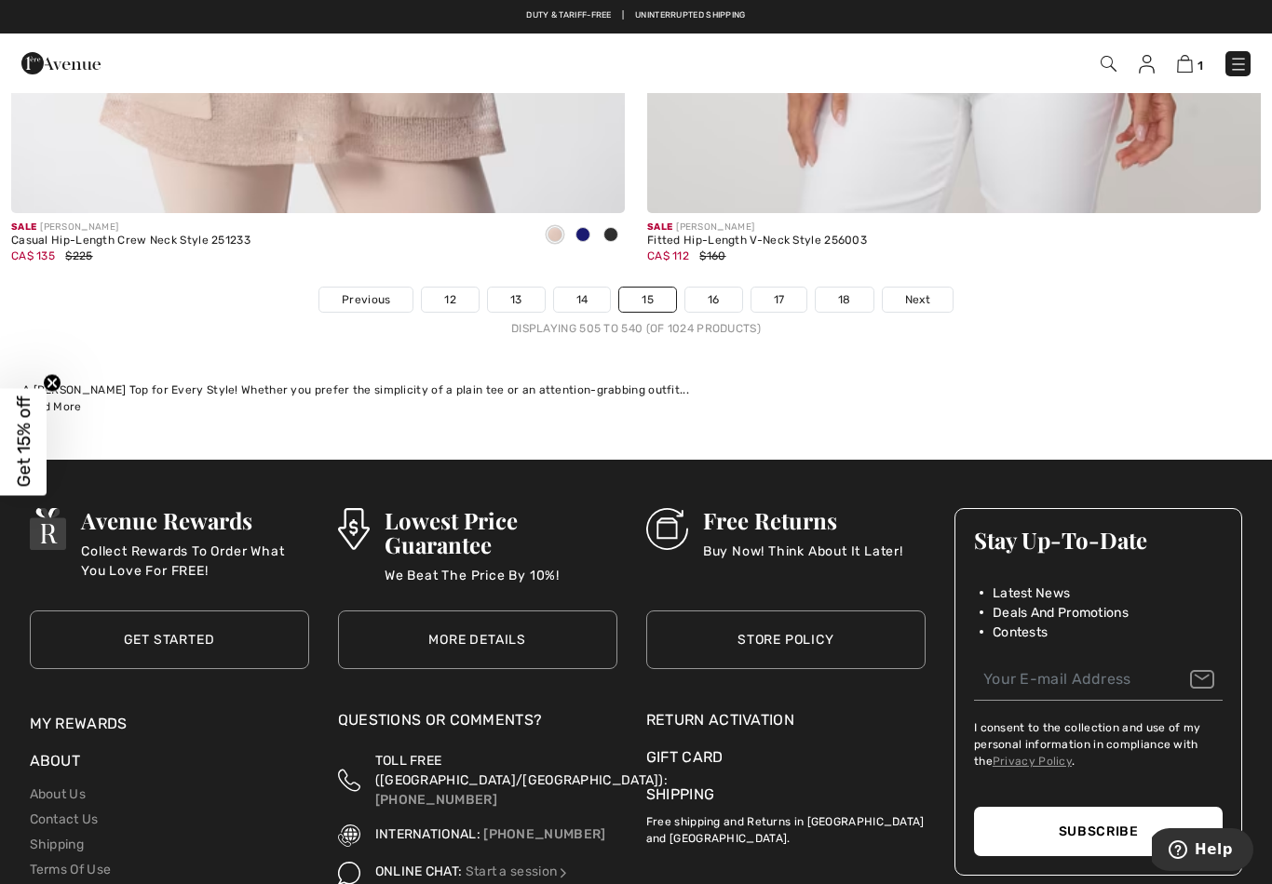
click at [906, 292] on span "Next" at bounding box center [917, 299] width 25 height 17
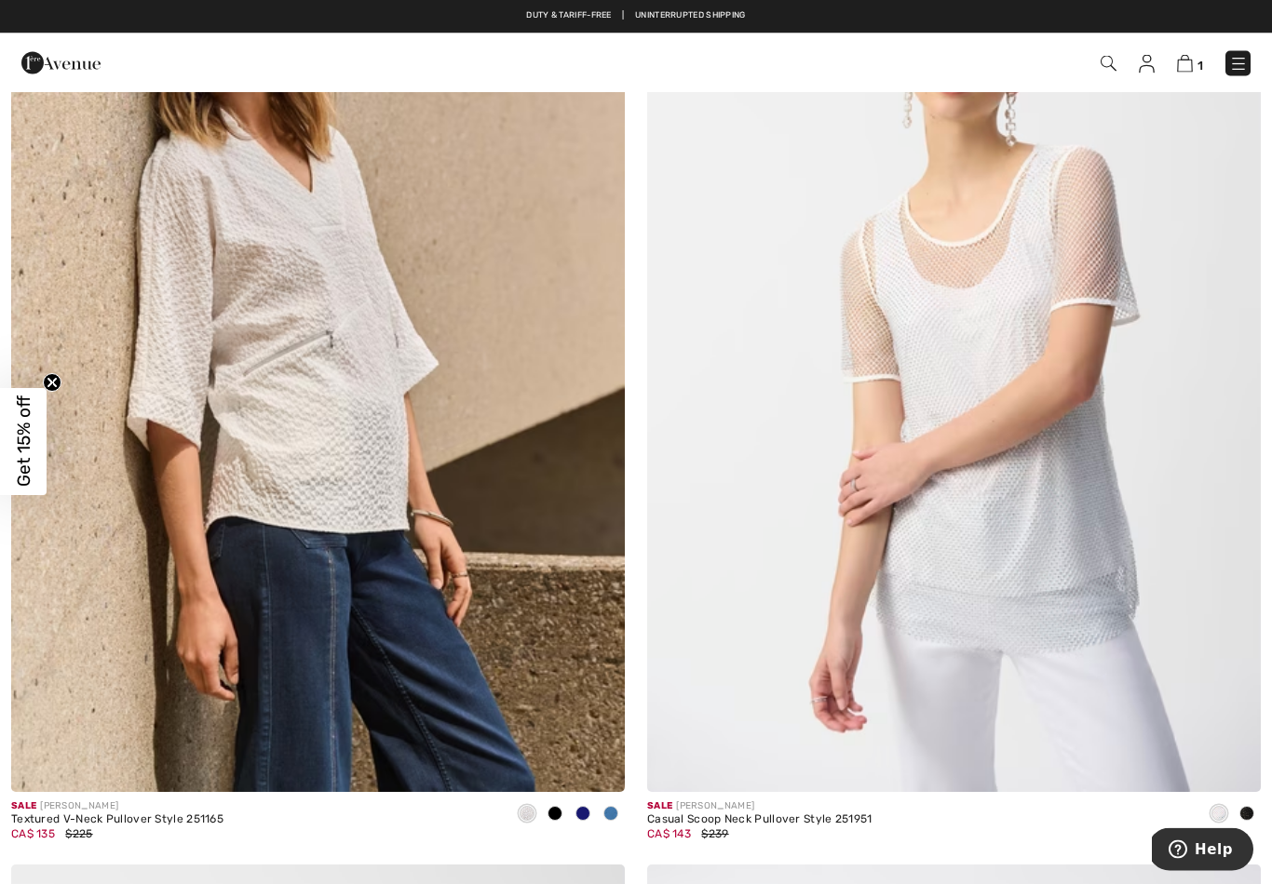
scroll to position [9508, 0]
click at [370, 467] on img at bounding box center [318, 332] width 614 height 921
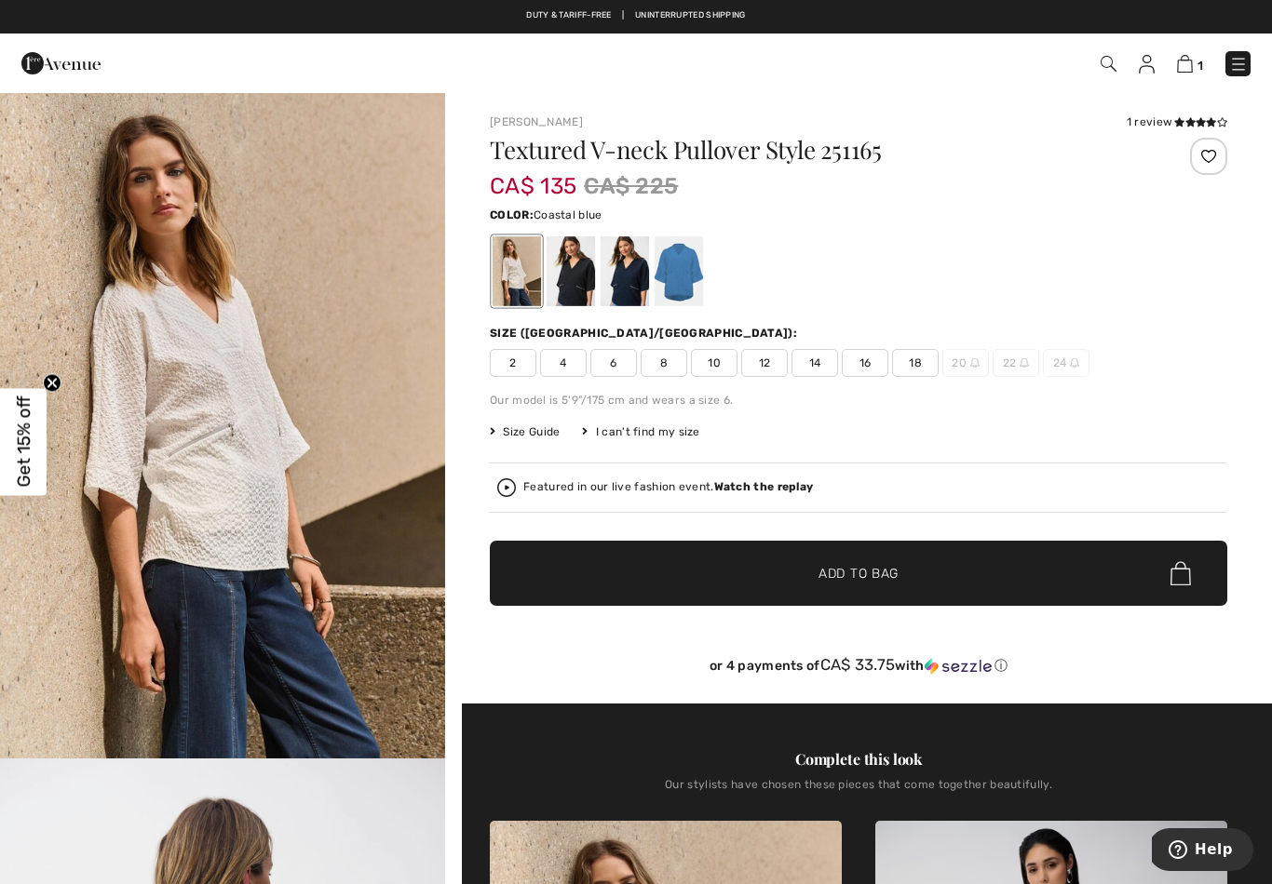
click at [682, 274] on div at bounding box center [679, 271] width 48 height 70
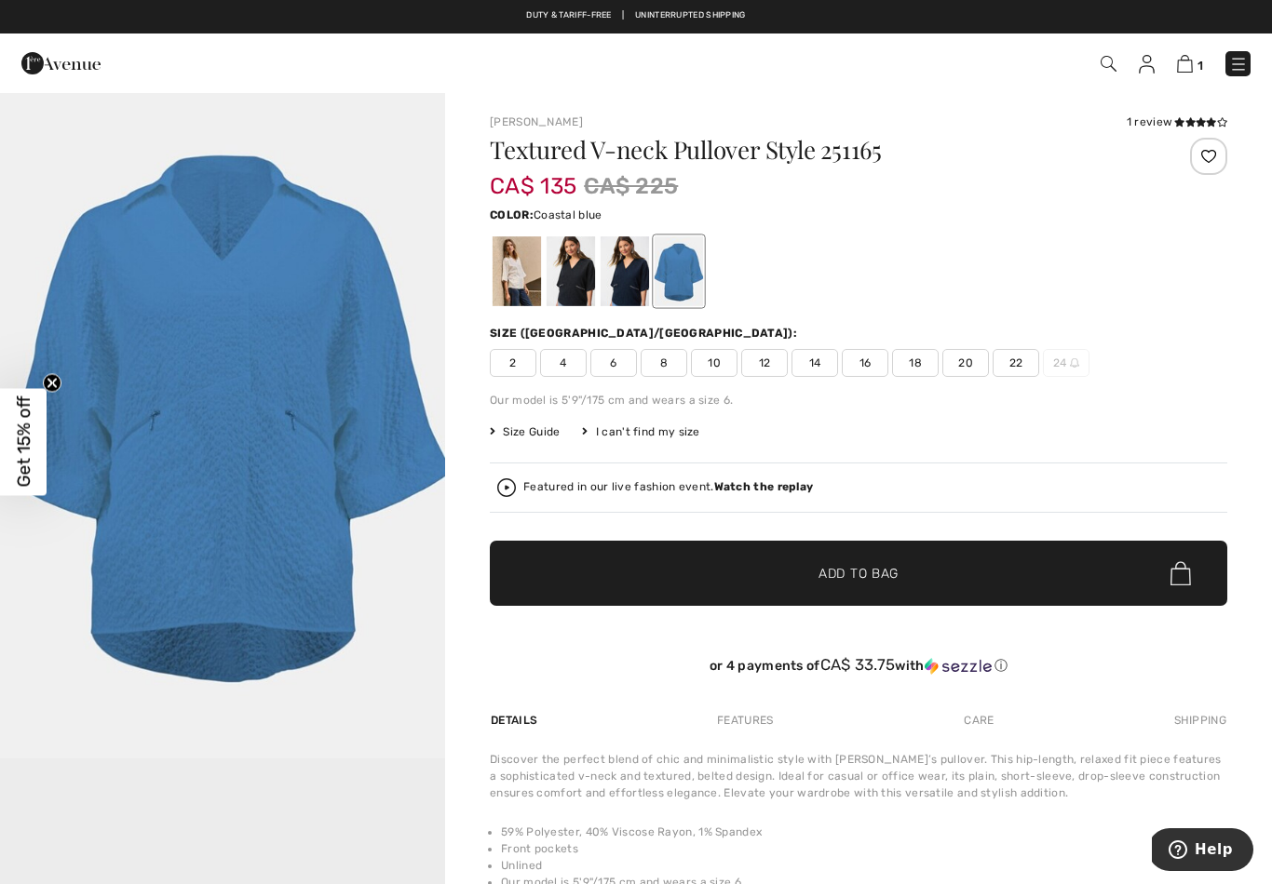
click at [519, 263] on div at bounding box center [517, 271] width 48 height 70
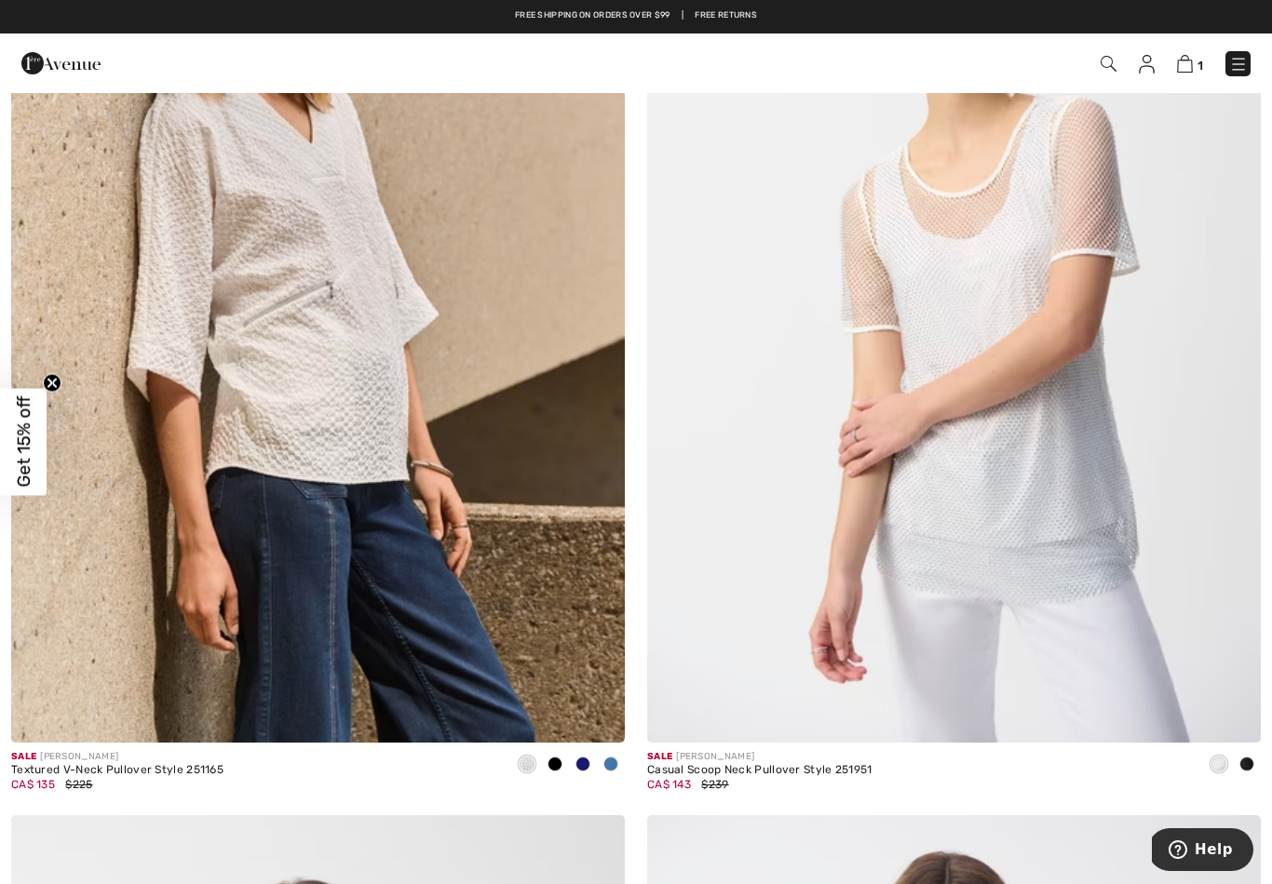
scroll to position [9556, 0]
click at [364, 426] on img at bounding box center [318, 283] width 614 height 921
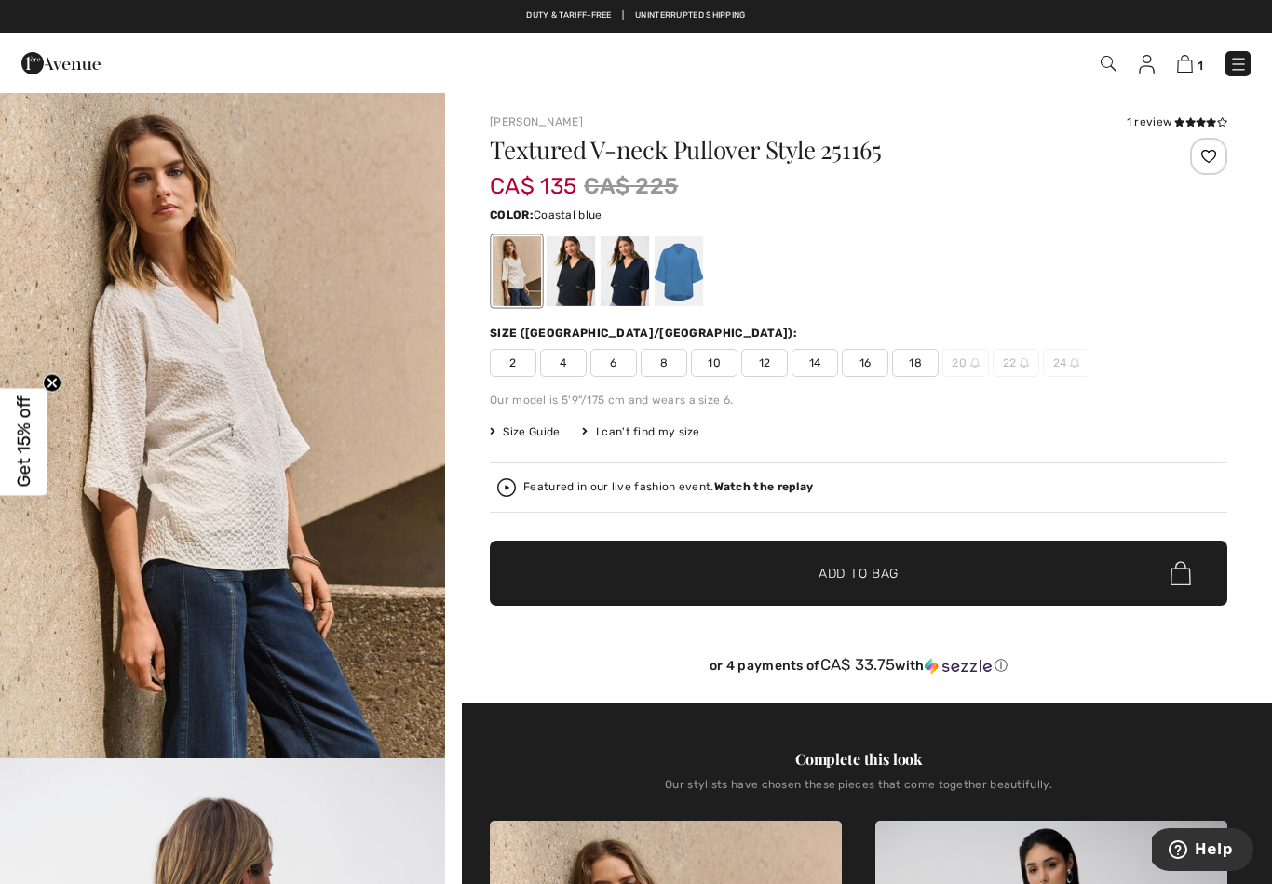
click at [679, 263] on div at bounding box center [679, 271] width 48 height 70
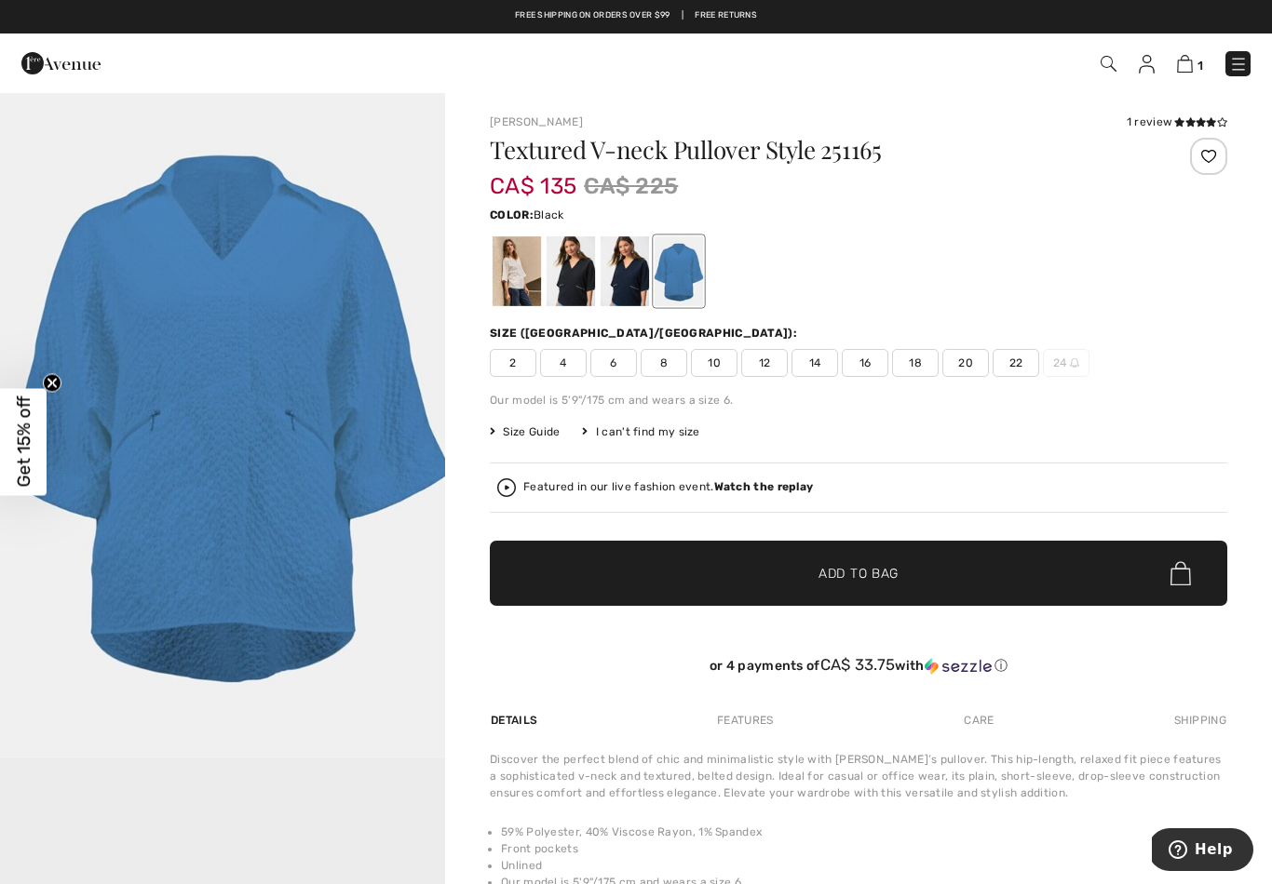
click at [574, 269] on div at bounding box center [571, 271] width 48 height 70
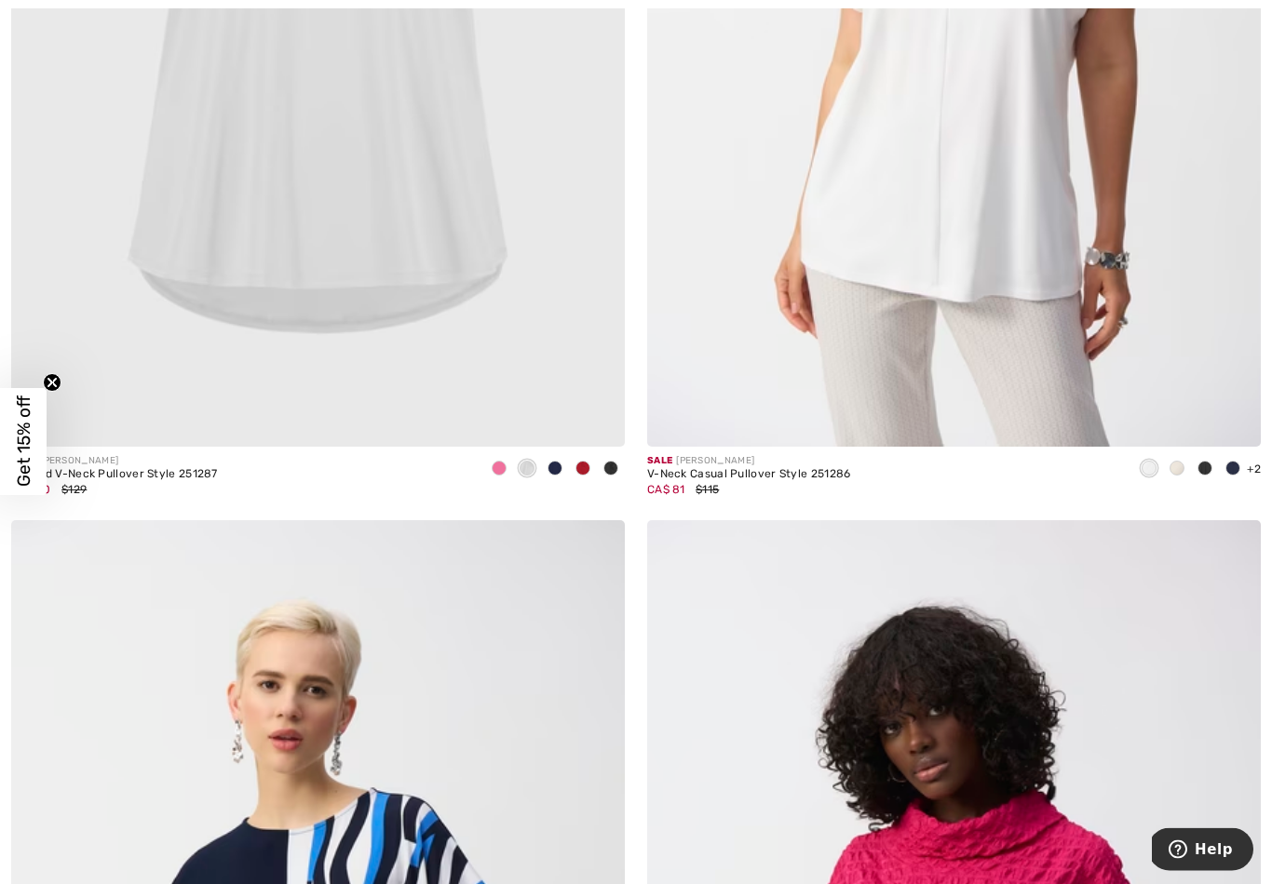
scroll to position [16058, 0]
click at [1179, 454] on div at bounding box center [1177, 469] width 28 height 31
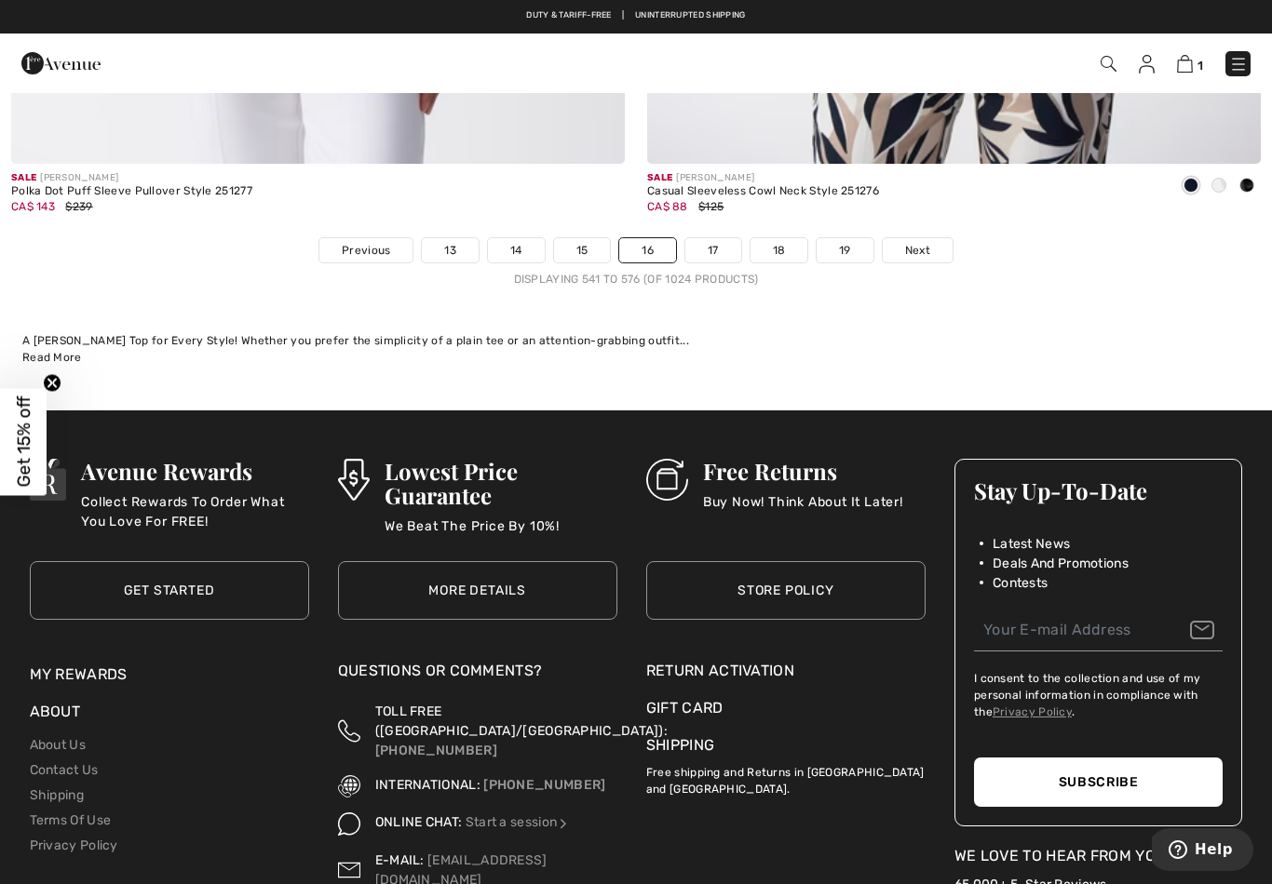
scroll to position [18324, 0]
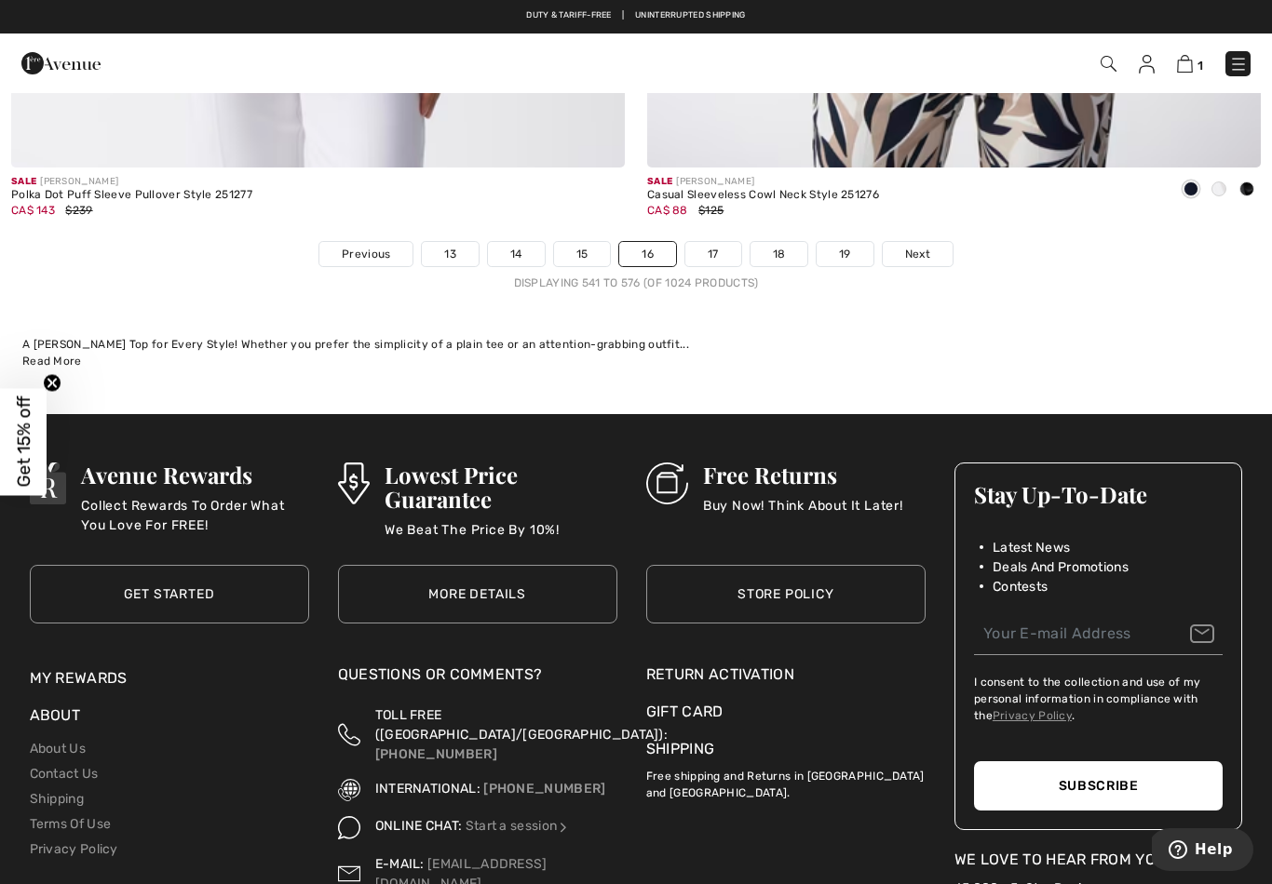
click at [926, 246] on span "Next" at bounding box center [917, 254] width 25 height 17
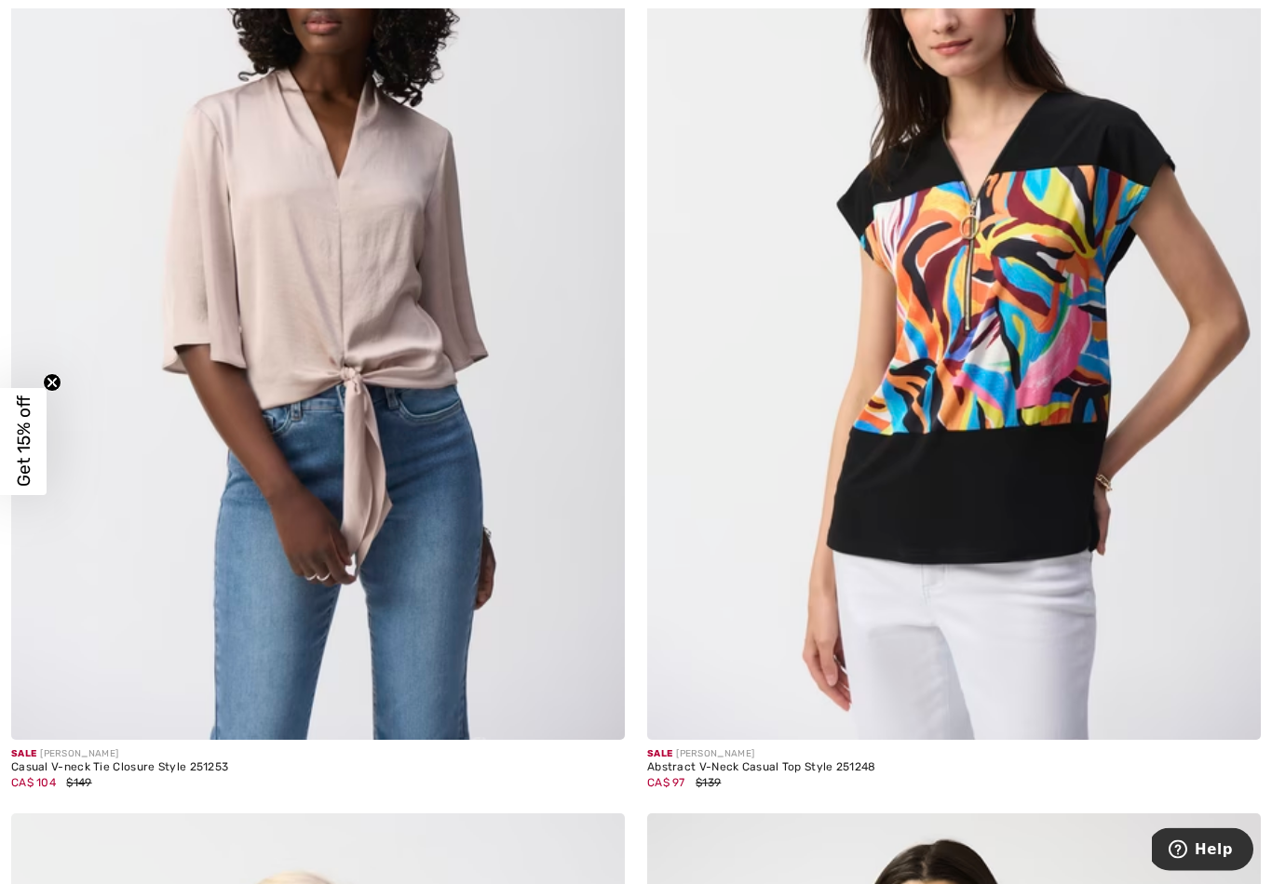
scroll to position [1416, 0]
click at [425, 523] on img at bounding box center [318, 279] width 614 height 921
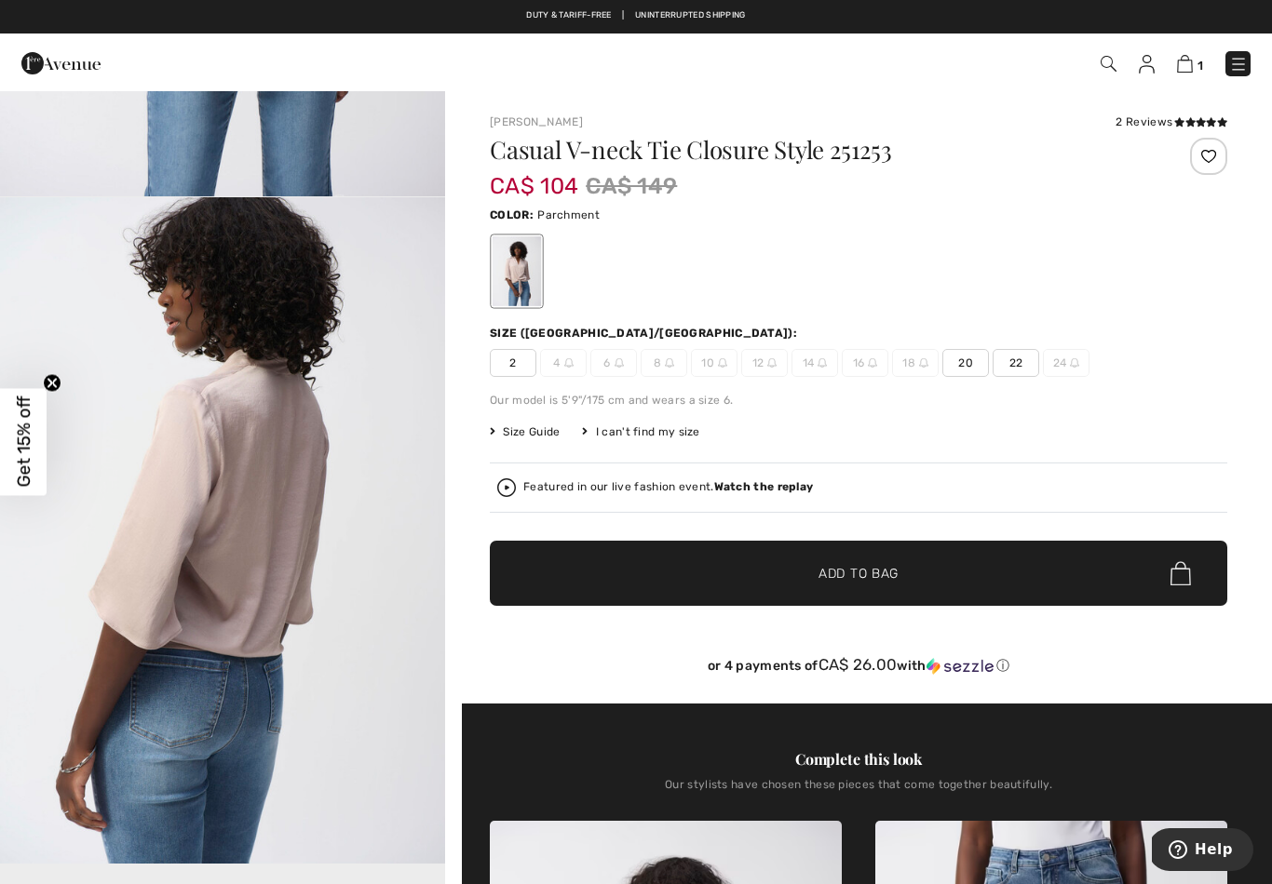
scroll to position [560, 0]
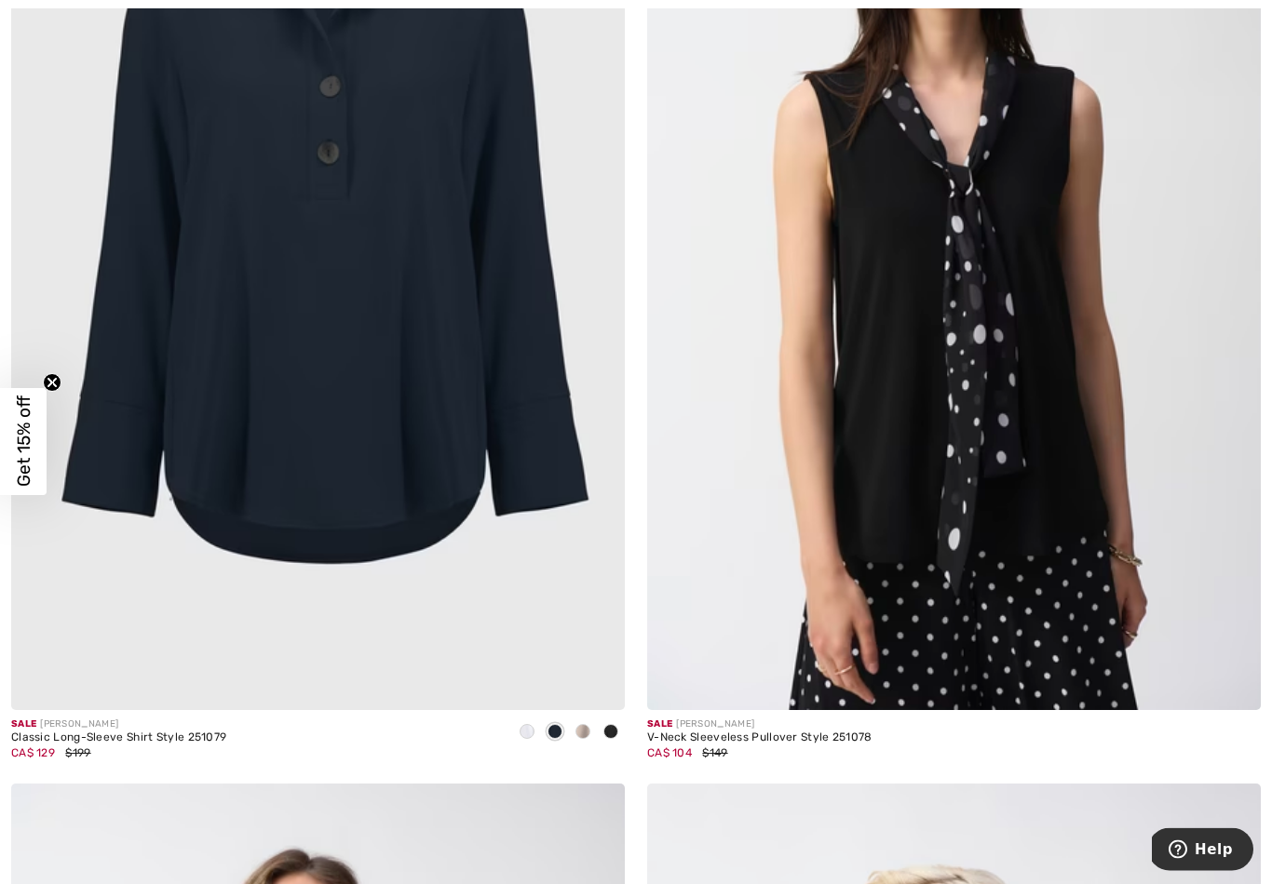
scroll to position [10583, 0]
click at [582, 724] on span at bounding box center [582, 731] width 15 height 15
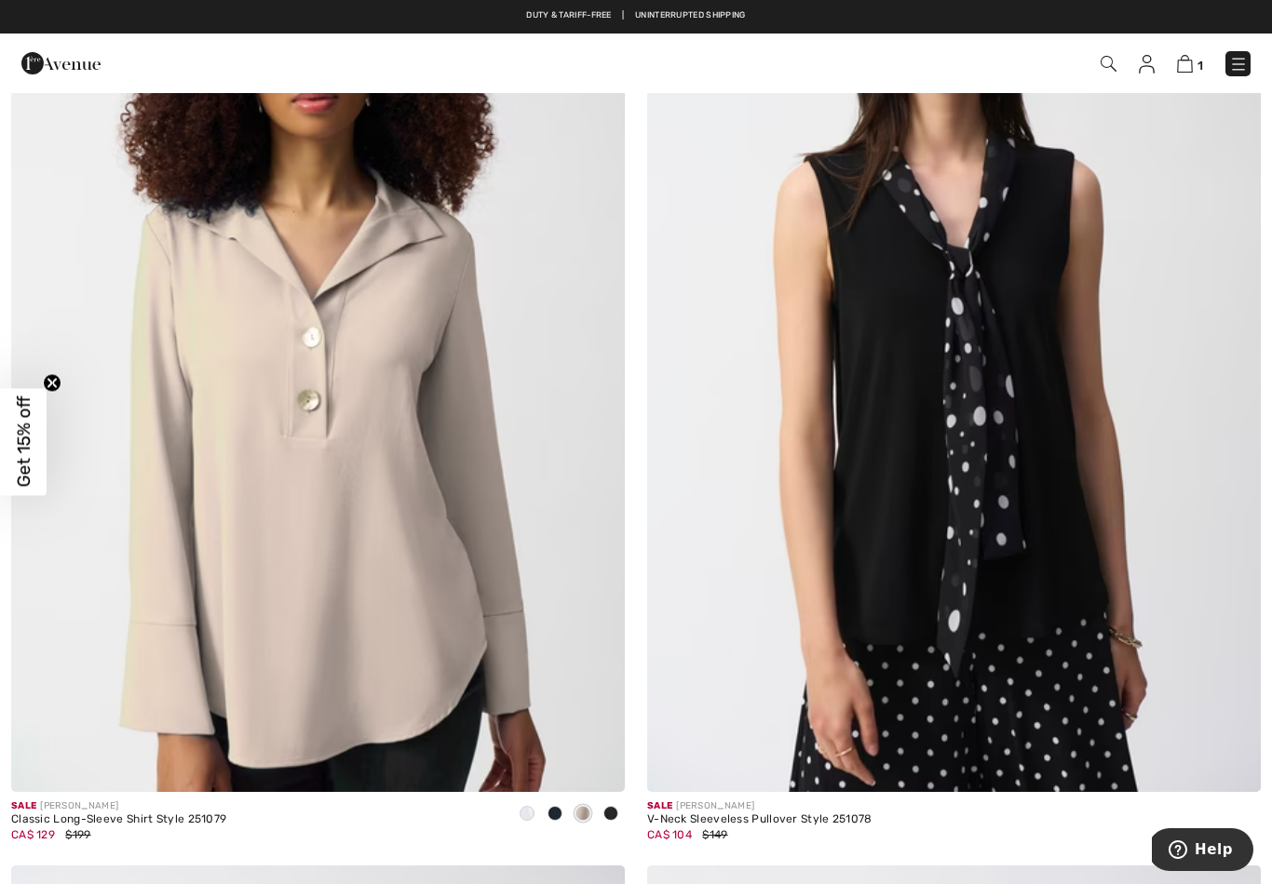
scroll to position [10500, 0]
click at [388, 493] on img at bounding box center [318, 332] width 614 height 921
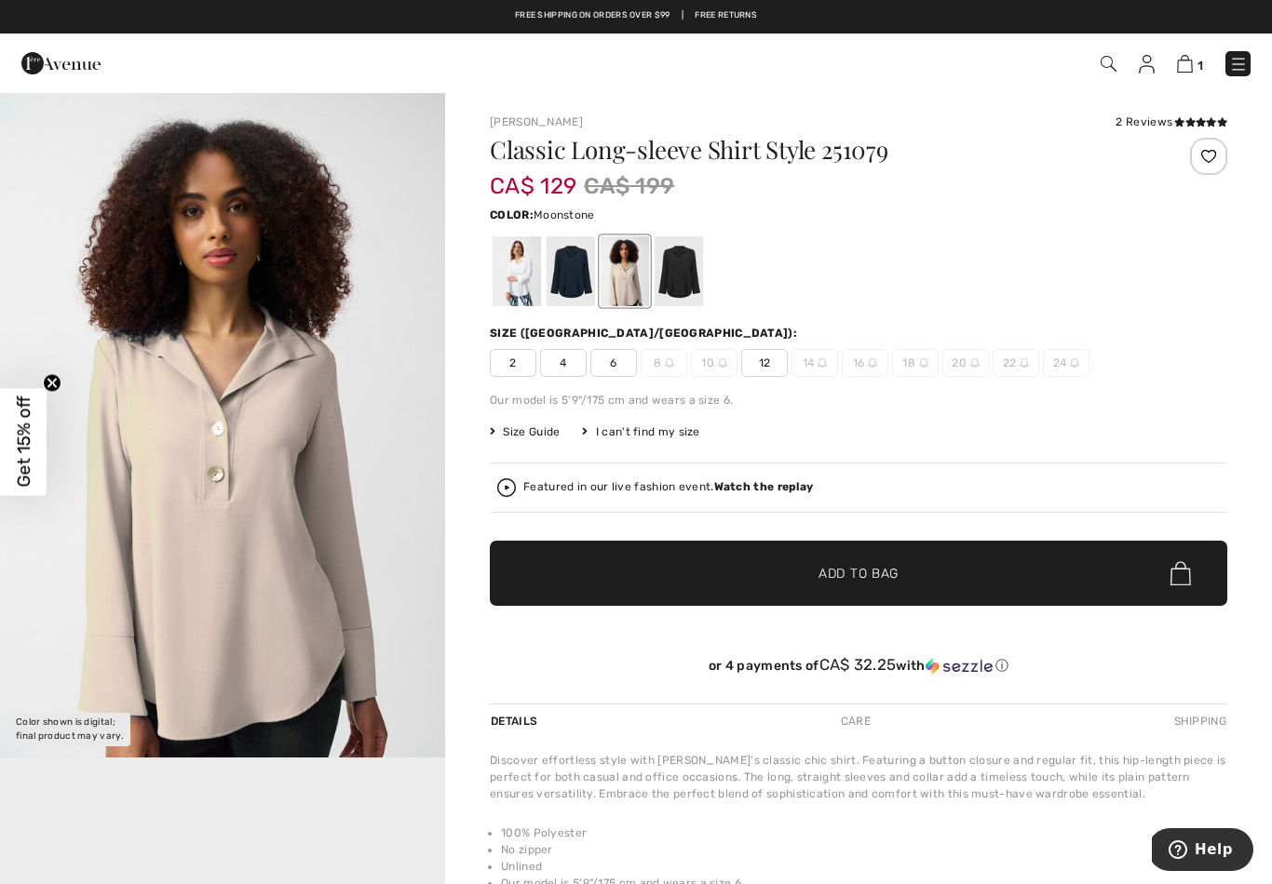
click at [624, 359] on span "6" at bounding box center [613, 363] width 47 height 28
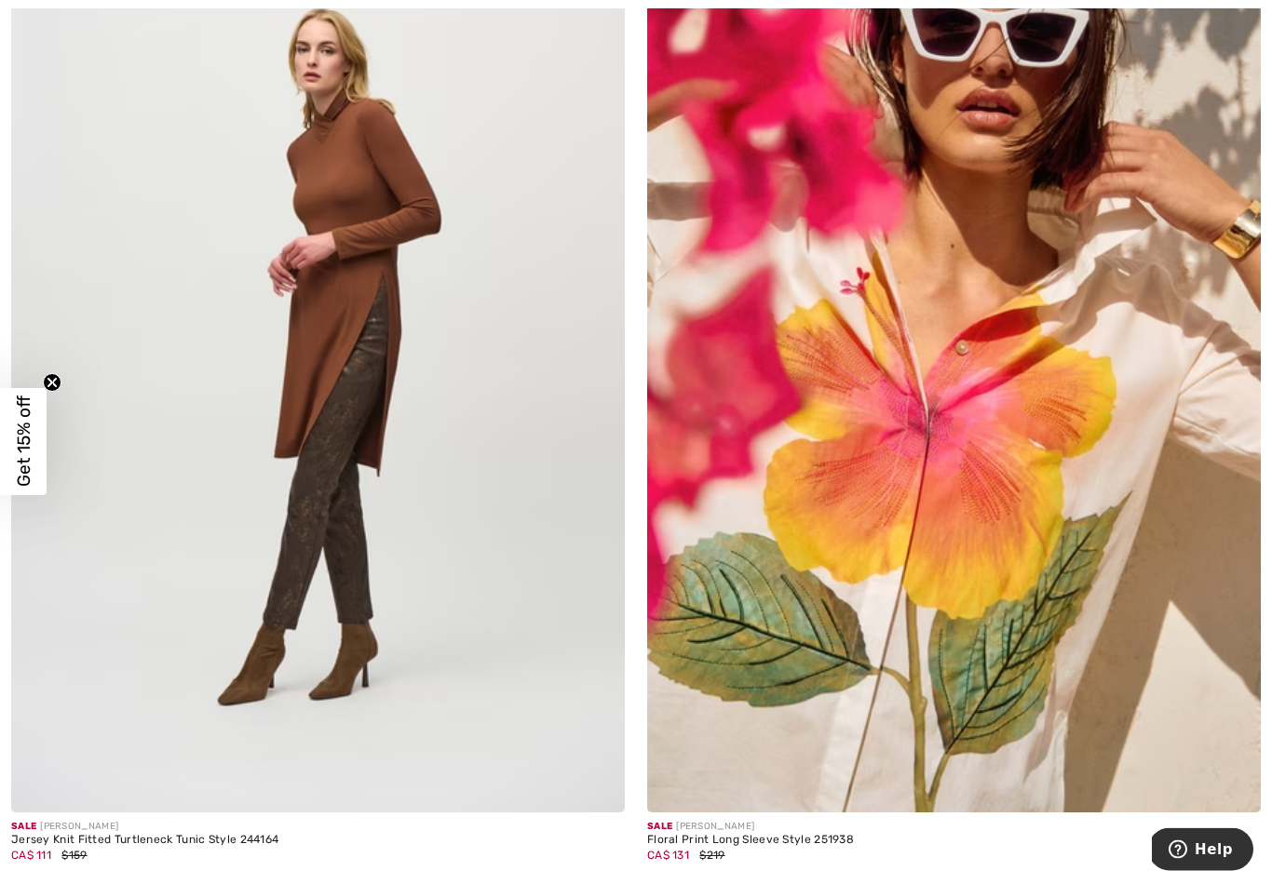
scroll to position [17679, 0]
click at [995, 486] on img at bounding box center [954, 353] width 614 height 921
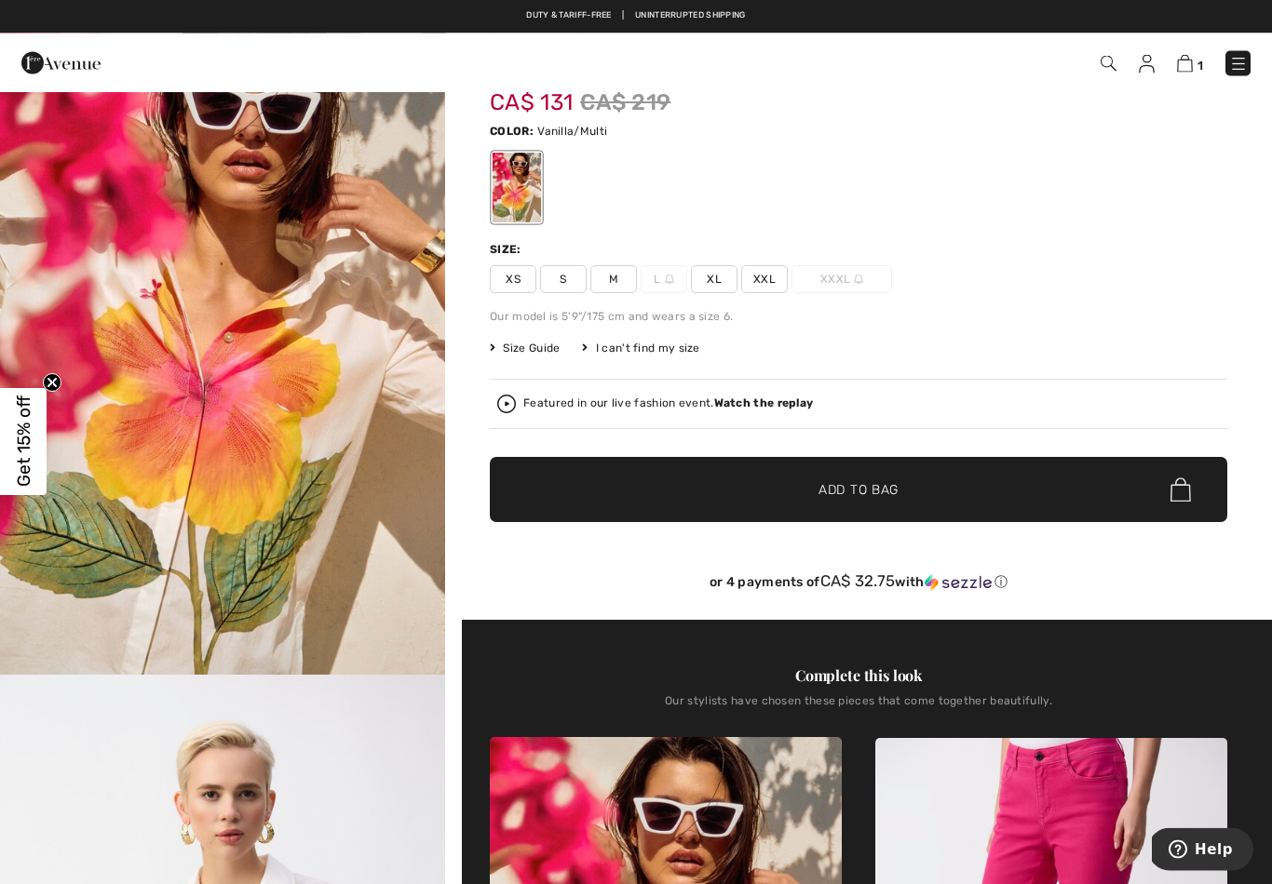
scroll to position [84, 0]
click at [561, 273] on span "S" at bounding box center [563, 279] width 47 height 28
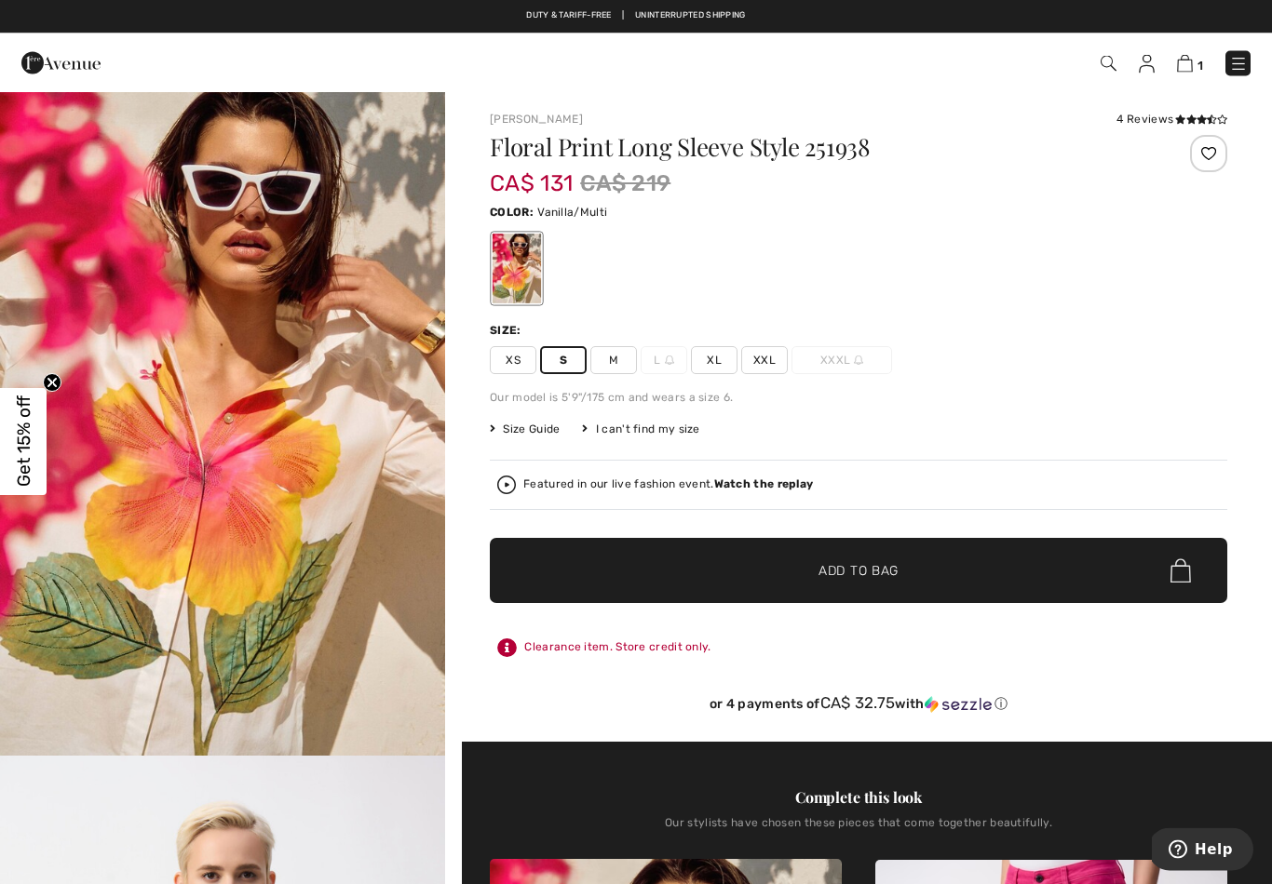
scroll to position [0, 0]
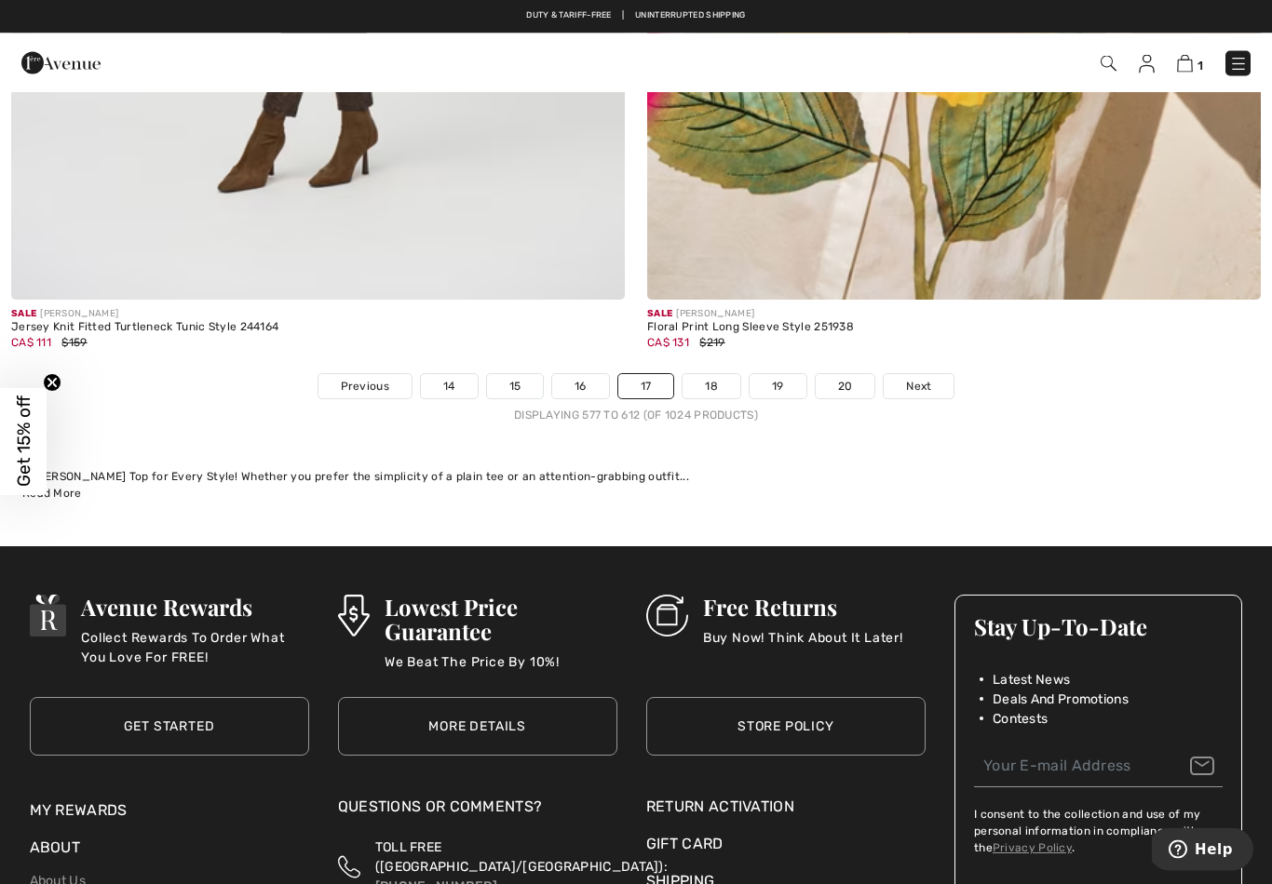
scroll to position [18187, 0]
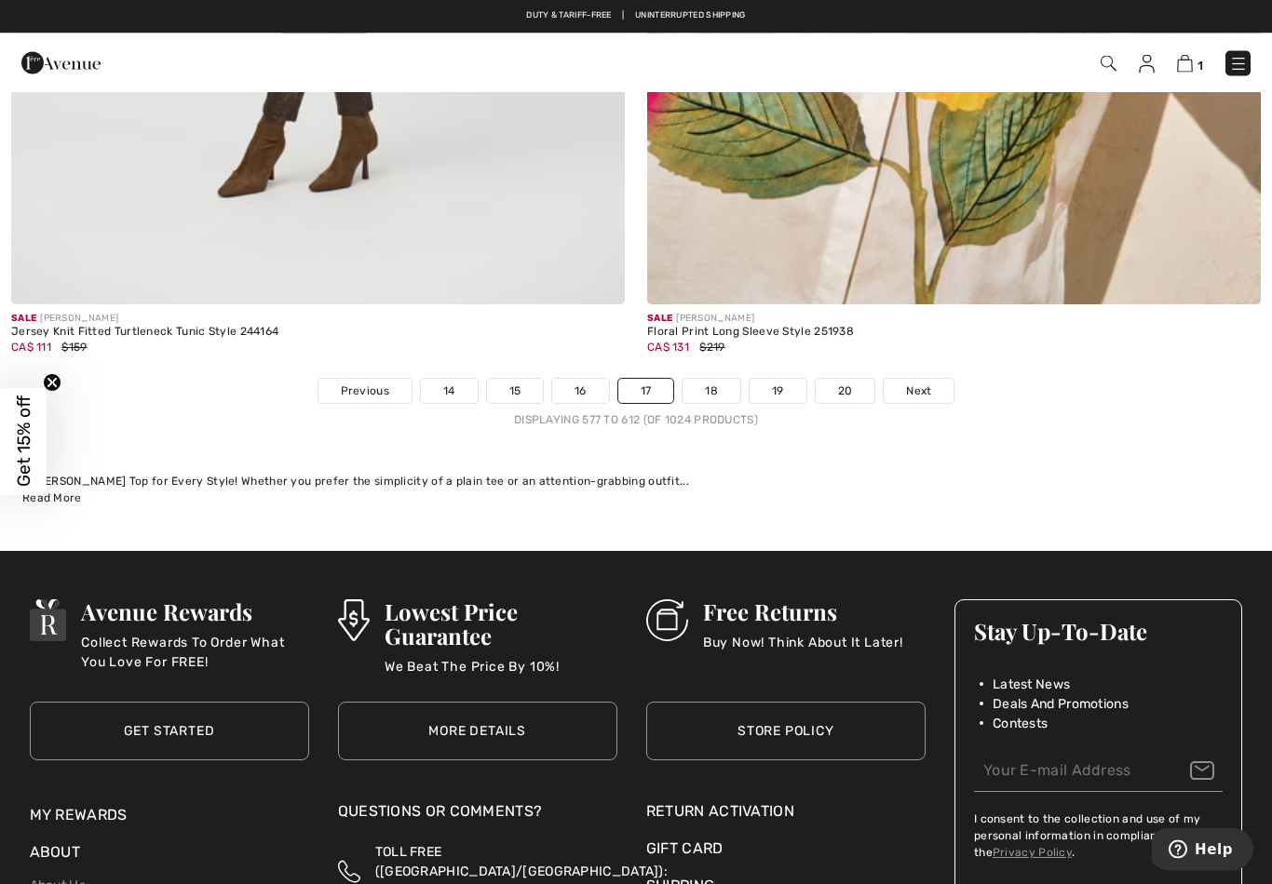
click at [917, 384] on span "Next" at bounding box center [918, 392] width 25 height 17
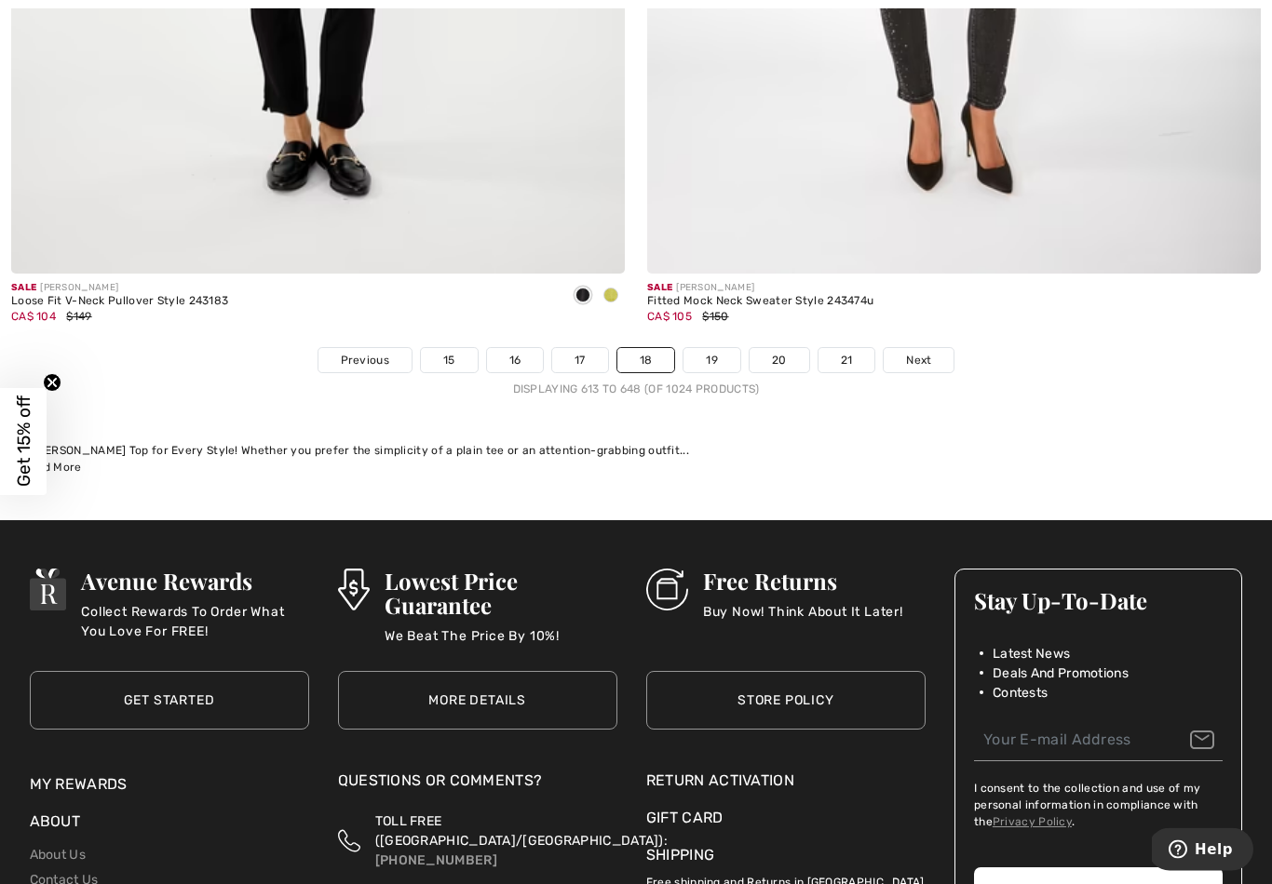
scroll to position [18218, 0]
click at [925, 352] on span "Next" at bounding box center [918, 360] width 25 height 17
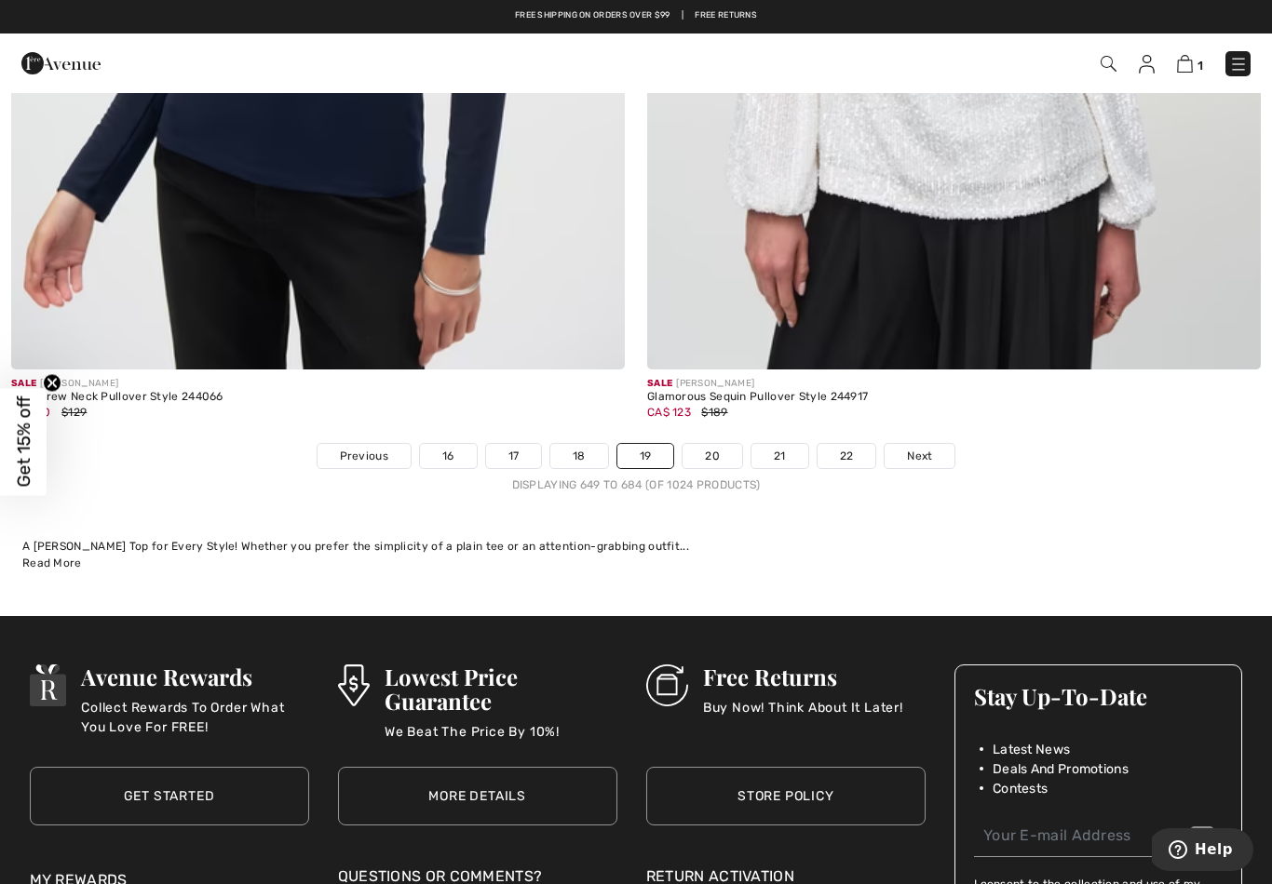
scroll to position [18121, 0]
click at [925, 445] on link "Next" at bounding box center [919, 457] width 70 height 24
click at [916, 445] on link "Next" at bounding box center [919, 457] width 70 height 24
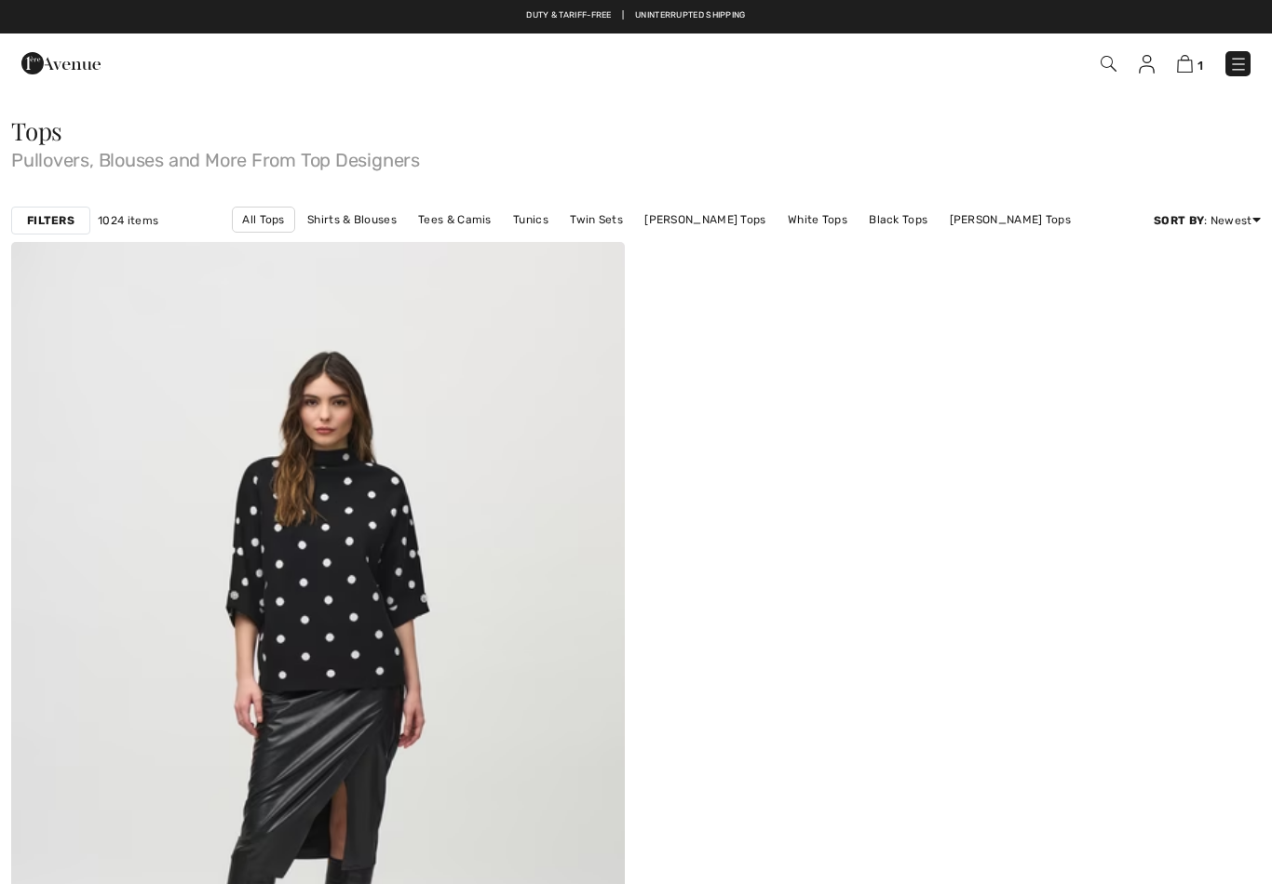
checkbox input "true"
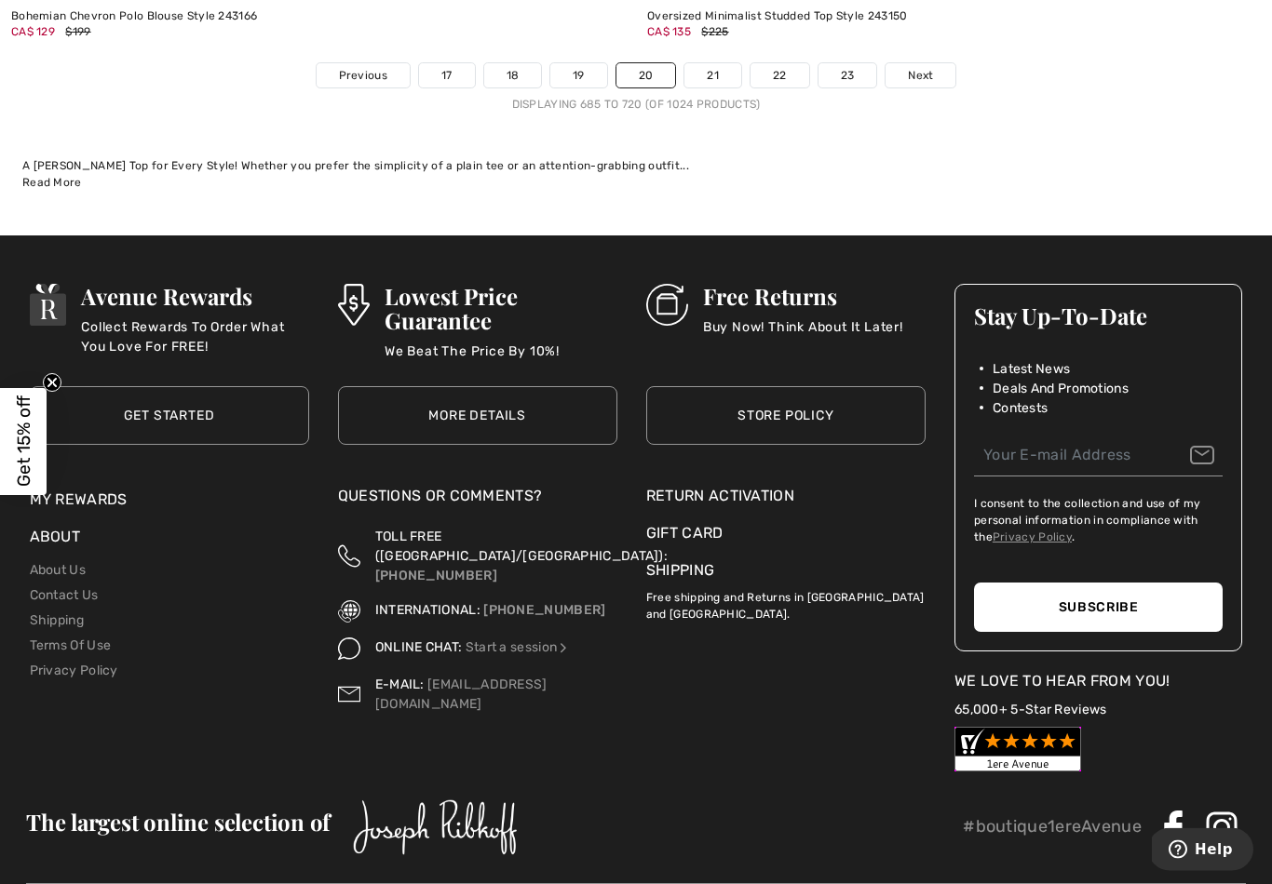
scroll to position [18525, 0]
click at [917, 67] on span "Next" at bounding box center [920, 75] width 25 height 17
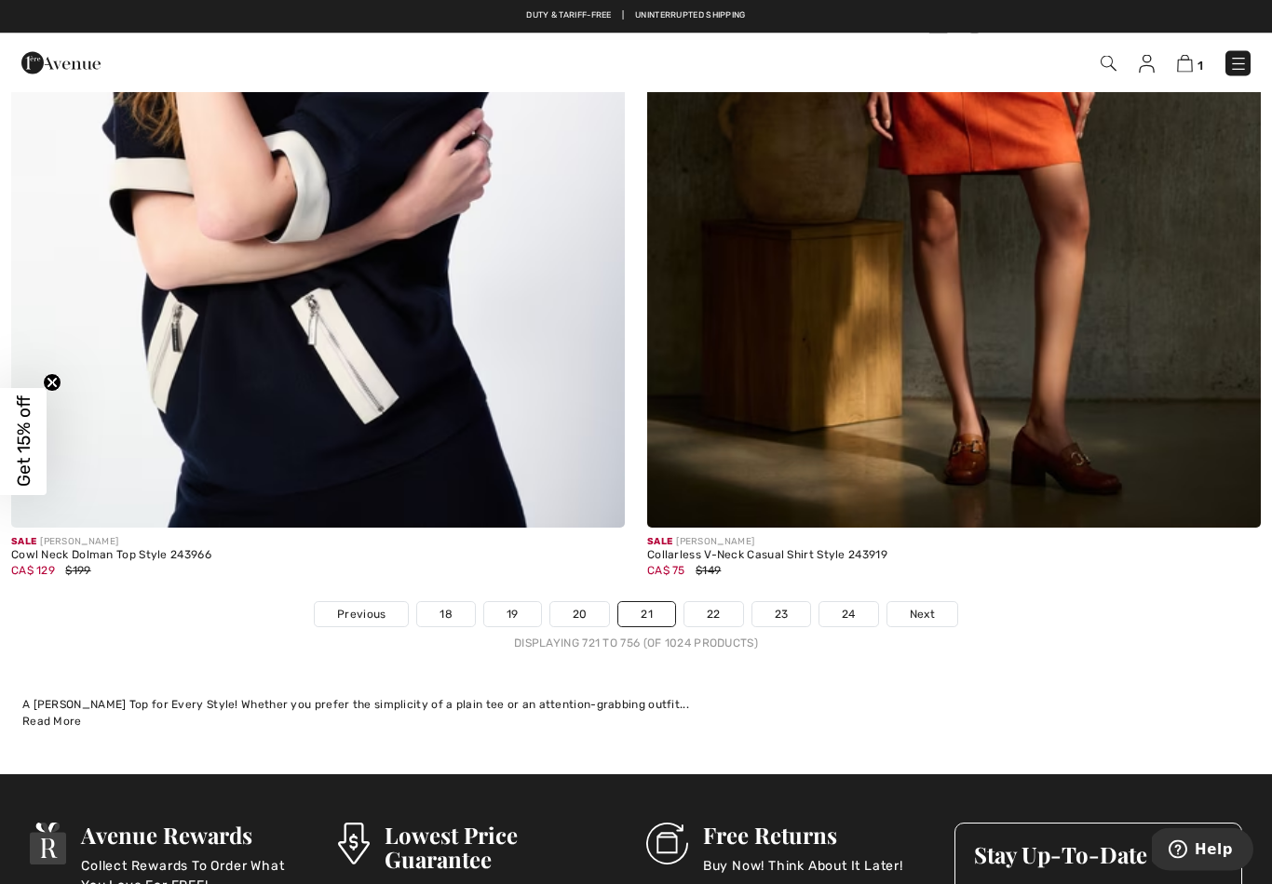
scroll to position [17964, 0]
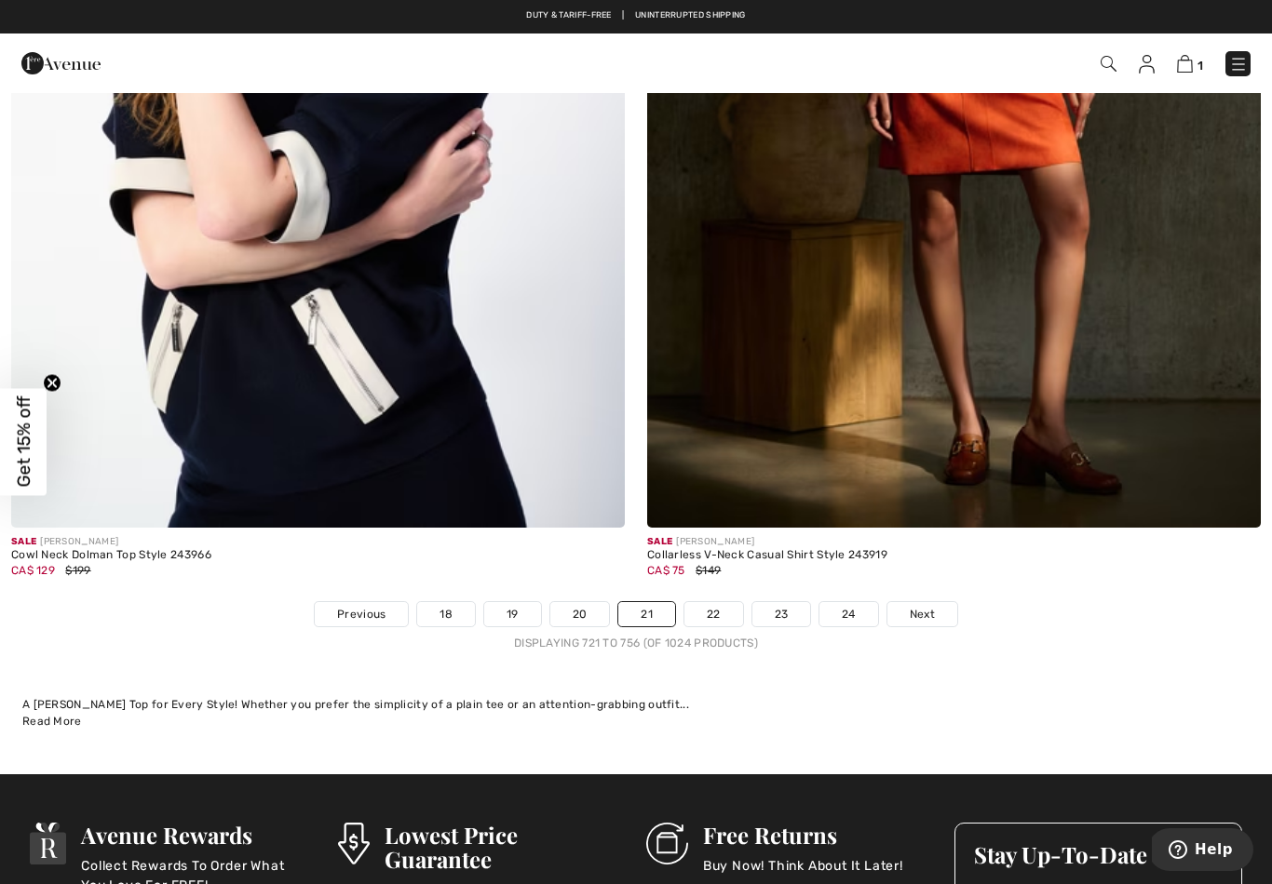
click at [926, 606] on span "Next" at bounding box center [922, 614] width 25 height 17
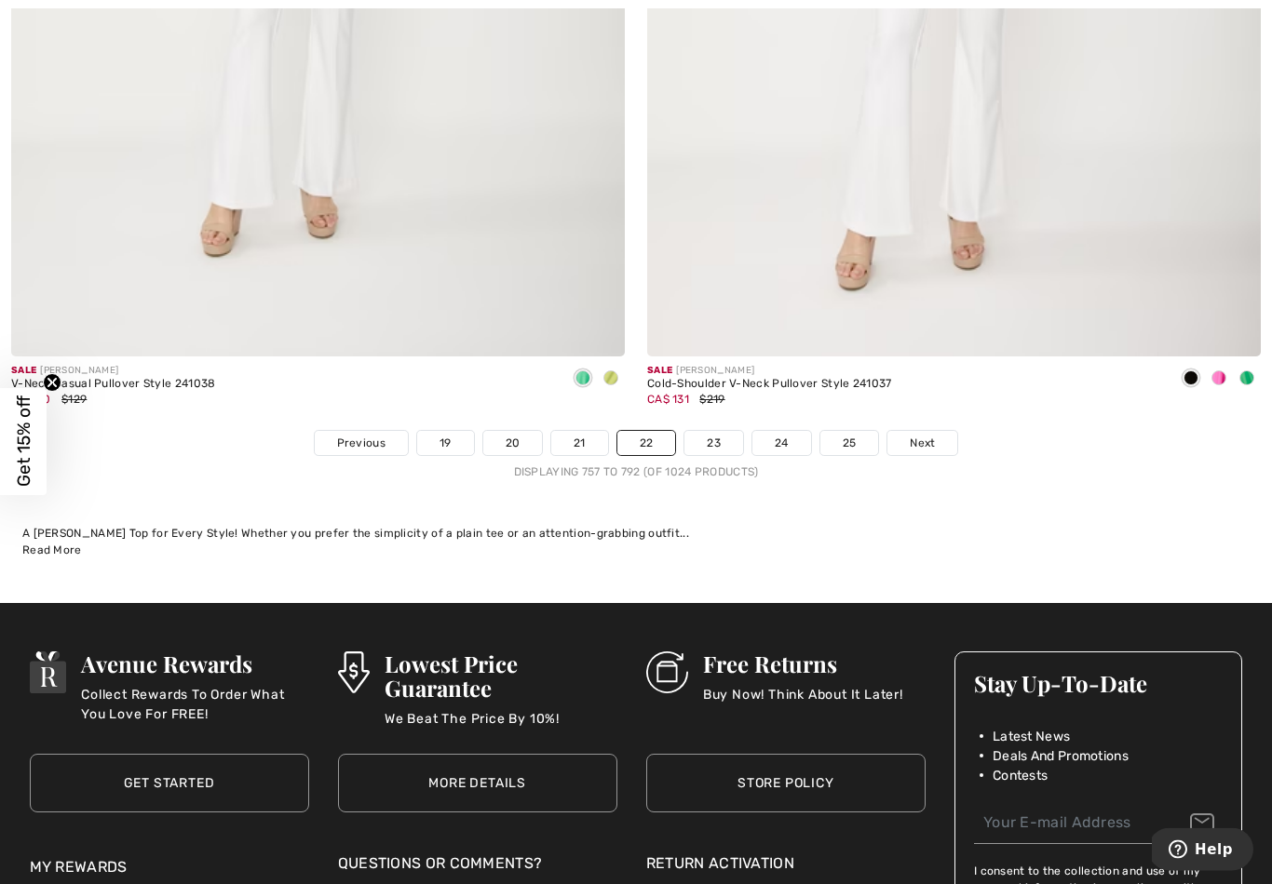
scroll to position [18135, 0]
click at [929, 435] on span "Next" at bounding box center [922, 443] width 25 height 17
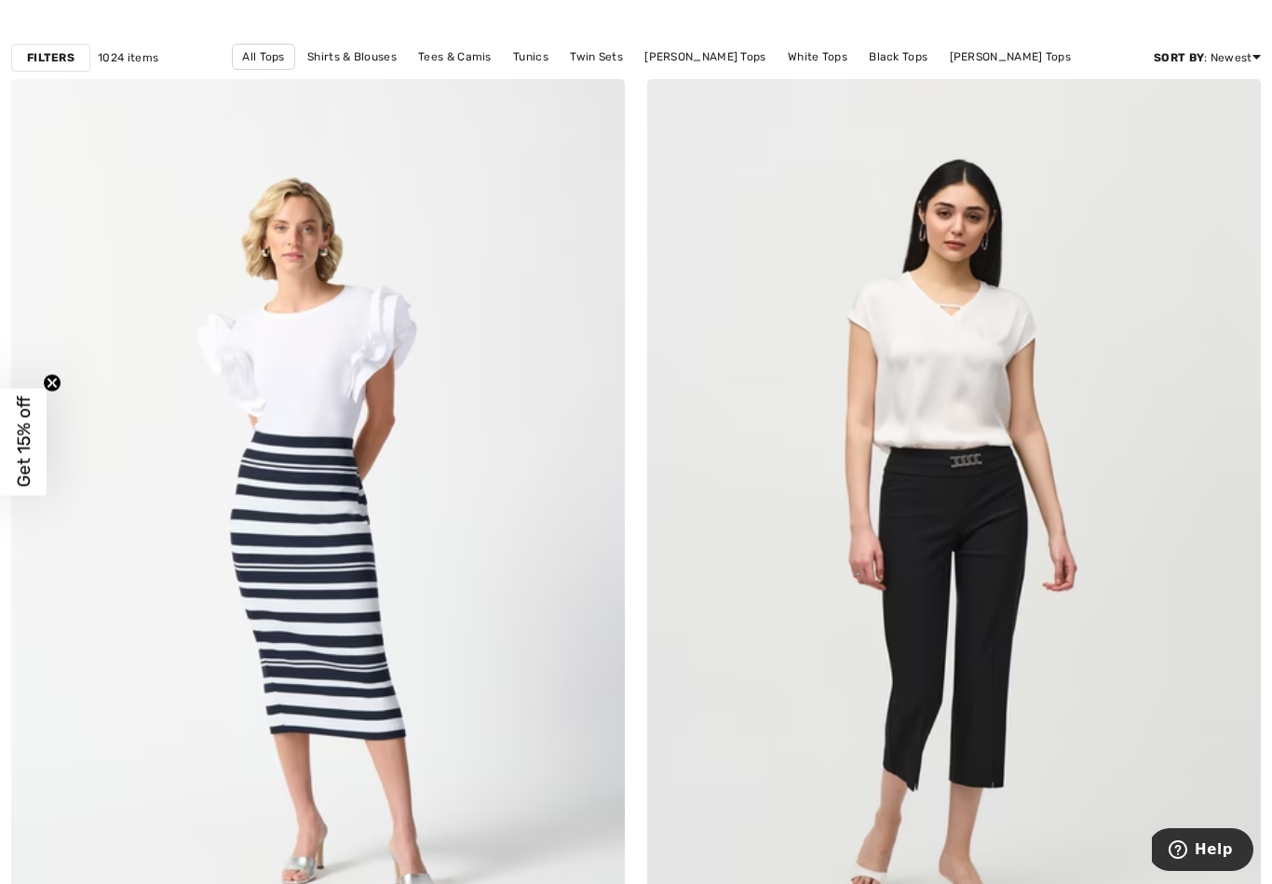
scroll to position [165, 0]
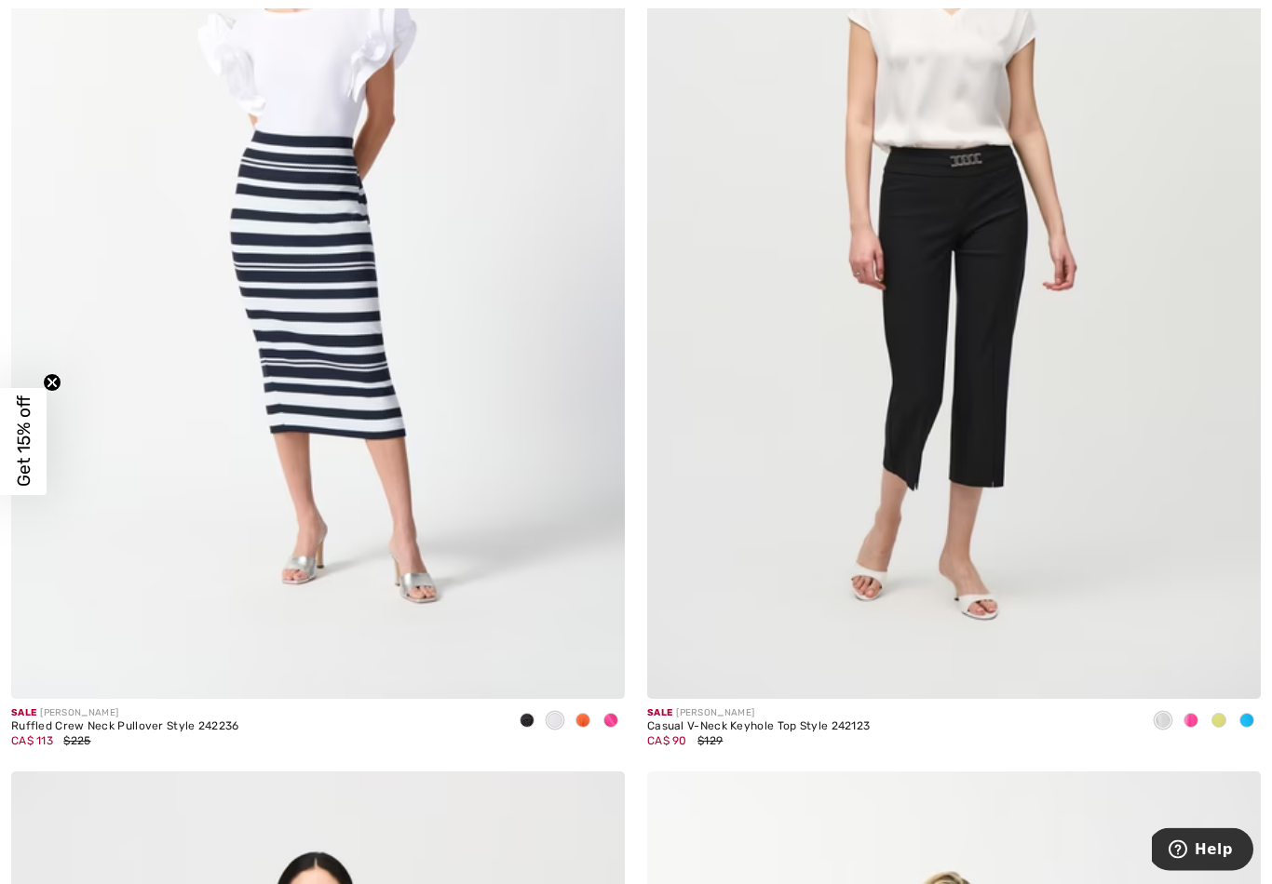
click at [1260, 718] on div at bounding box center [1247, 723] width 28 height 31
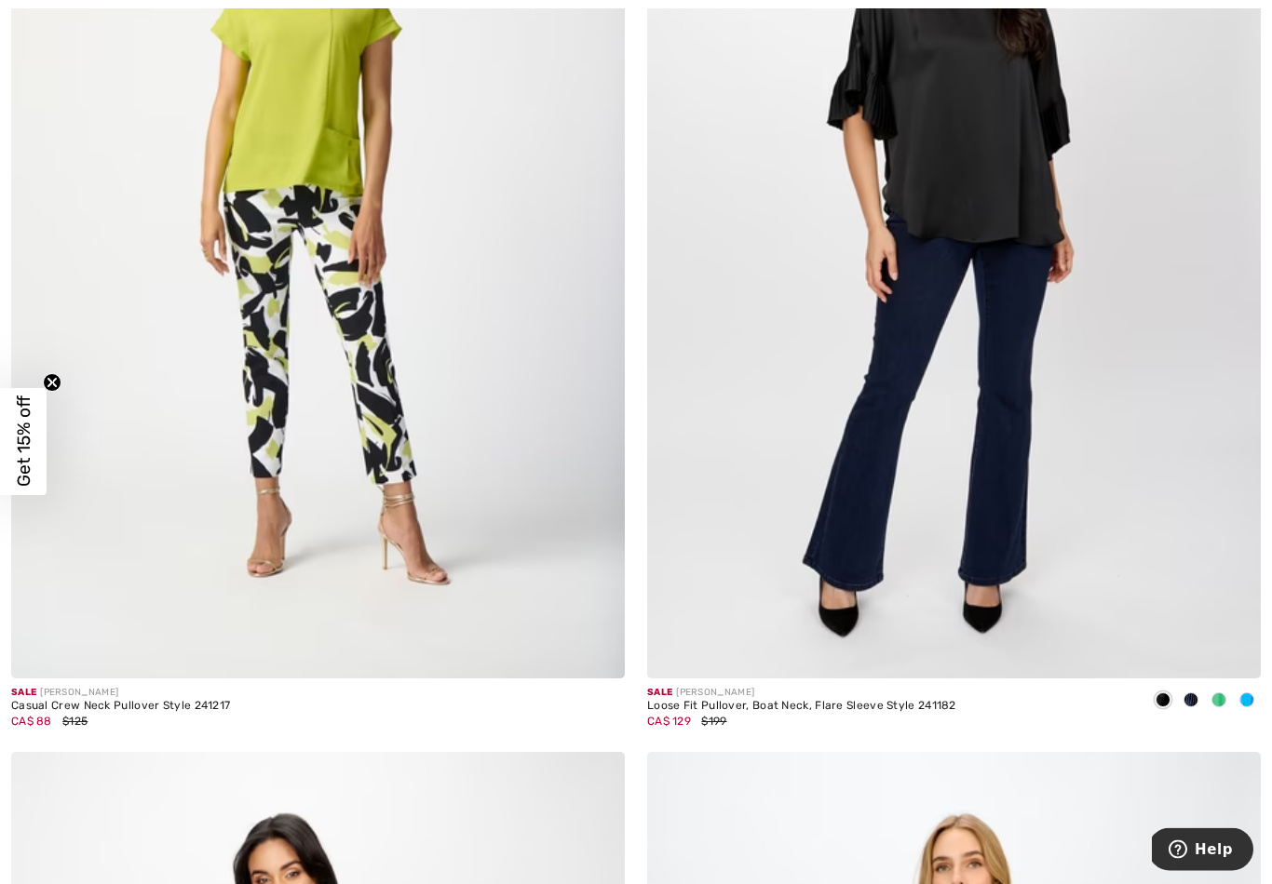
scroll to position [15826, 0]
click at [378, 394] on img at bounding box center [318, 218] width 614 height 921
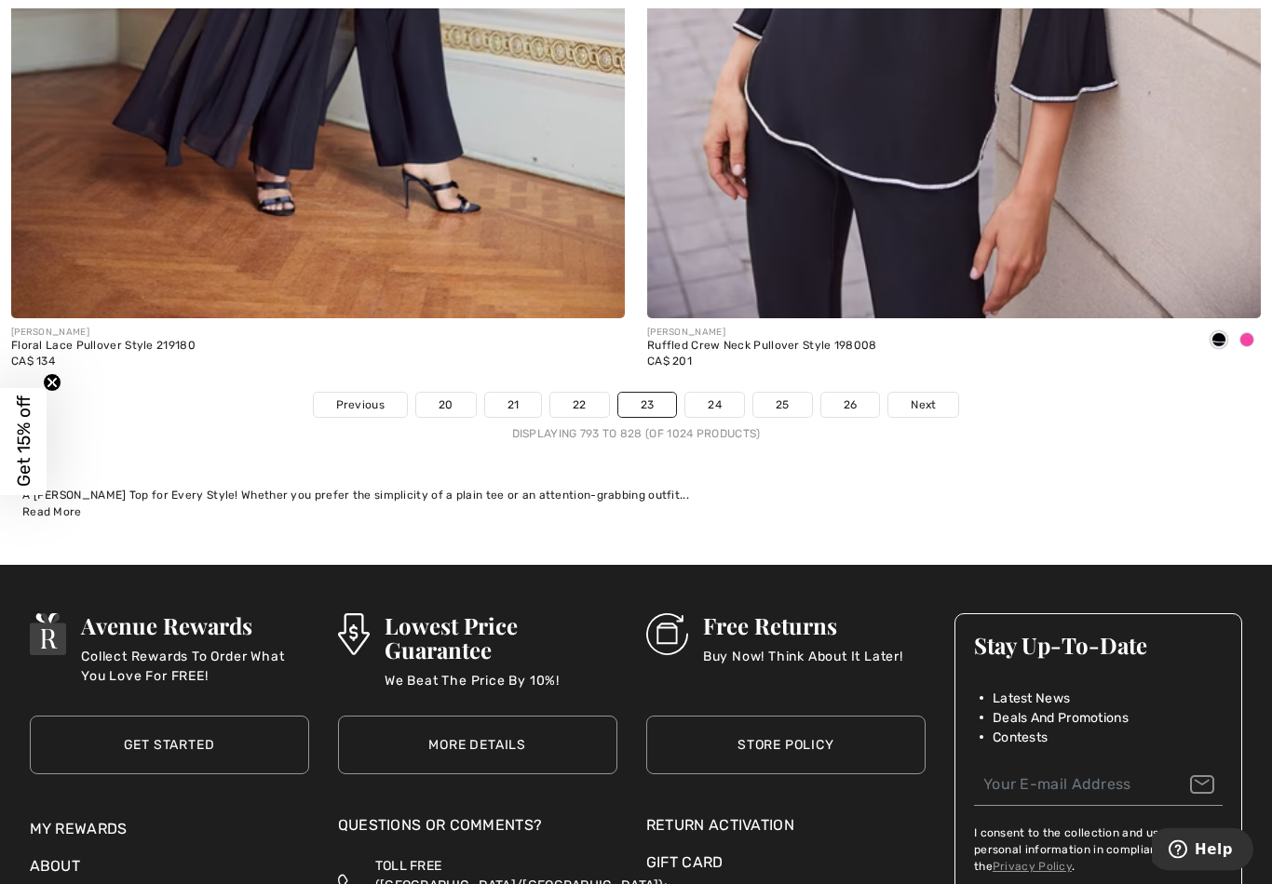
scroll to position [18174, 0]
click at [925, 397] on span "Next" at bounding box center [923, 405] width 25 height 17
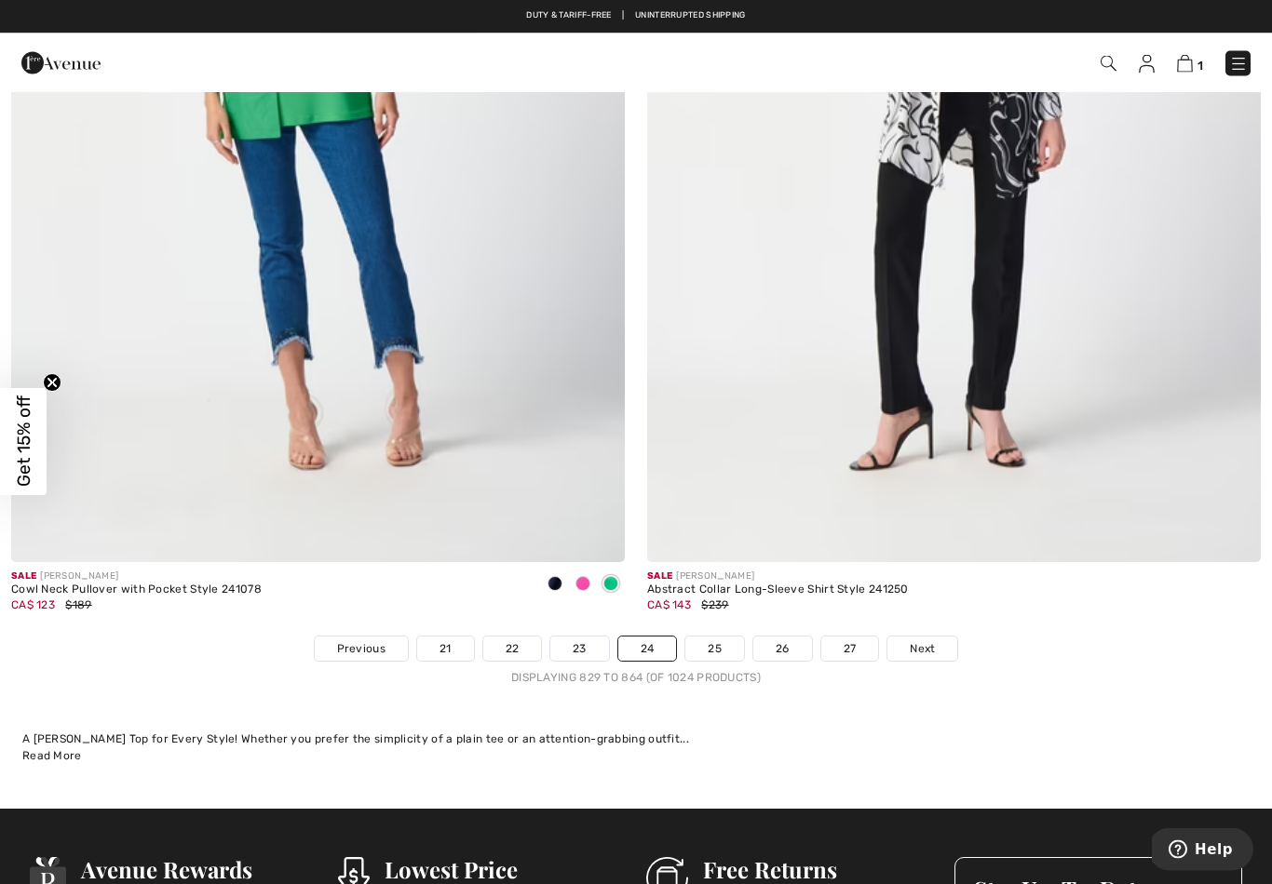
scroll to position [17927, 0]
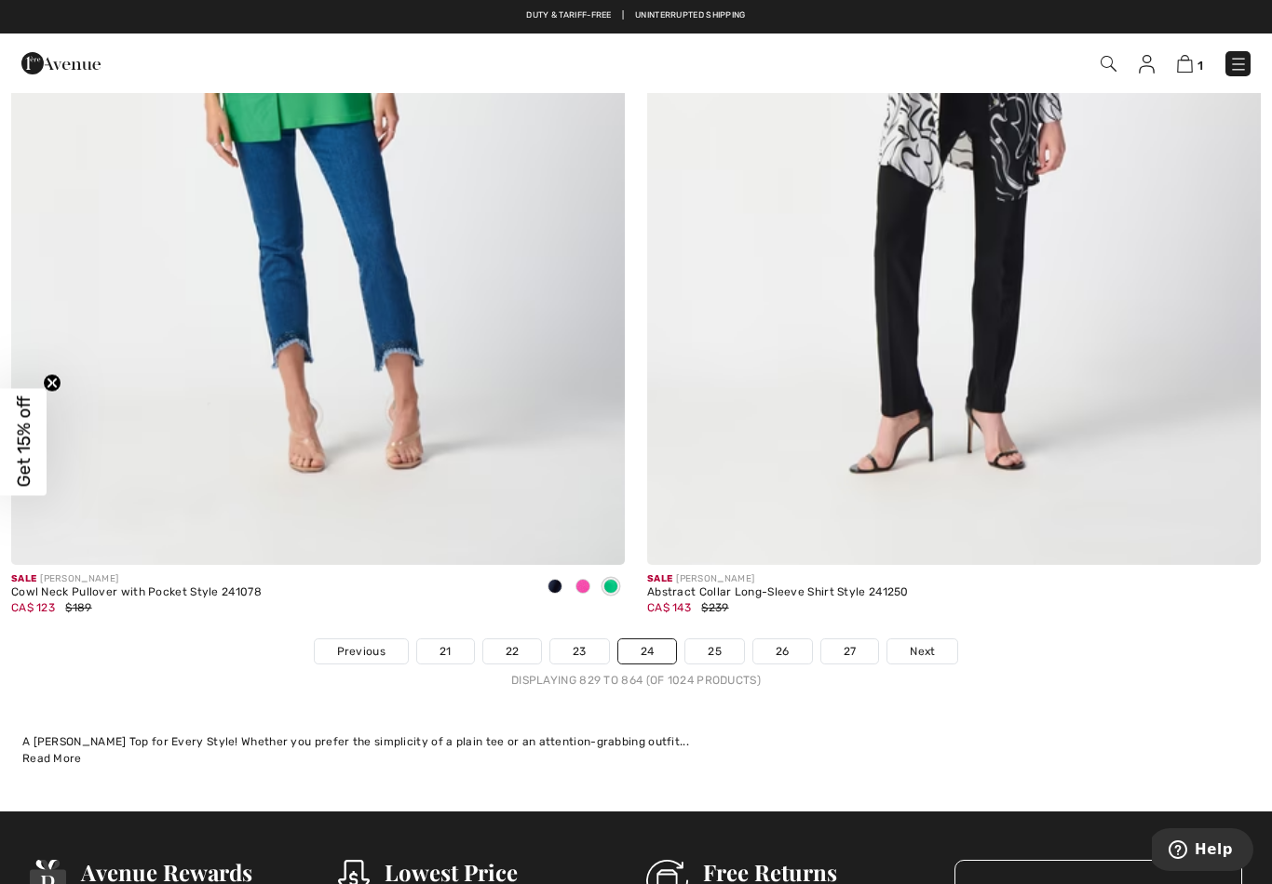
click at [933, 640] on link "Next" at bounding box center [922, 652] width 70 height 24
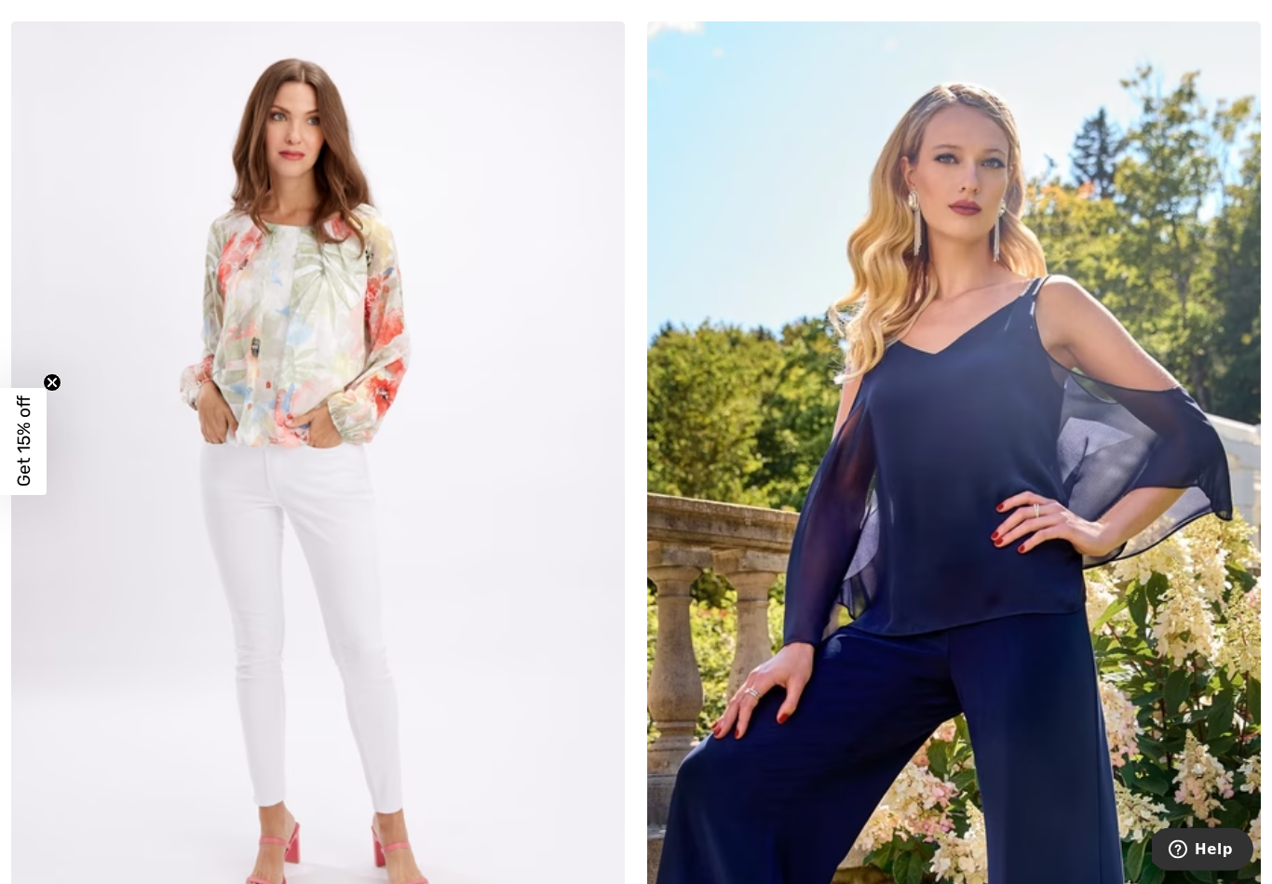
scroll to position [1214, 0]
click at [350, 394] on img at bounding box center [318, 481] width 614 height 921
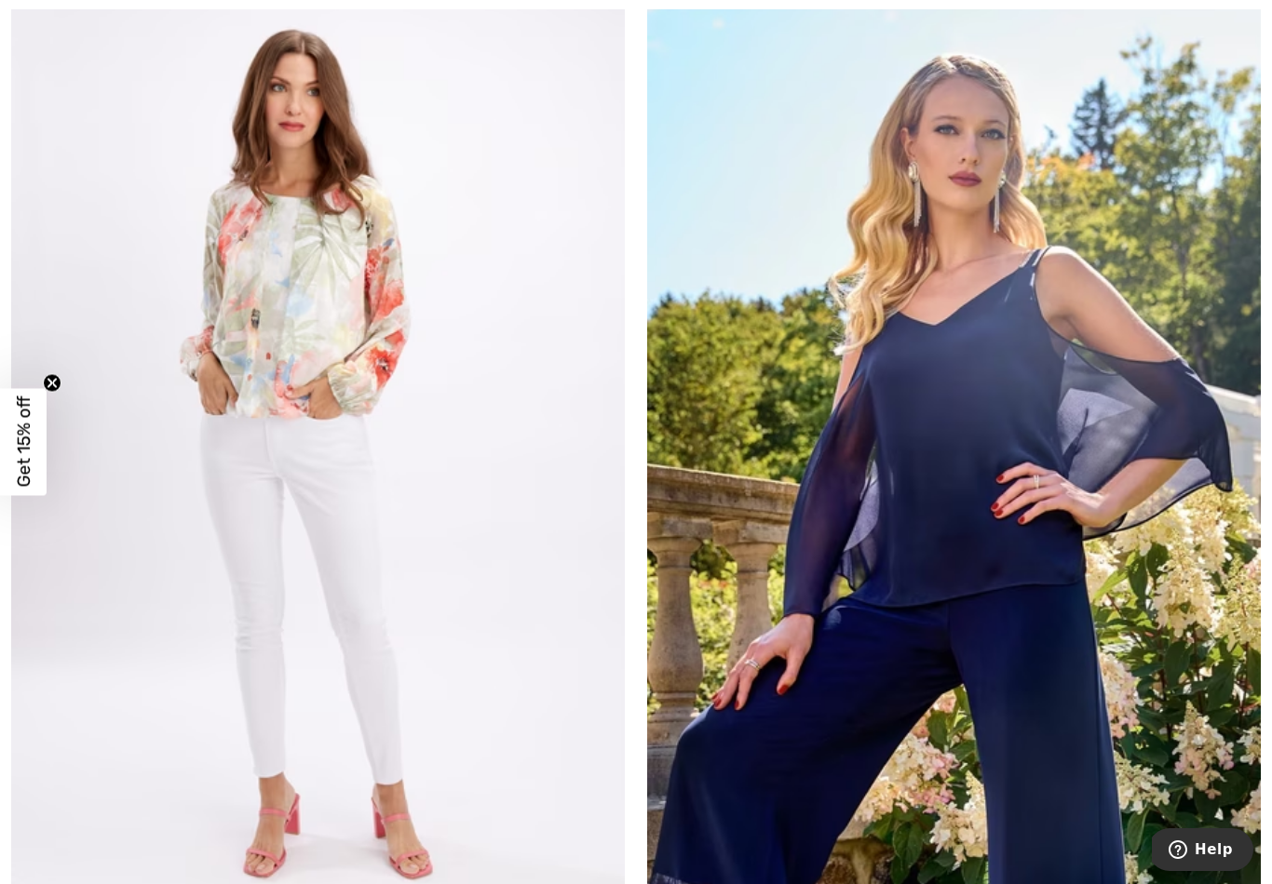
scroll to position [1247, 0]
